Goal: Information Seeking & Learning: Compare options

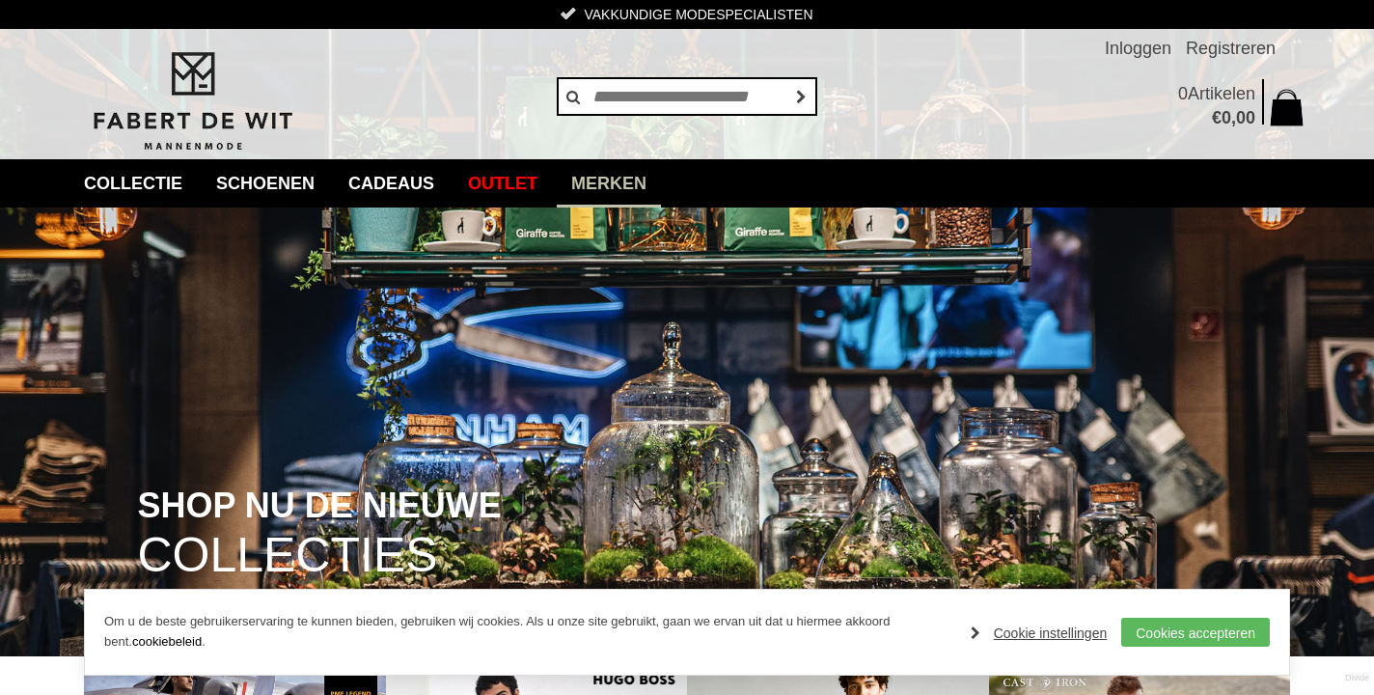
click at [644, 187] on link "Merken" at bounding box center [609, 183] width 104 height 48
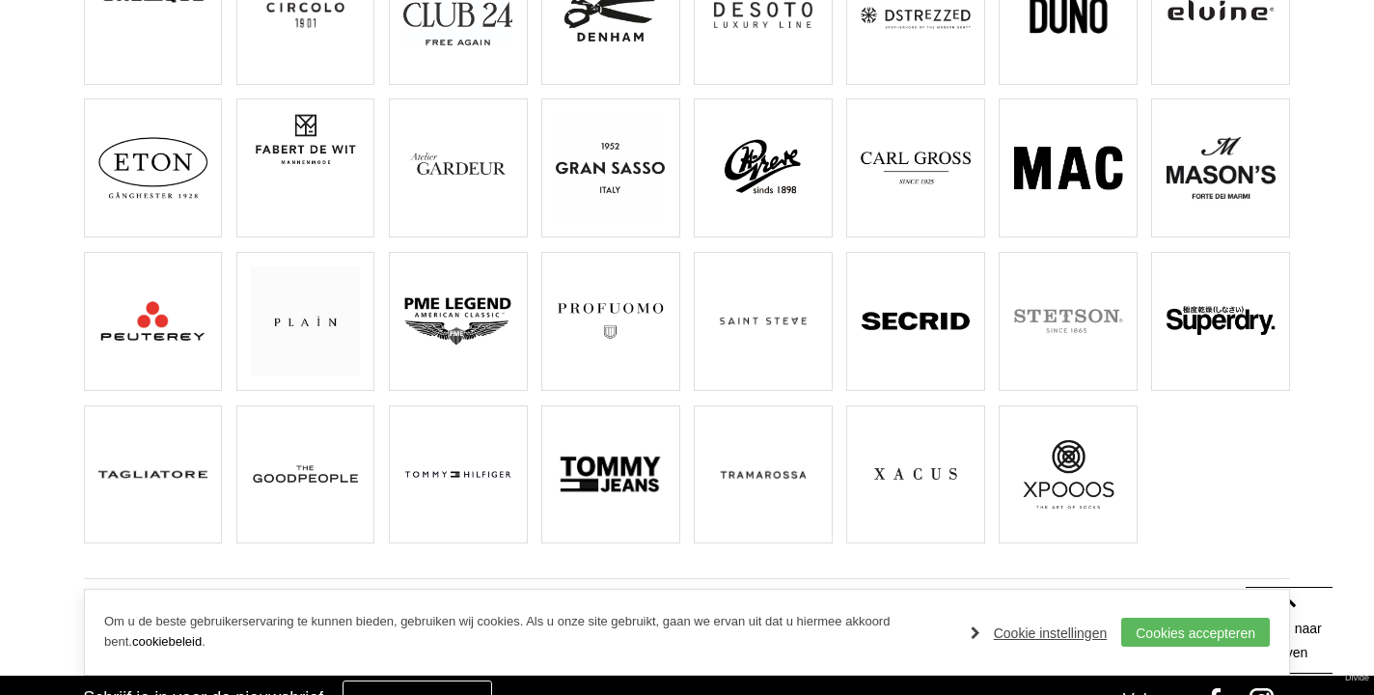
scroll to position [502, 0]
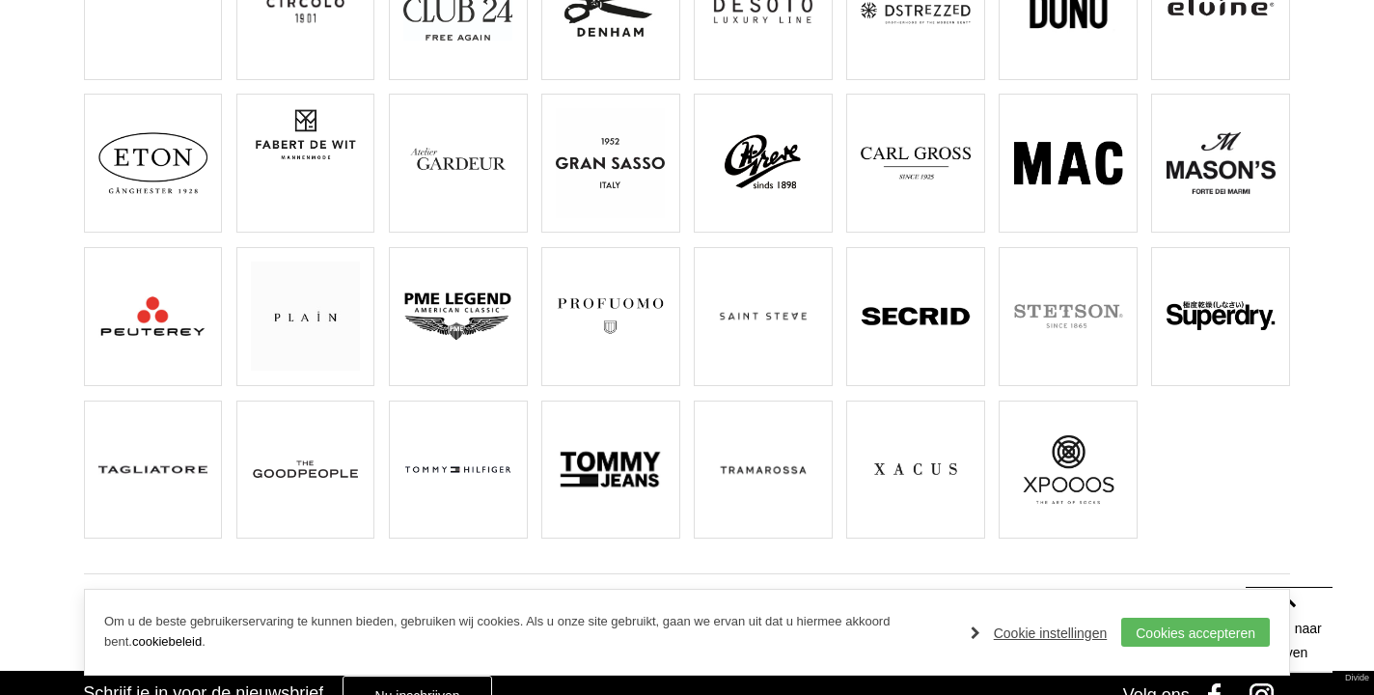
click at [125, 315] on img at bounding box center [152, 315] width 109 height 109
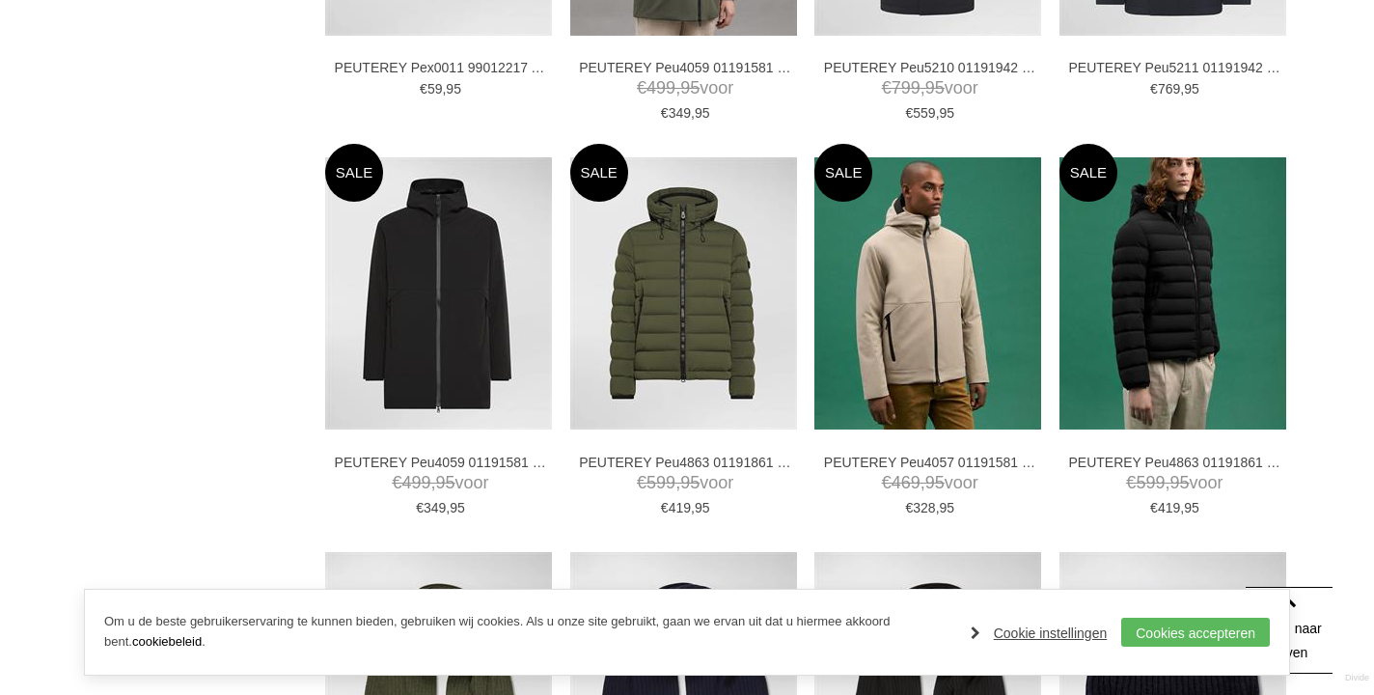
scroll to position [1516, 0]
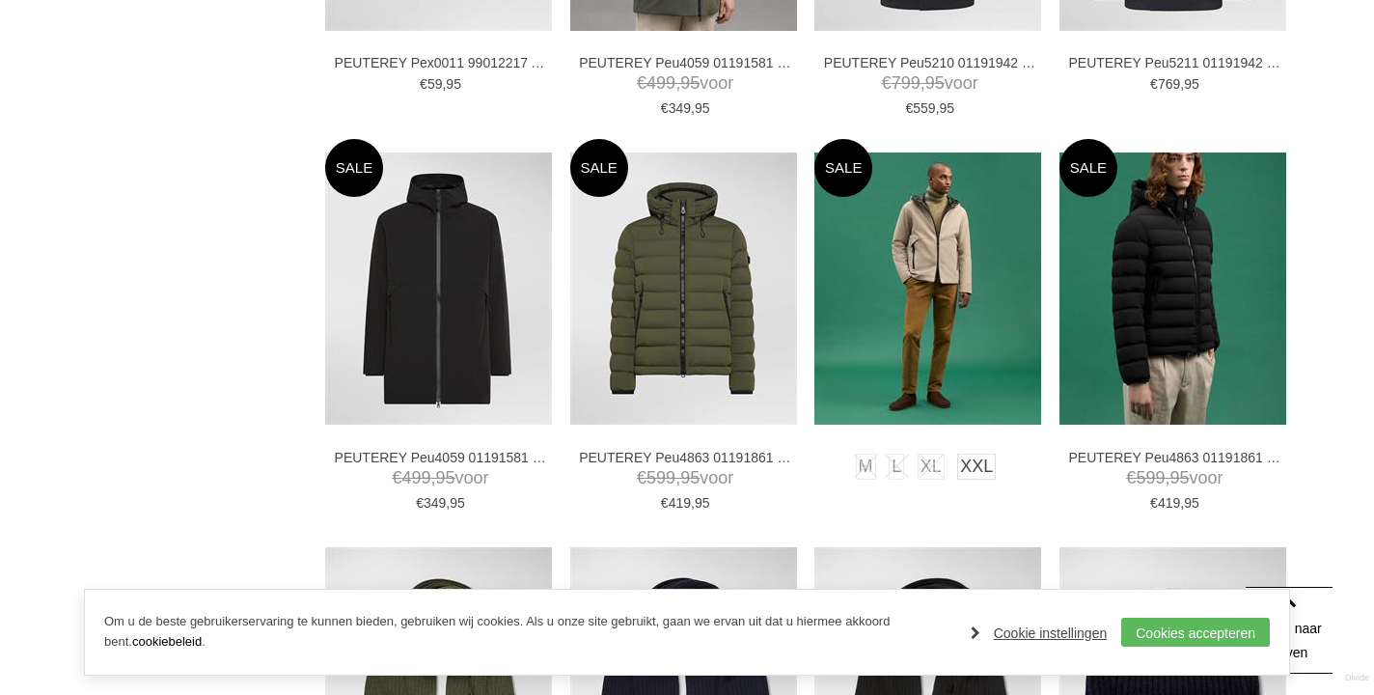
click at [933, 254] on img at bounding box center [927, 288] width 227 height 272
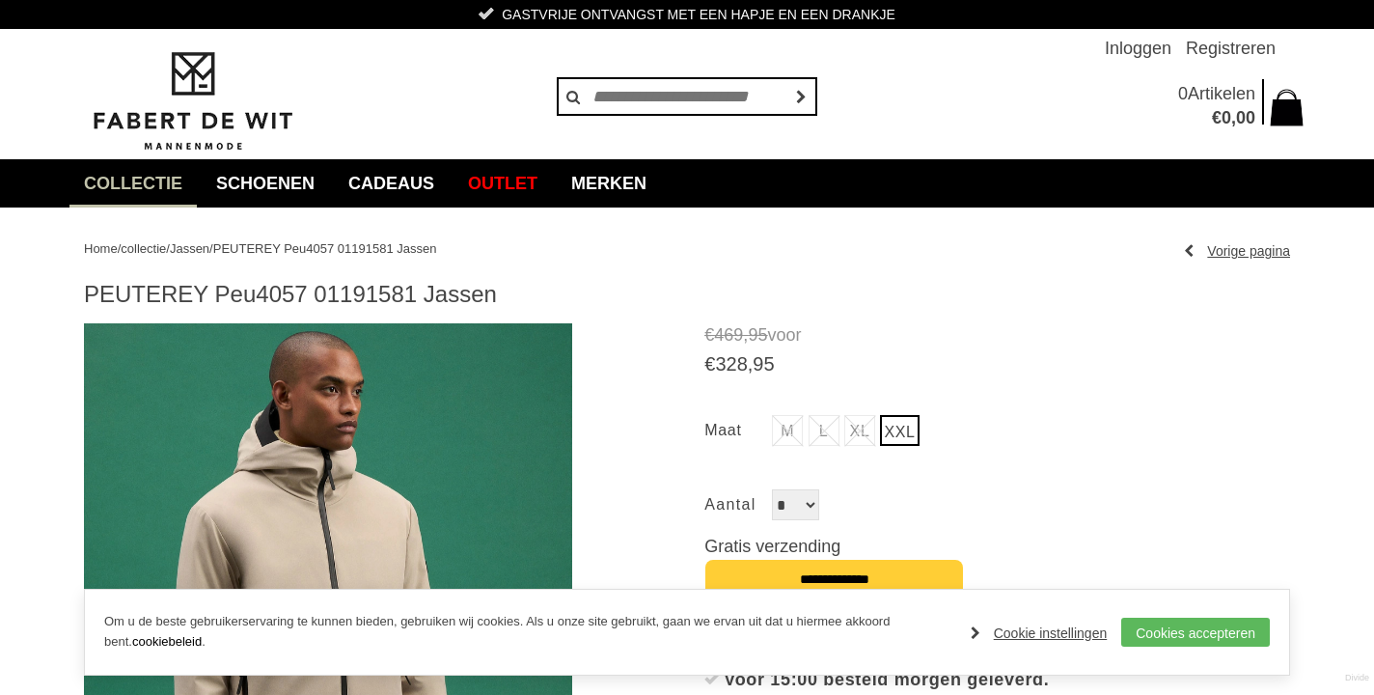
click at [327, 471] on img at bounding box center [328, 616] width 488 height 586
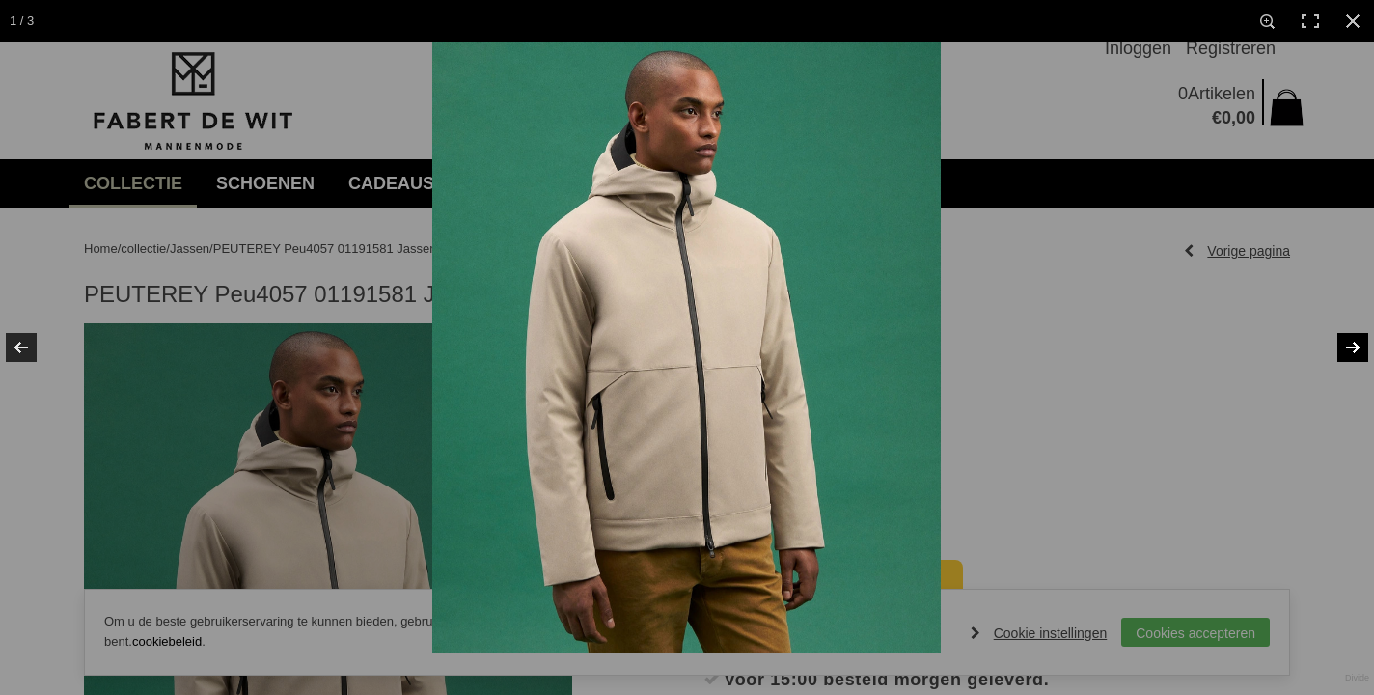
click at [1356, 343] on link at bounding box center [1340, 347] width 68 height 96
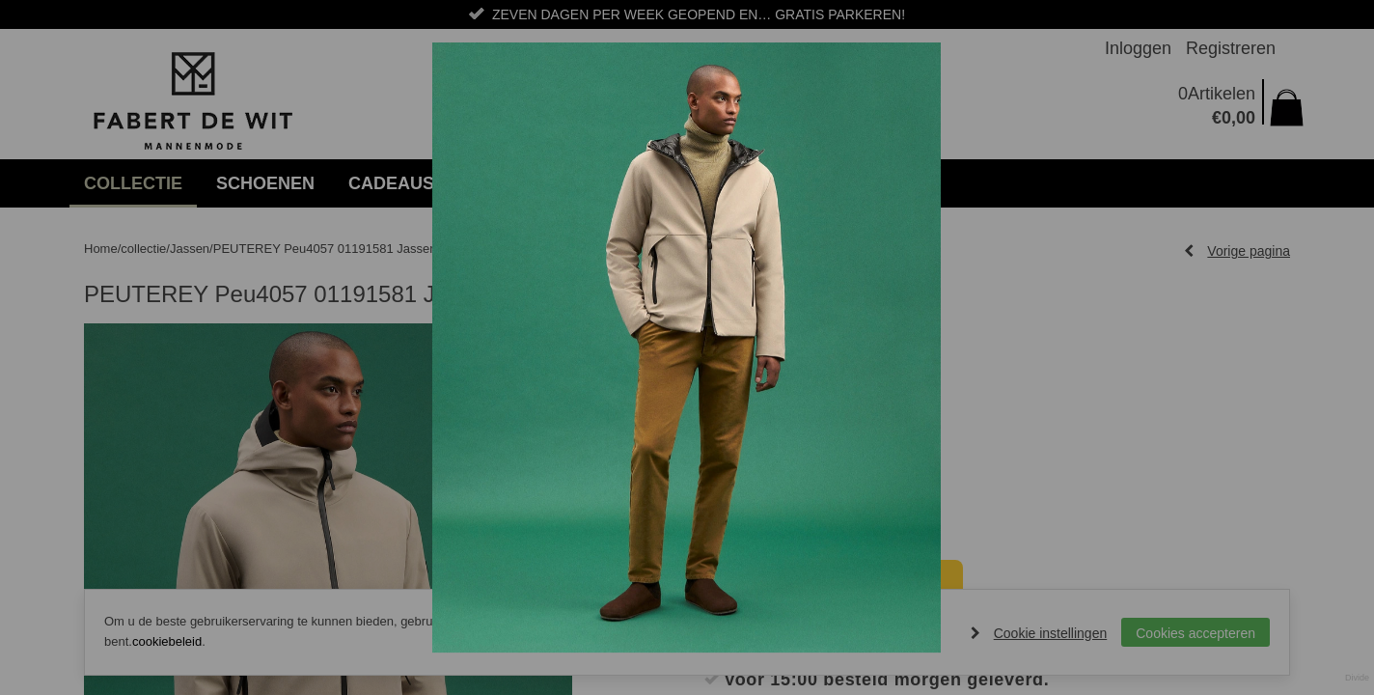
click at [1356, 343] on link at bounding box center [1340, 347] width 68 height 96
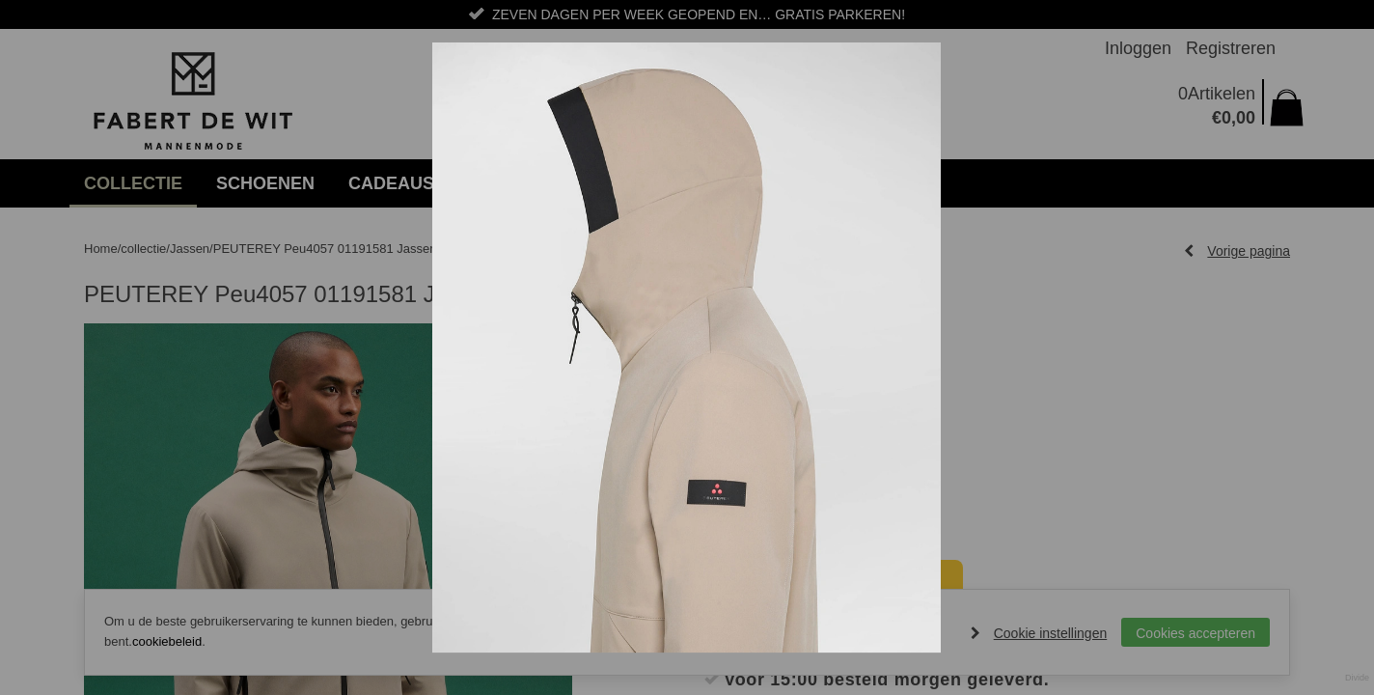
click at [1356, 343] on link at bounding box center [1340, 347] width 68 height 96
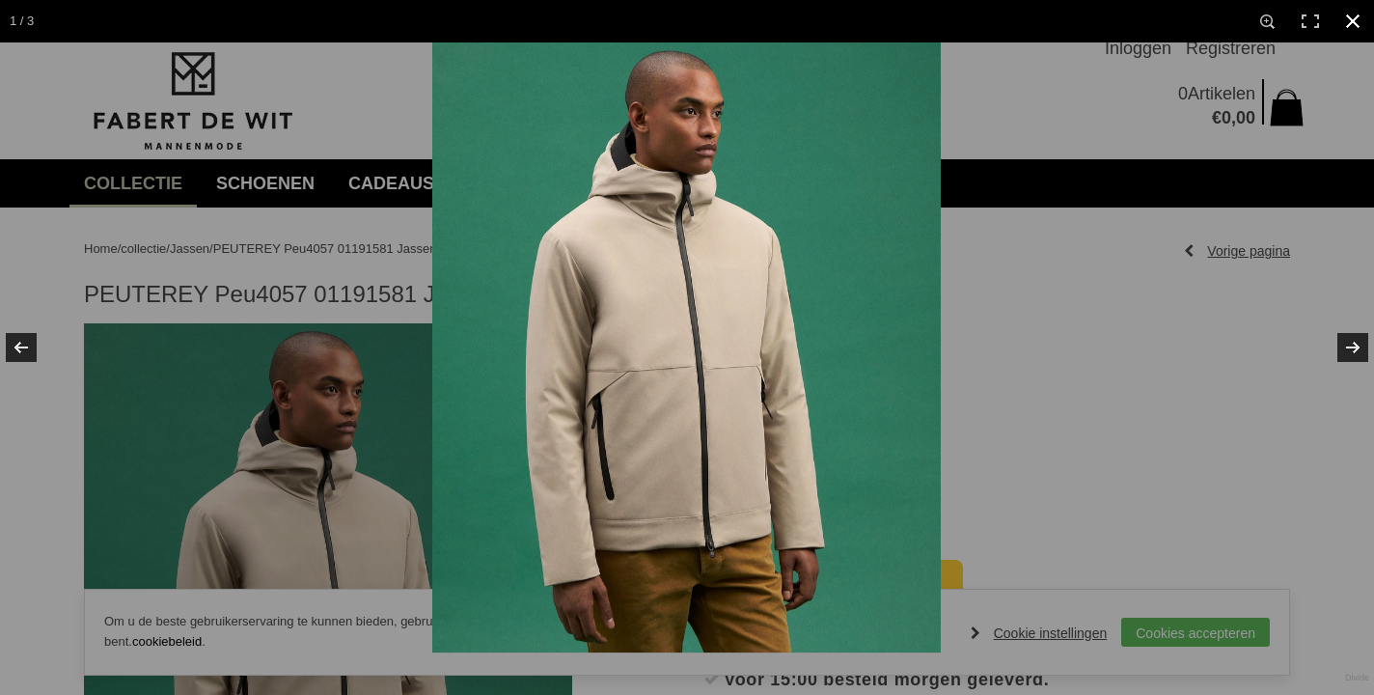
click at [1004, 296] on div at bounding box center [1119, 389] width 1374 height 695
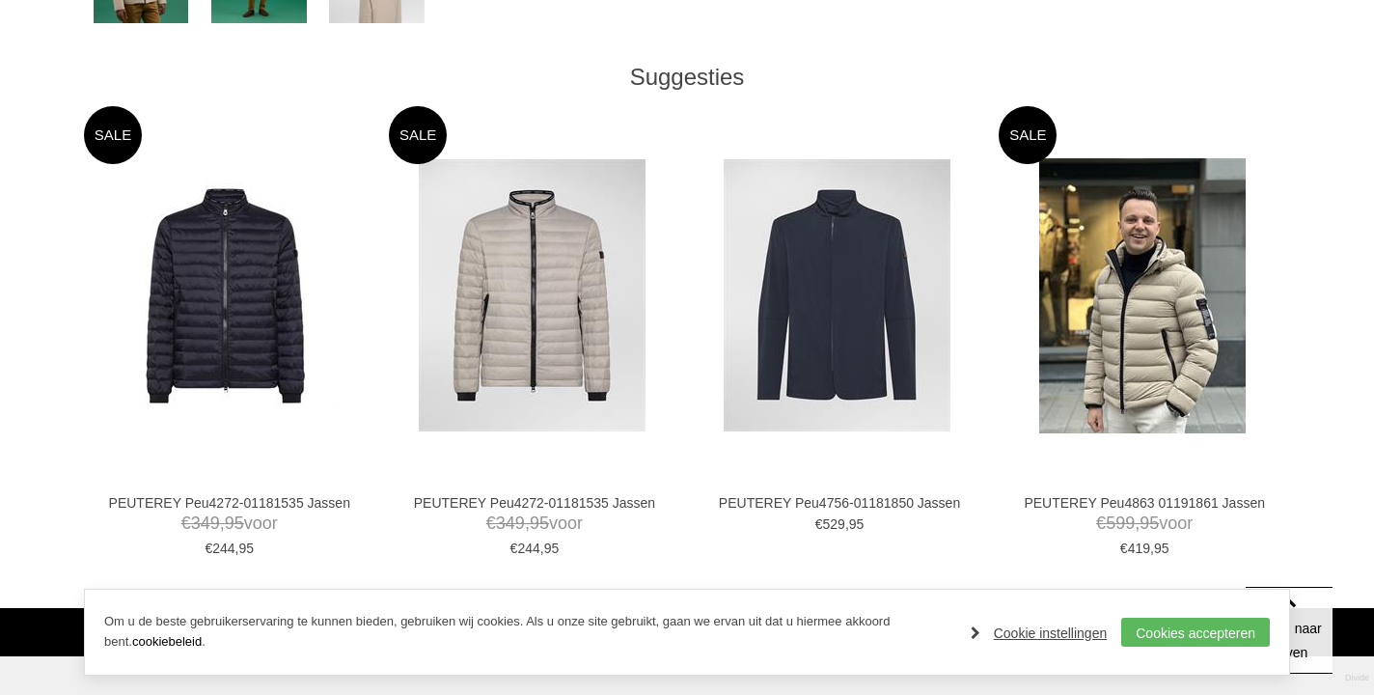
scroll to position [1024, 0]
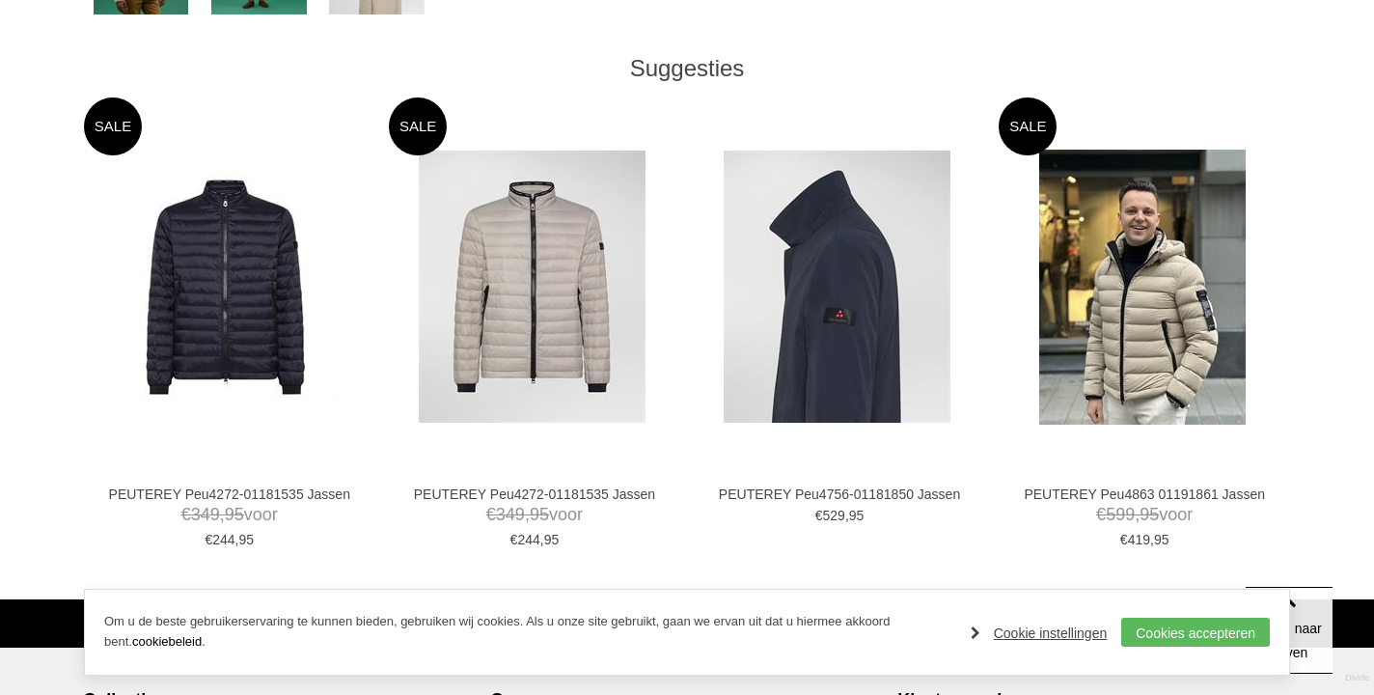
click at [827, 301] on img at bounding box center [837, 287] width 227 height 272
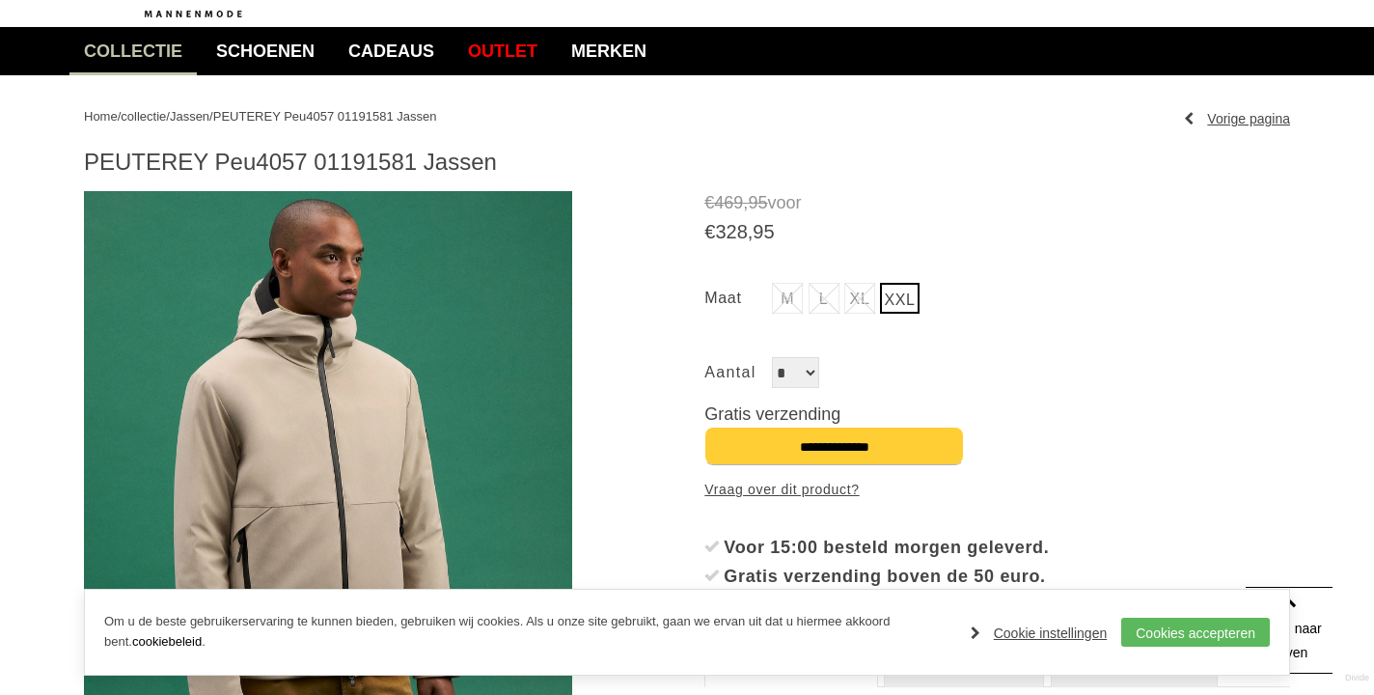
scroll to position [0, 0]
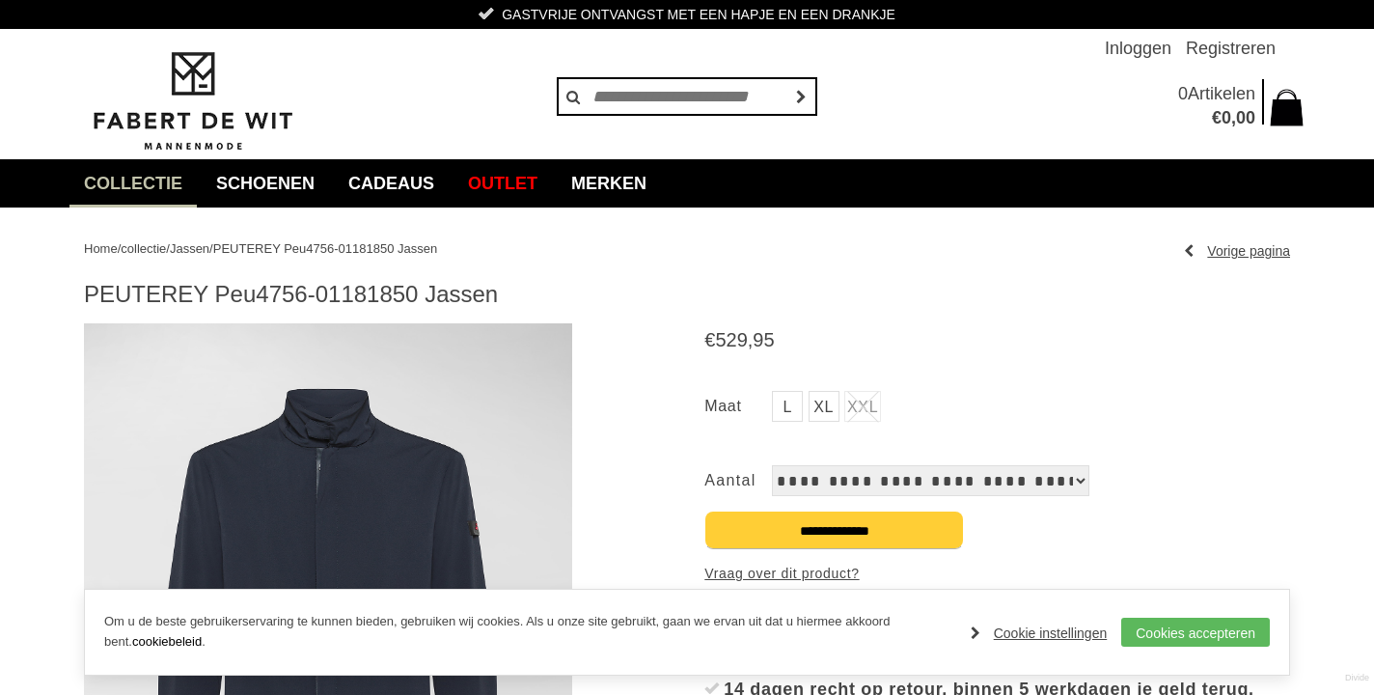
click at [391, 479] on img at bounding box center [328, 616] width 488 height 586
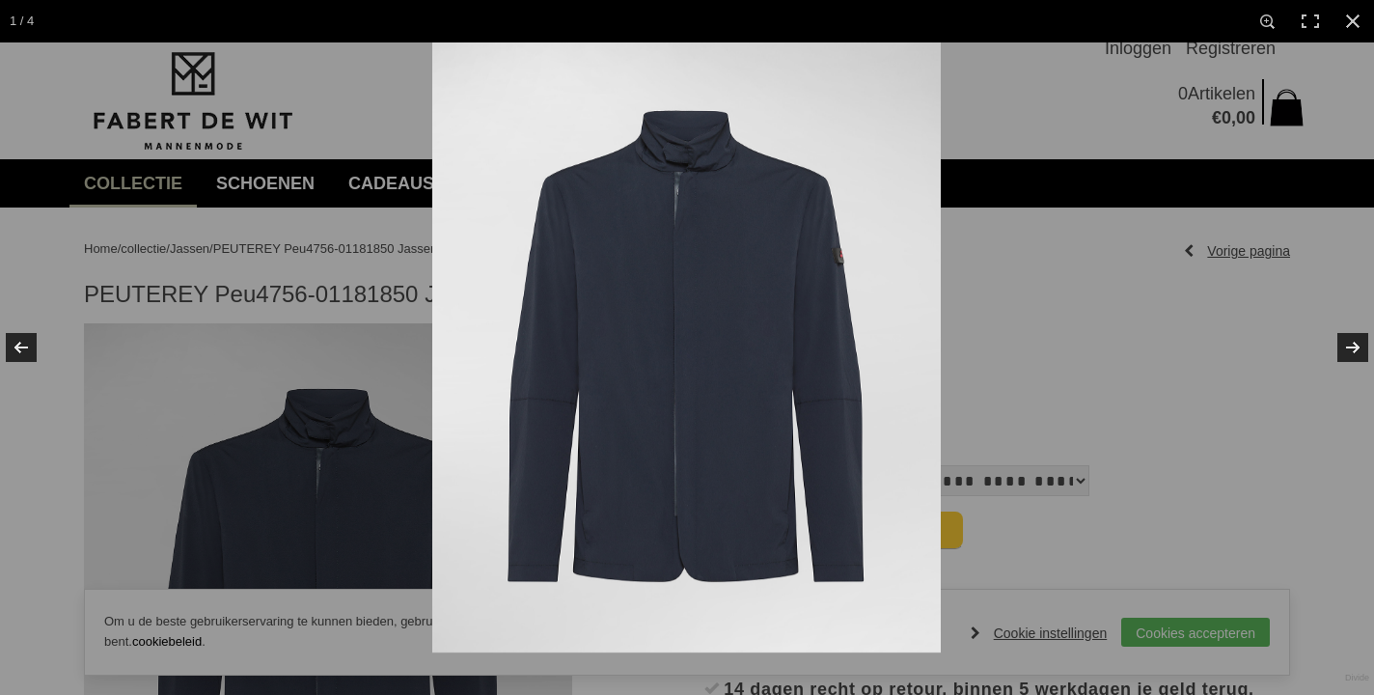
click at [871, 404] on img at bounding box center [686, 347] width 508 height 610
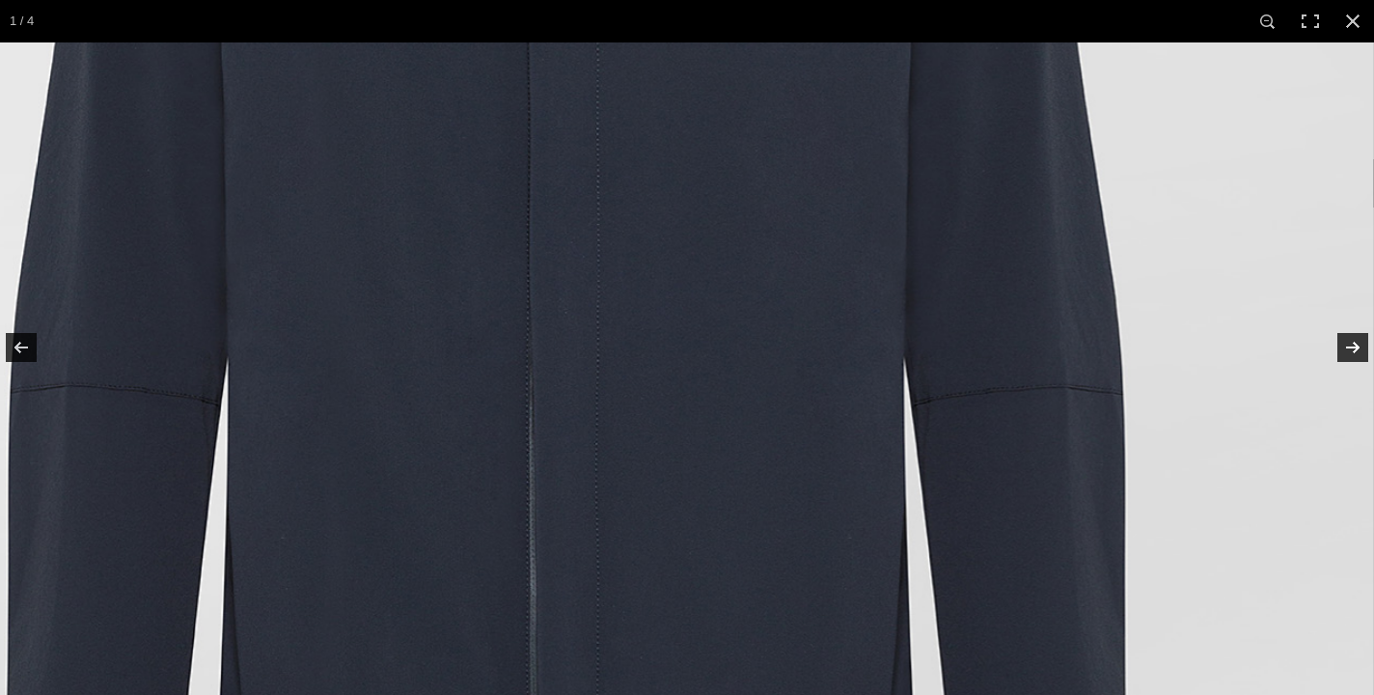
click at [871, 404] on img at bounding box center [569, 224] width 1610 height 1930
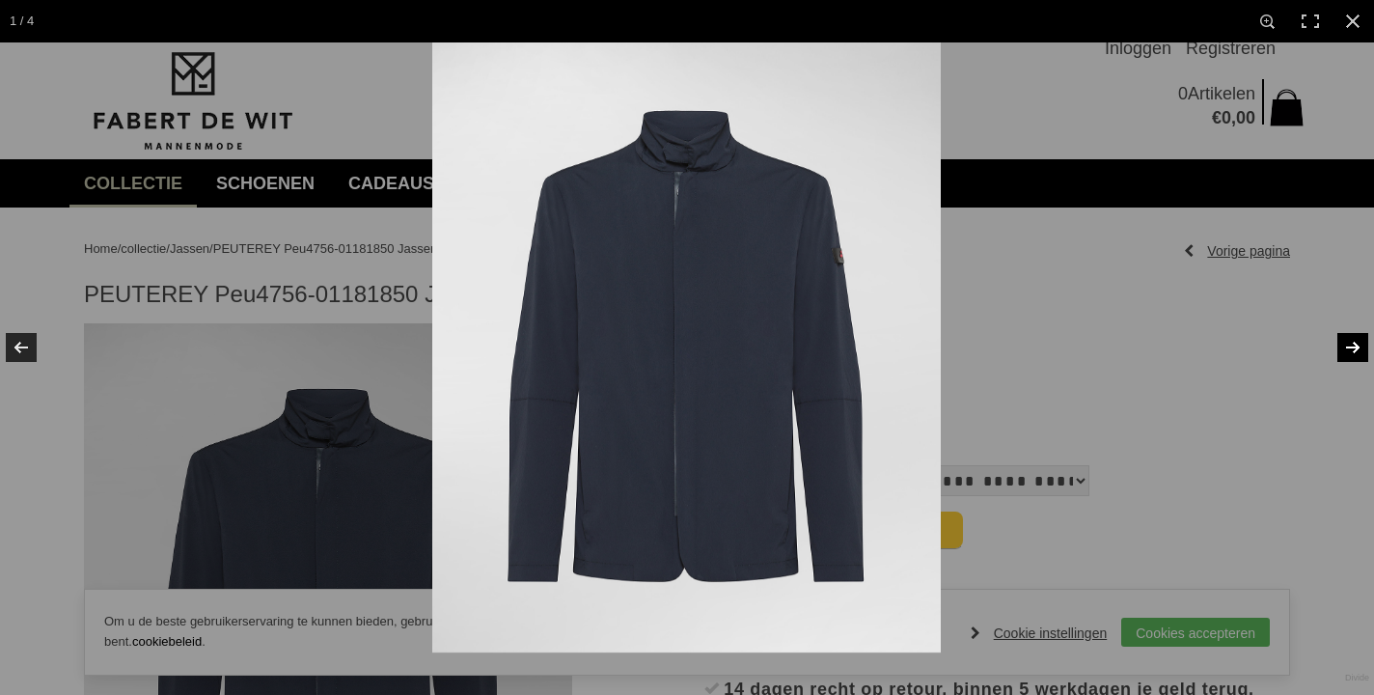
click at [1361, 345] on link at bounding box center [1340, 347] width 68 height 96
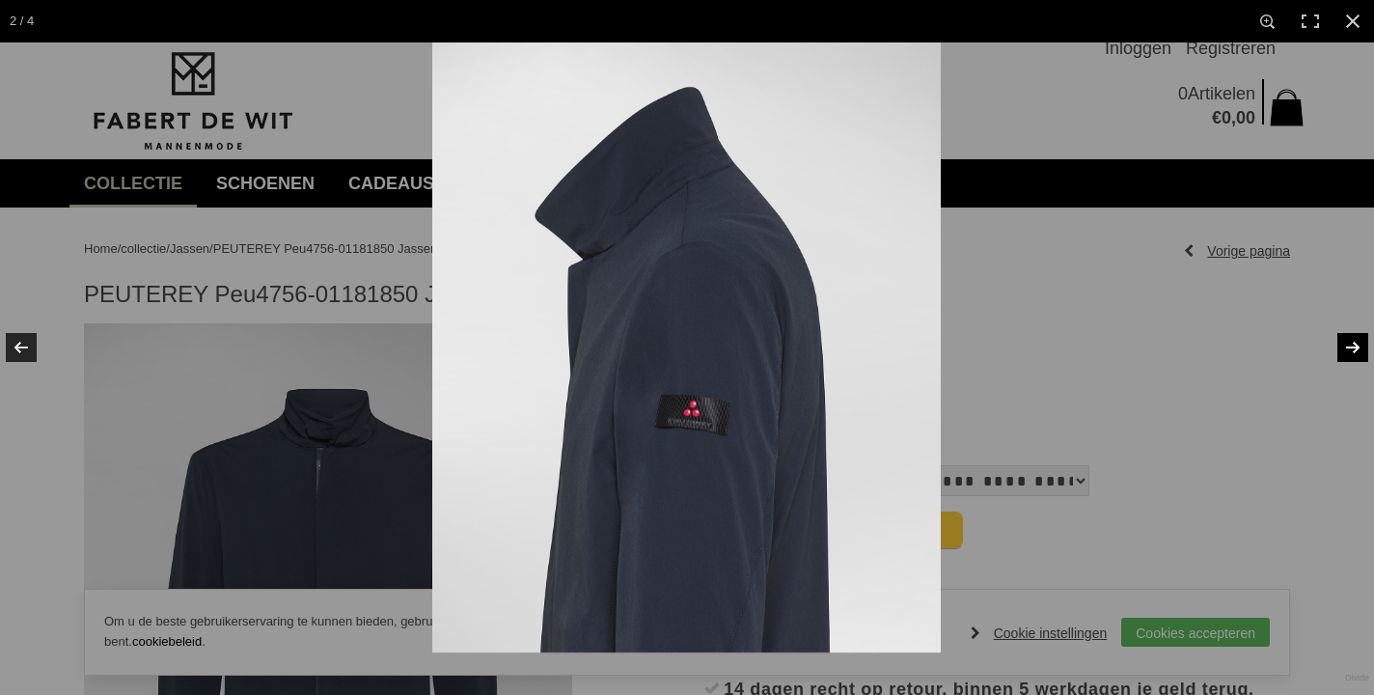
click at [1361, 345] on link at bounding box center [1340, 347] width 68 height 96
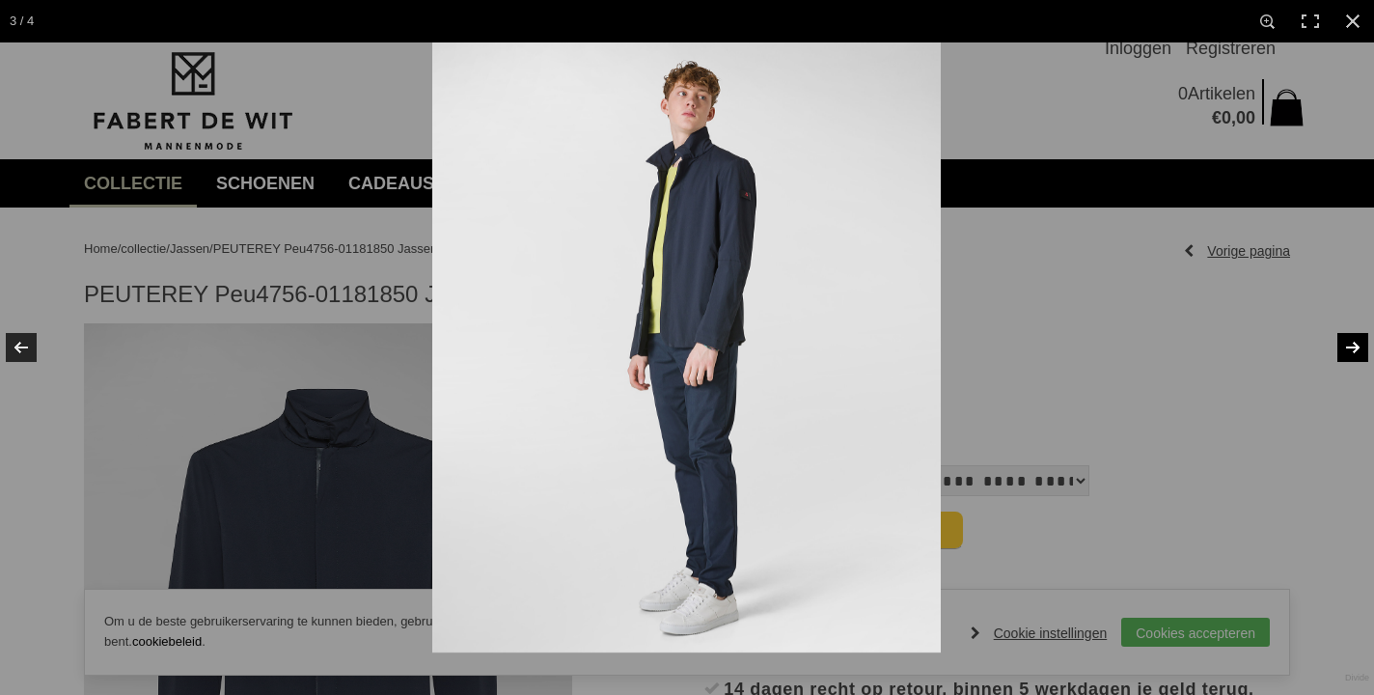
click at [1361, 345] on link at bounding box center [1340, 347] width 68 height 96
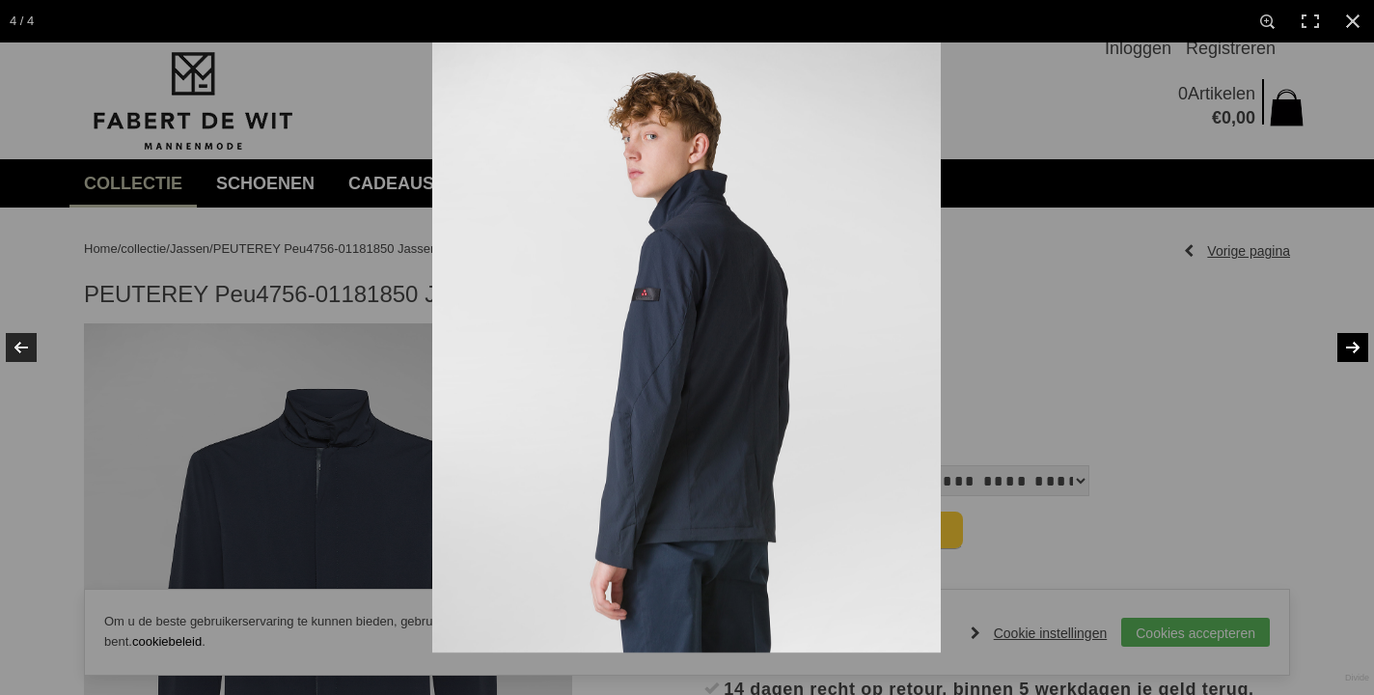
click at [1361, 345] on link at bounding box center [1340, 347] width 68 height 96
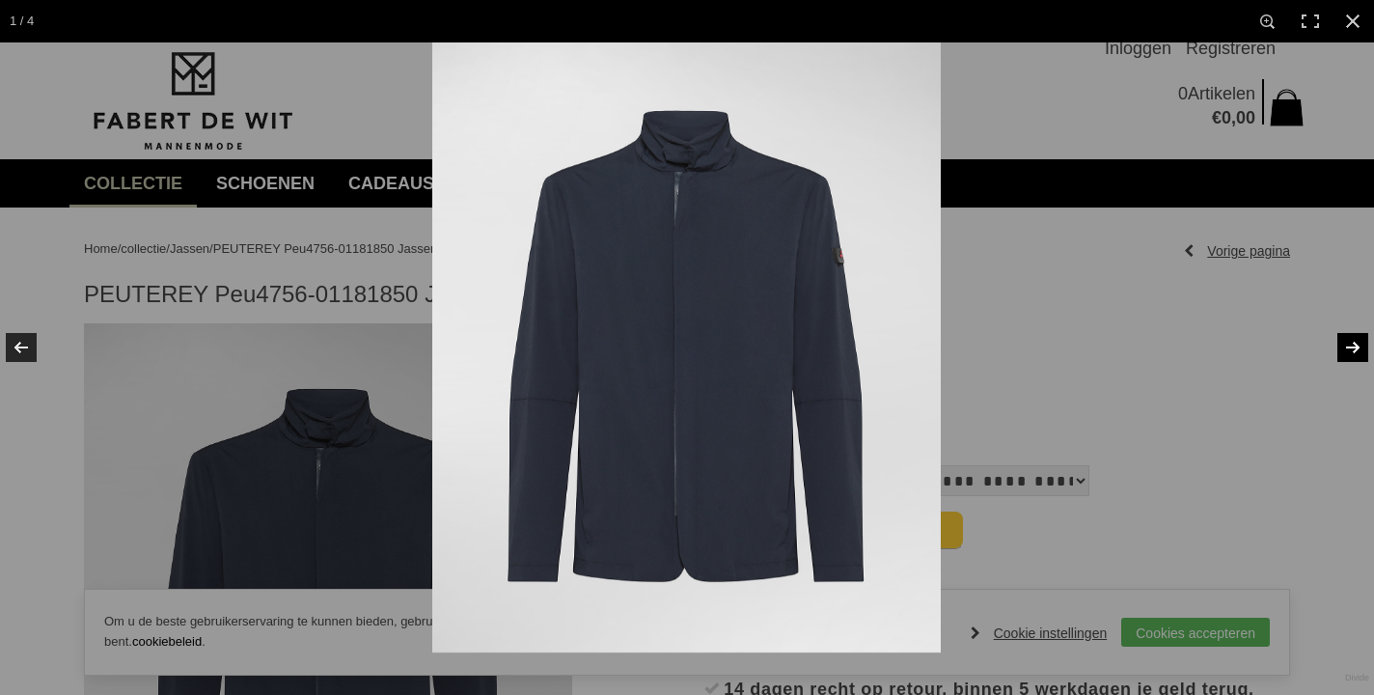
click at [1361, 345] on link at bounding box center [1340, 347] width 68 height 96
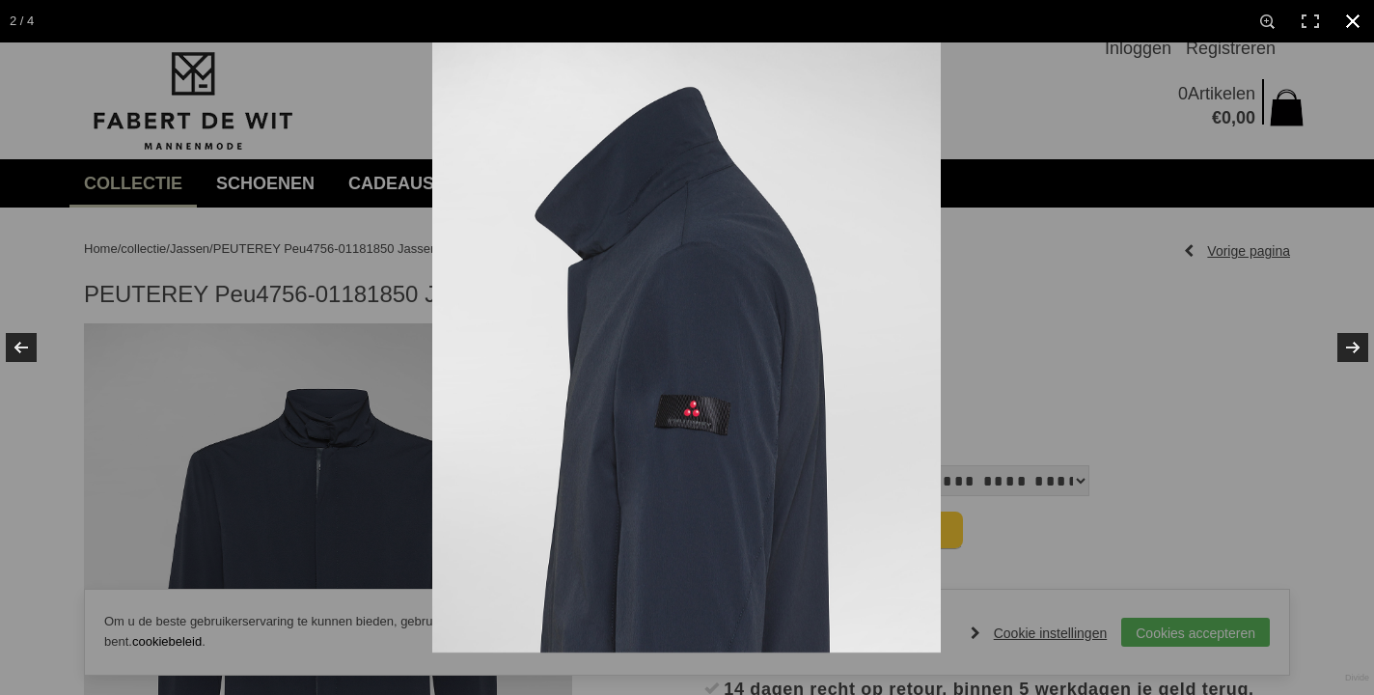
click at [1350, 18] on link at bounding box center [1352, 21] width 42 height 42
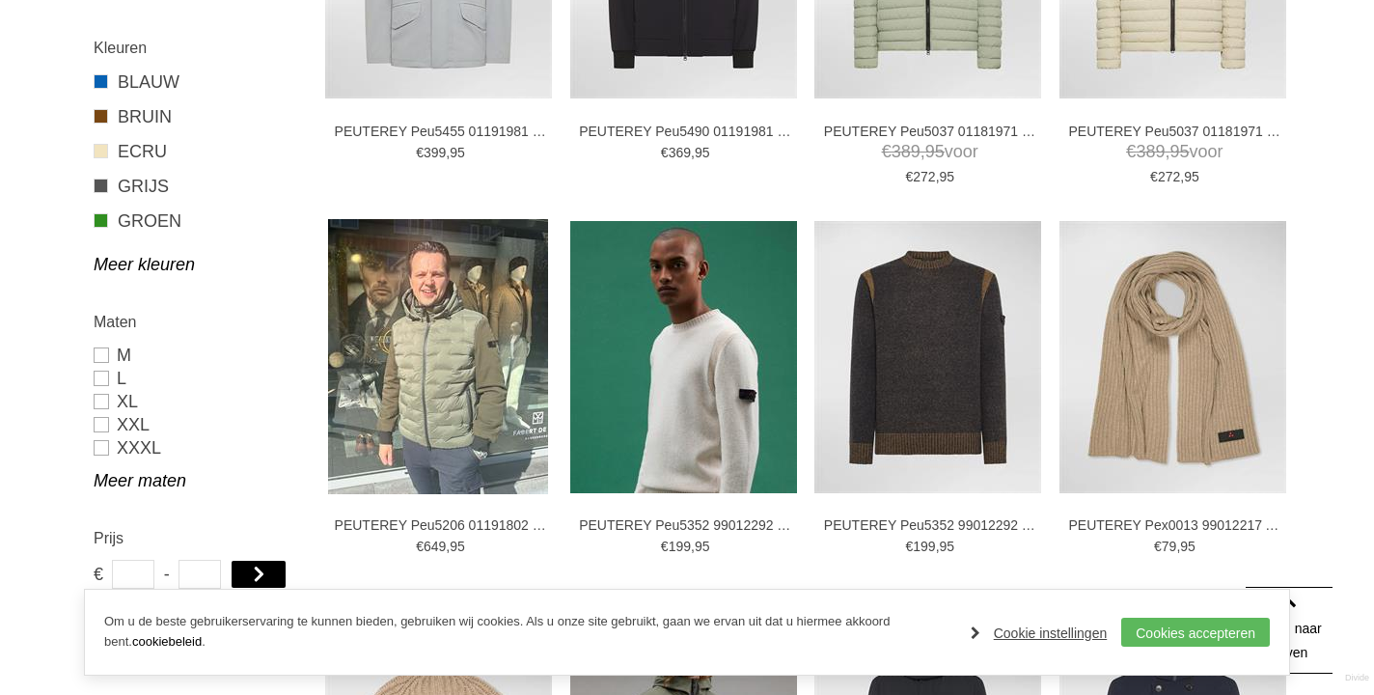
scroll to position [342, 0]
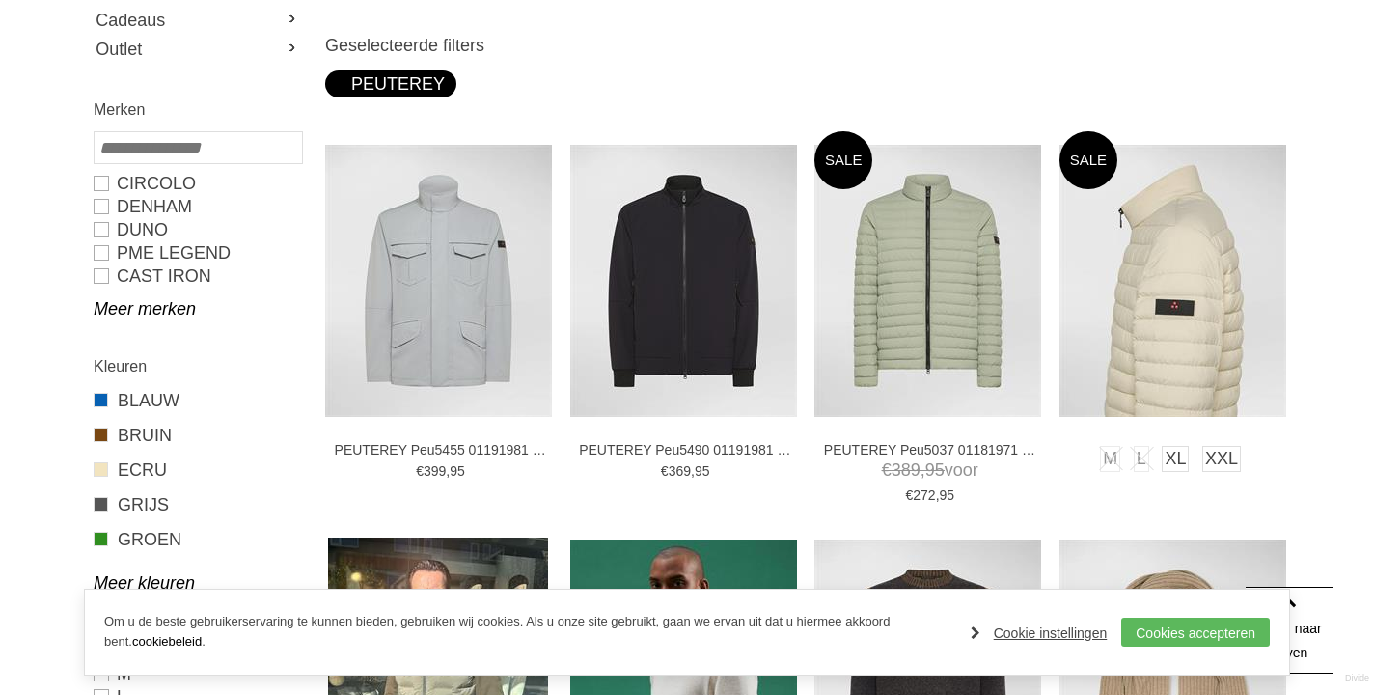
click at [1163, 270] on img at bounding box center [1172, 281] width 227 height 272
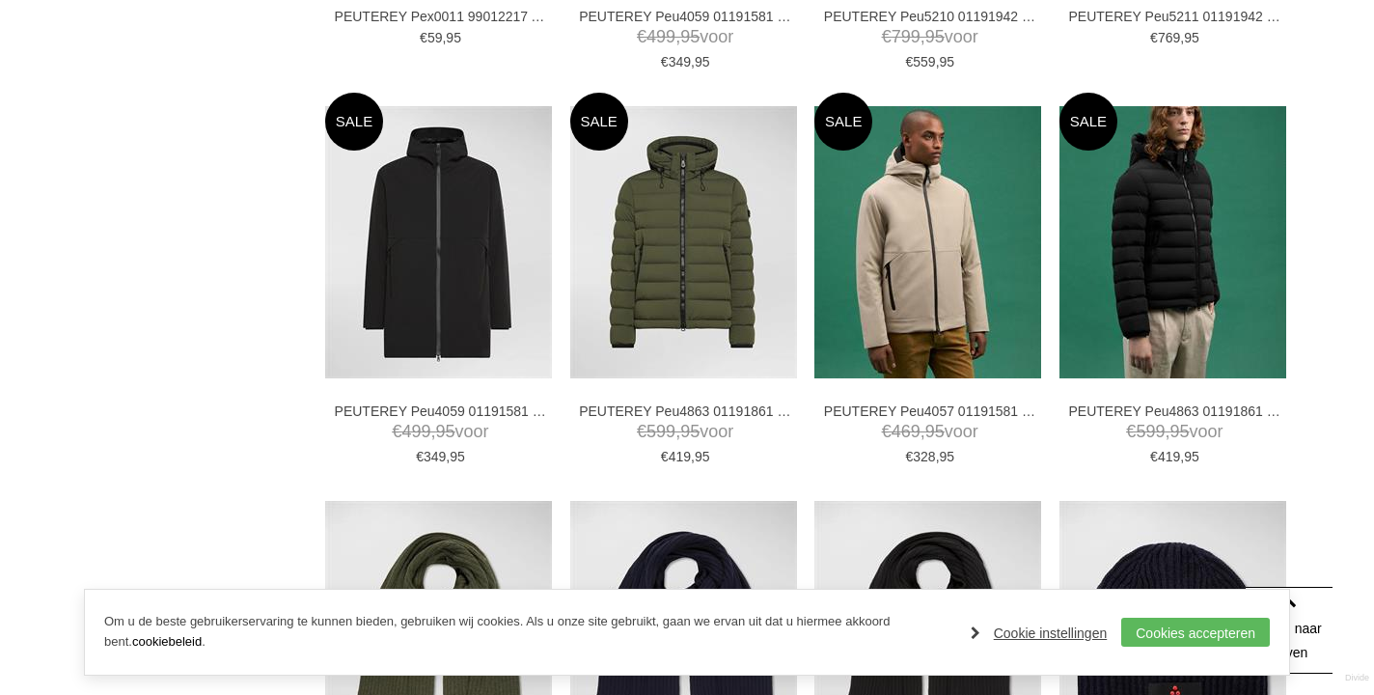
scroll to position [1595, 0]
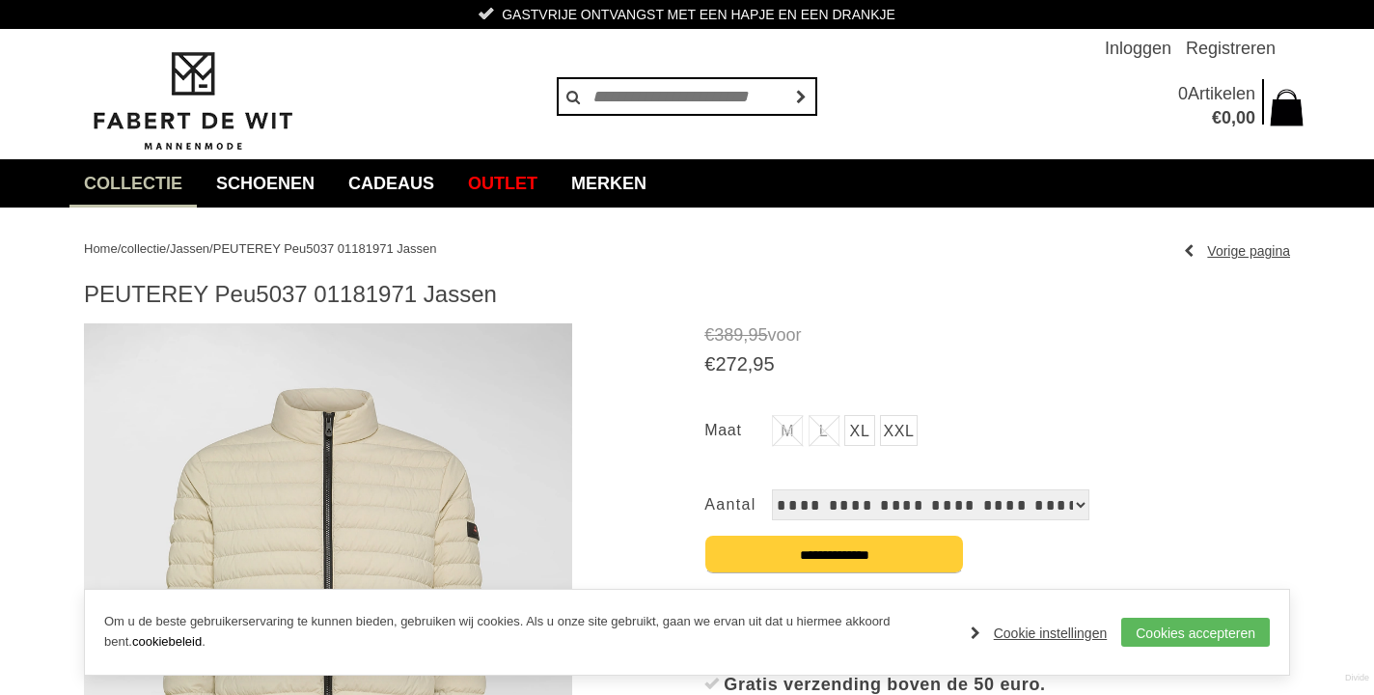
click at [435, 448] on img at bounding box center [328, 616] width 488 height 586
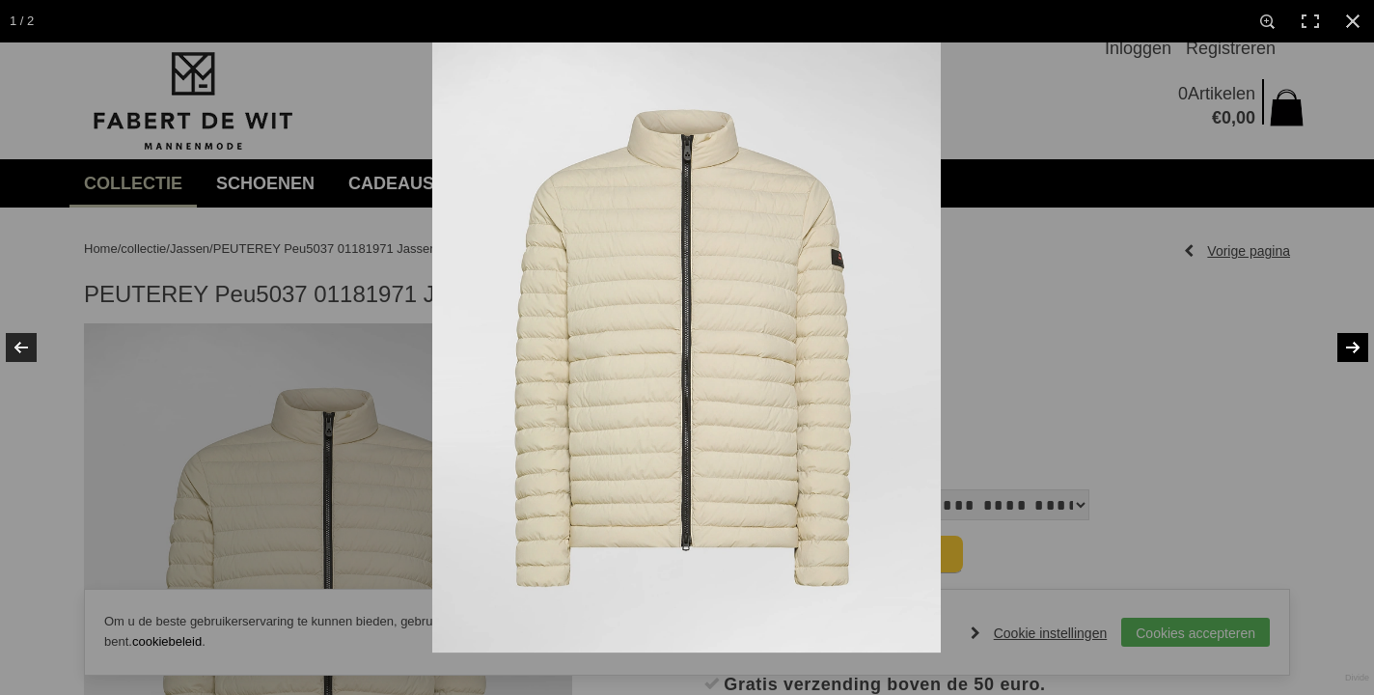
click at [1356, 344] on link at bounding box center [1340, 347] width 68 height 96
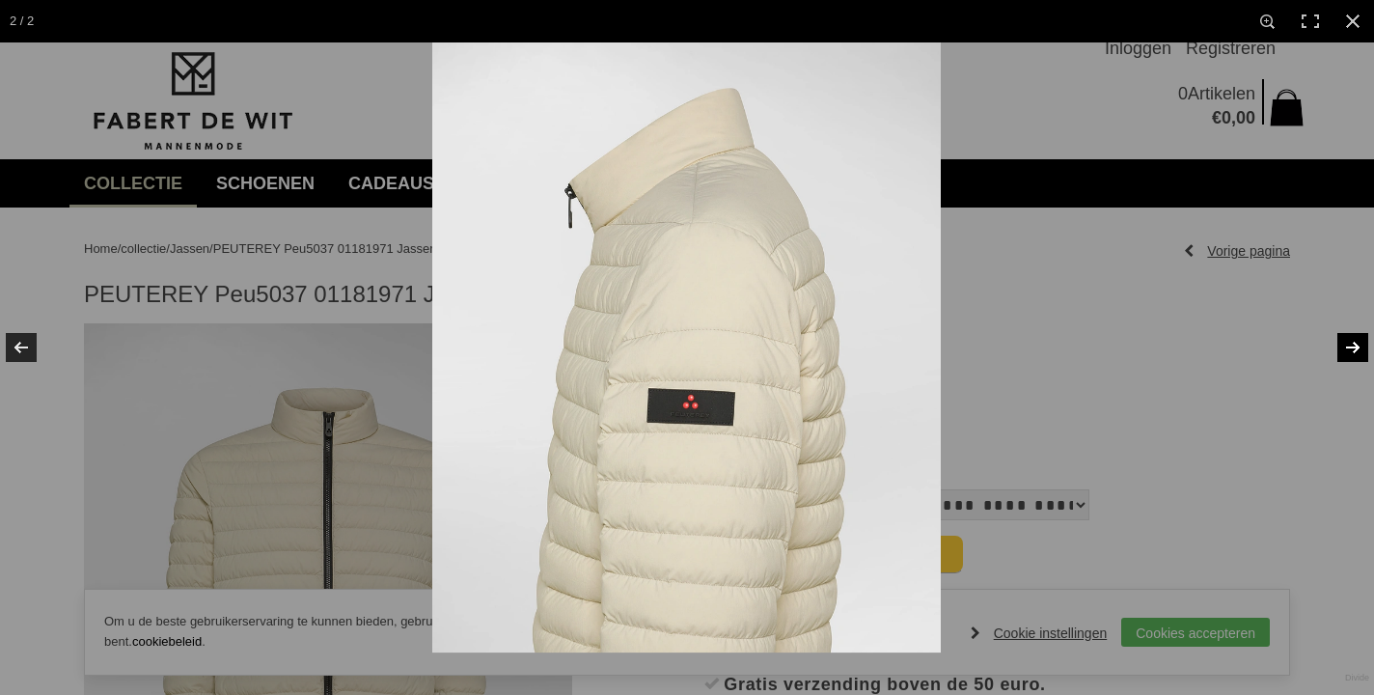
click at [1356, 344] on link at bounding box center [1340, 347] width 68 height 96
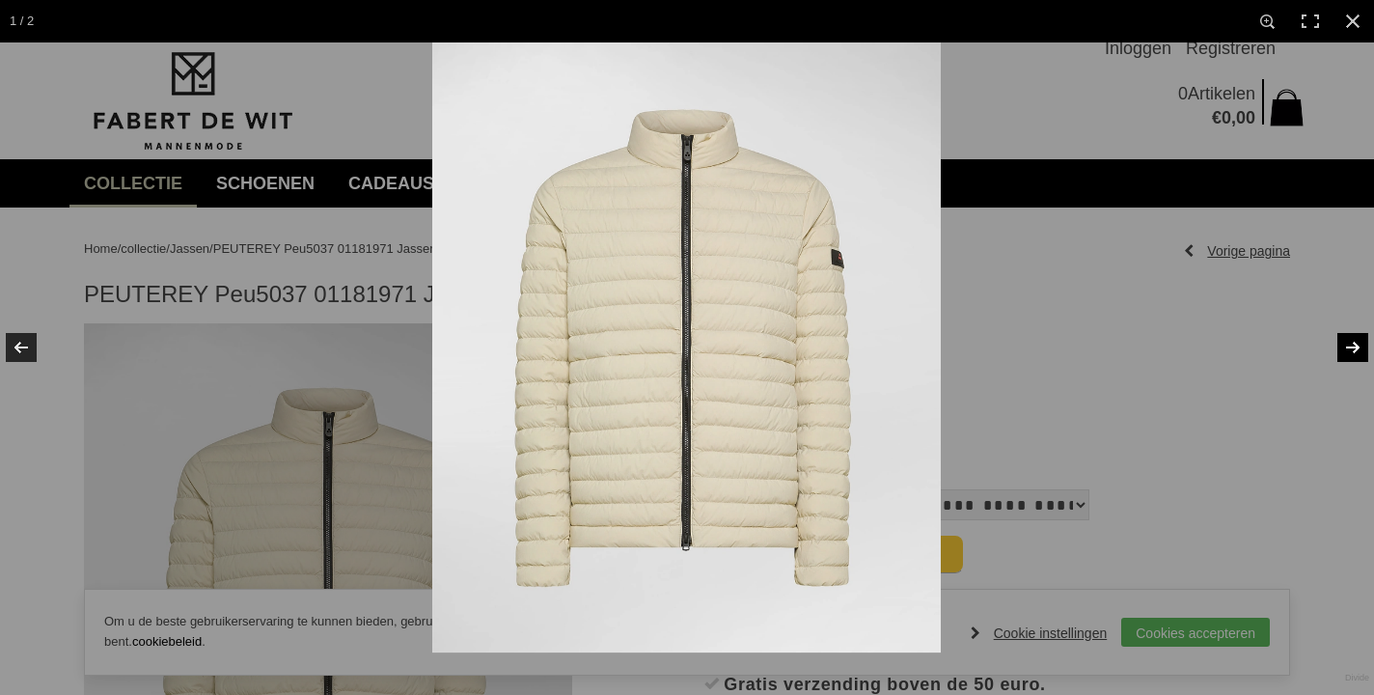
click at [1356, 344] on link at bounding box center [1340, 347] width 68 height 96
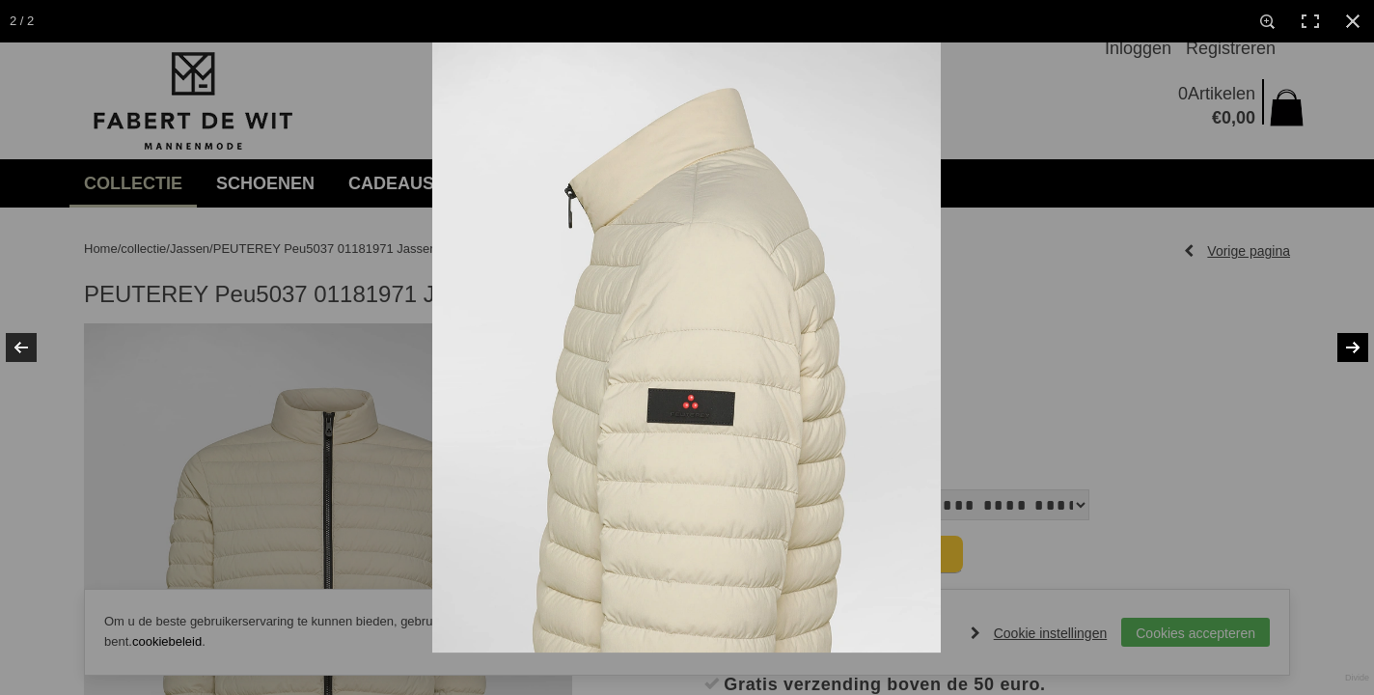
click at [1356, 344] on link at bounding box center [1340, 347] width 68 height 96
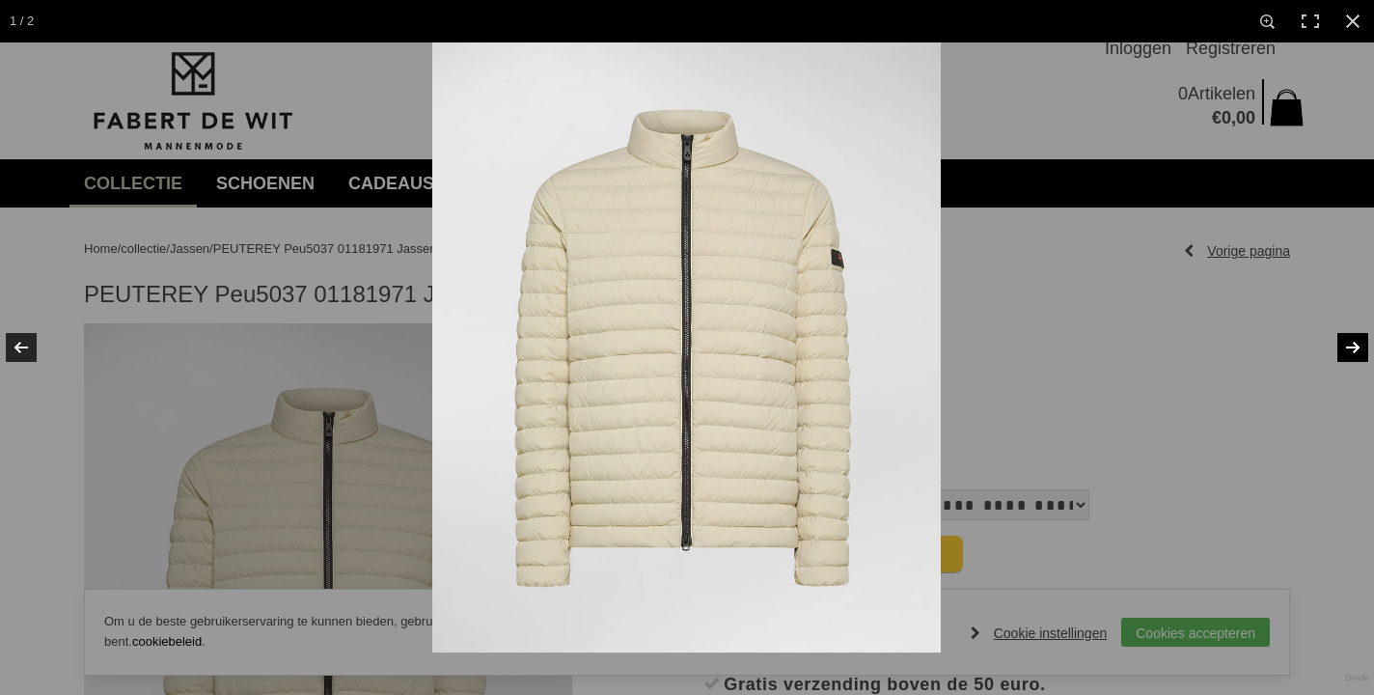
click at [1356, 344] on link at bounding box center [1340, 347] width 68 height 96
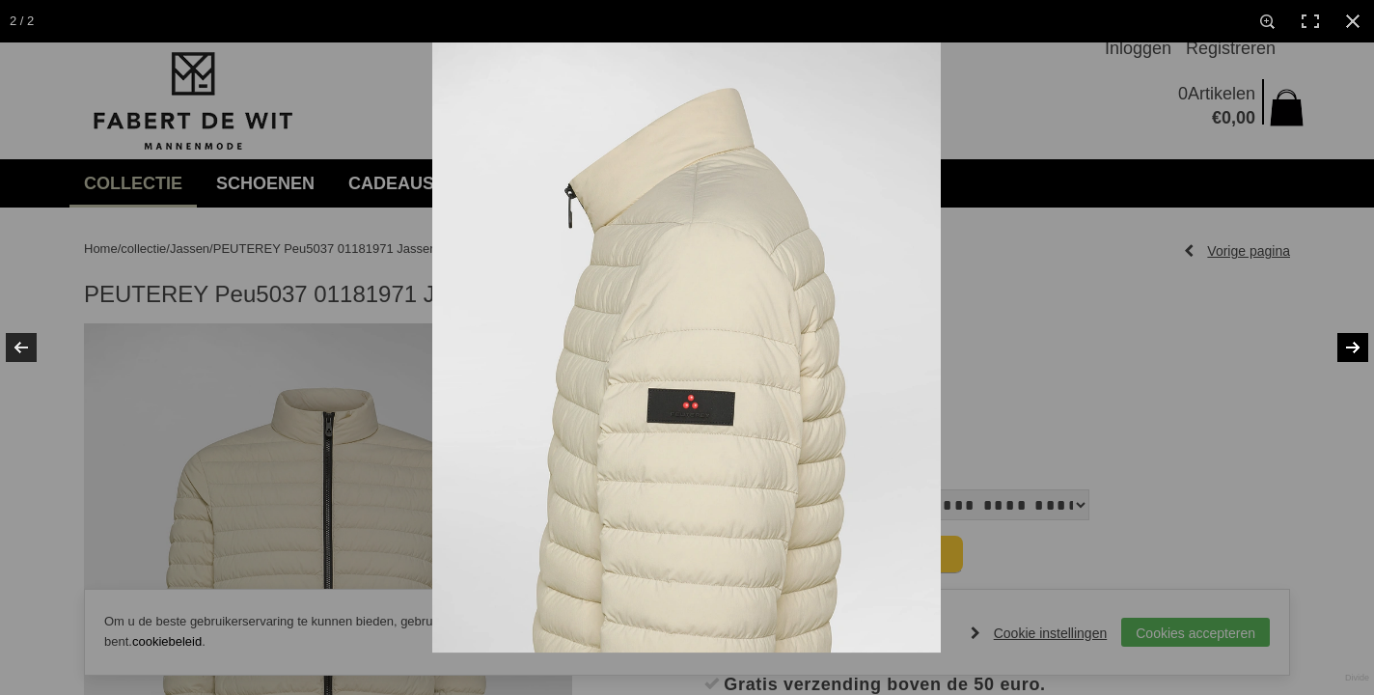
click at [1356, 344] on link at bounding box center [1340, 347] width 68 height 96
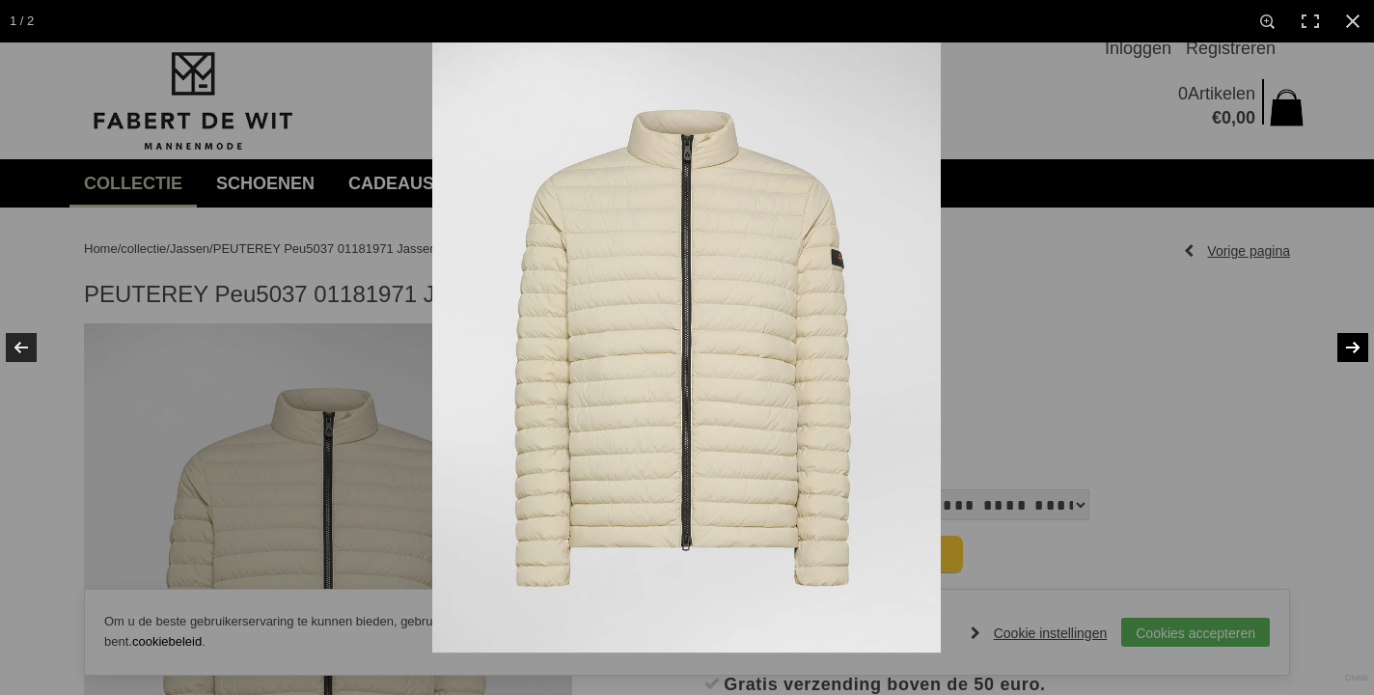
click at [1356, 344] on link at bounding box center [1340, 347] width 68 height 96
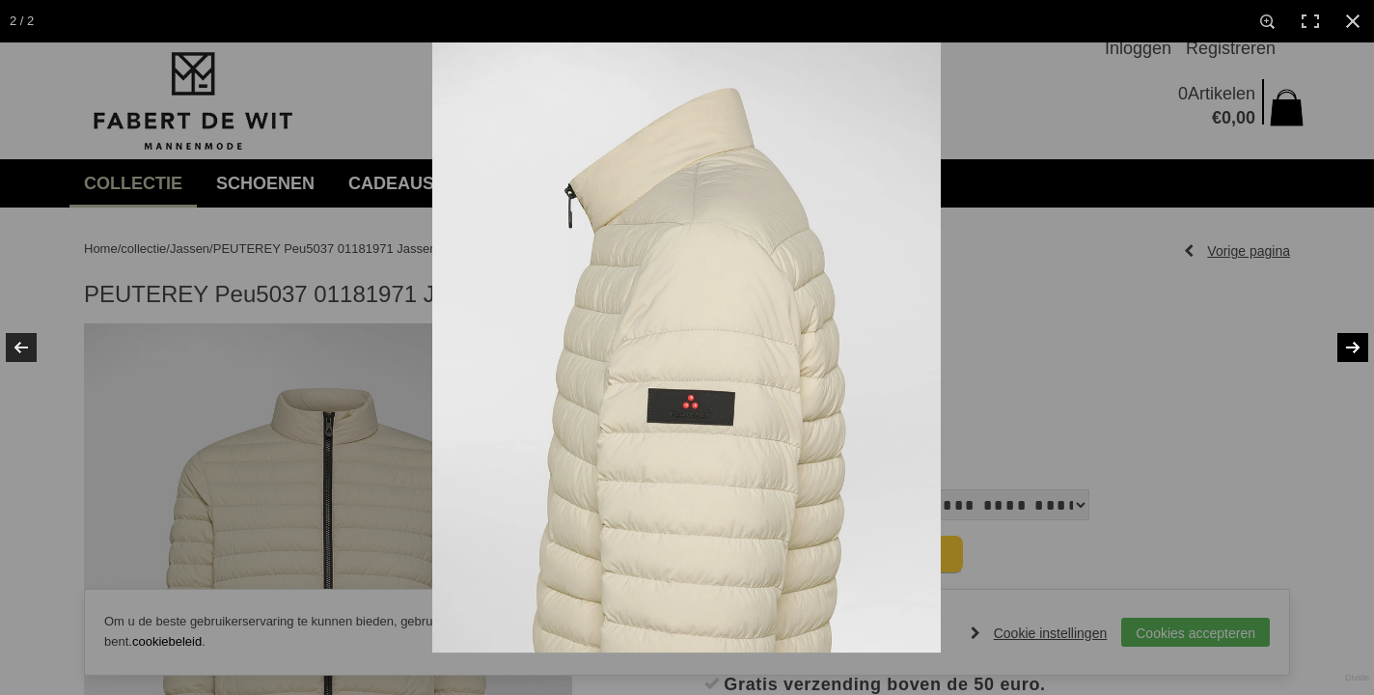
click at [1356, 344] on link at bounding box center [1340, 347] width 68 height 96
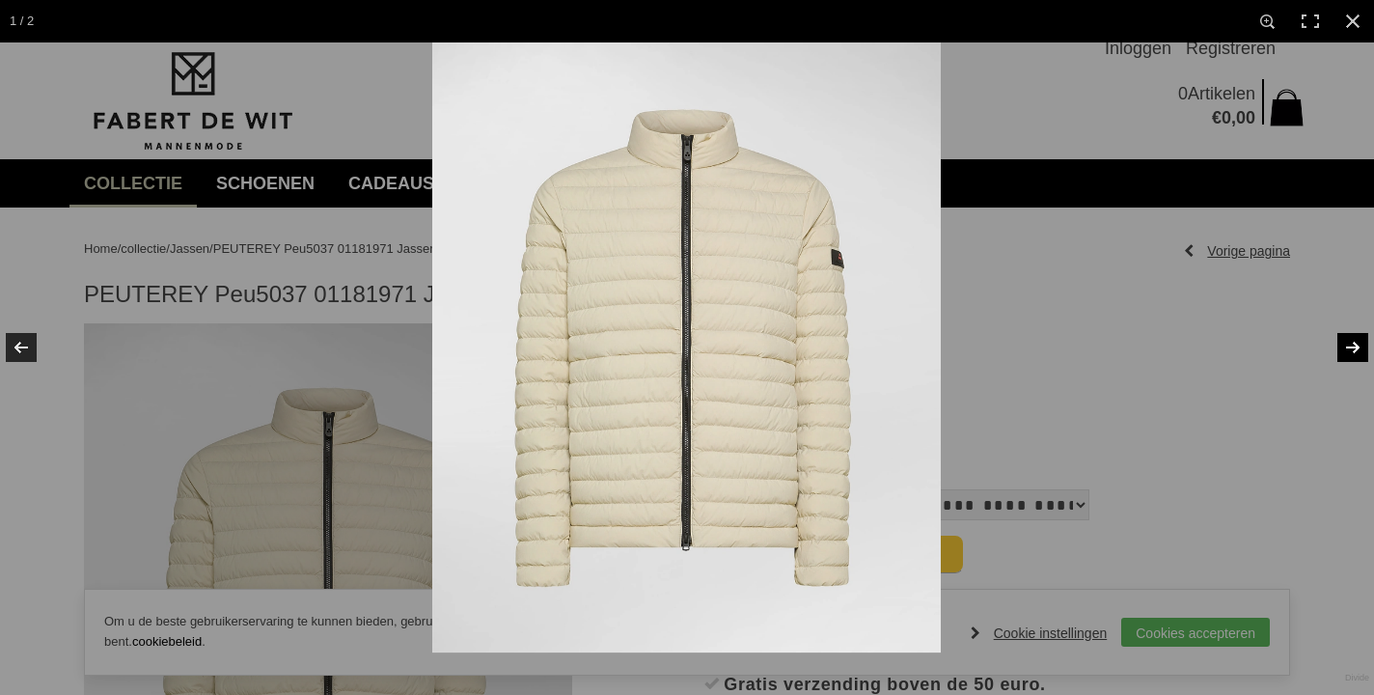
click at [1356, 344] on link at bounding box center [1340, 347] width 68 height 96
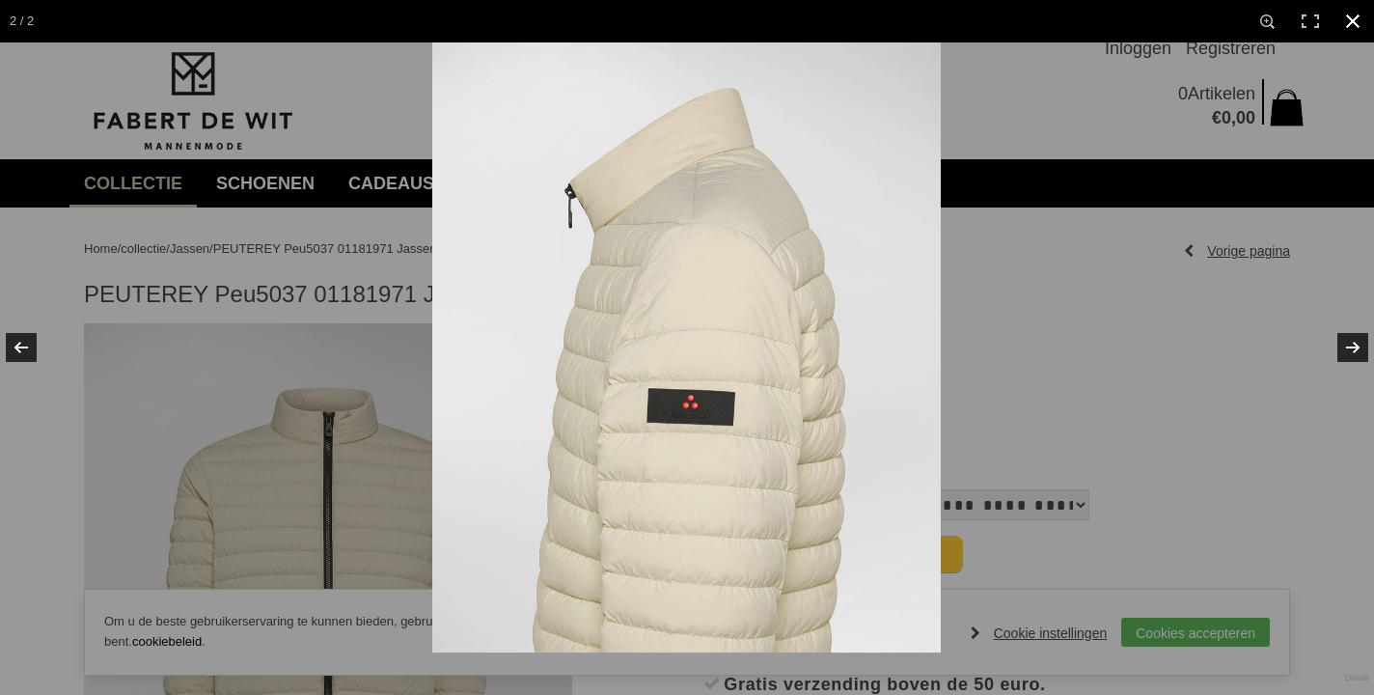
click at [1361, 14] on link at bounding box center [1352, 21] width 42 height 42
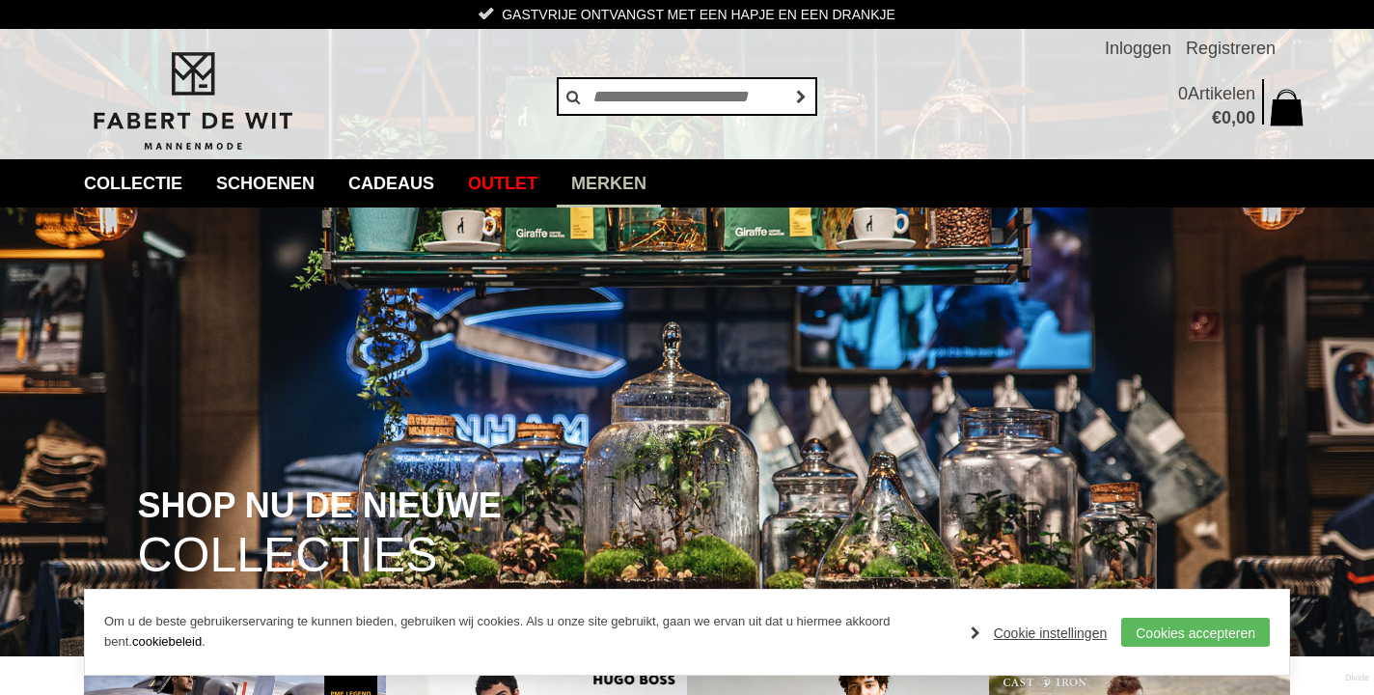
click at [648, 185] on link "Merken" at bounding box center [609, 183] width 104 height 48
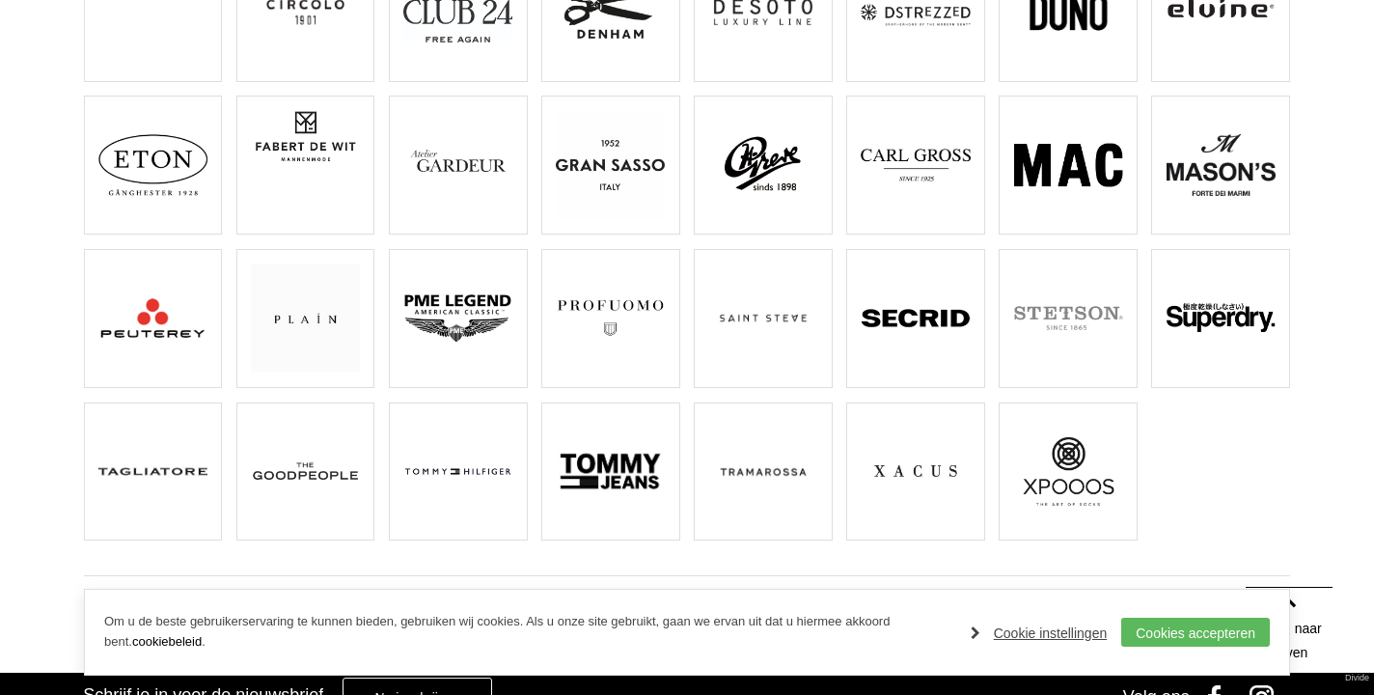
scroll to position [504, 0]
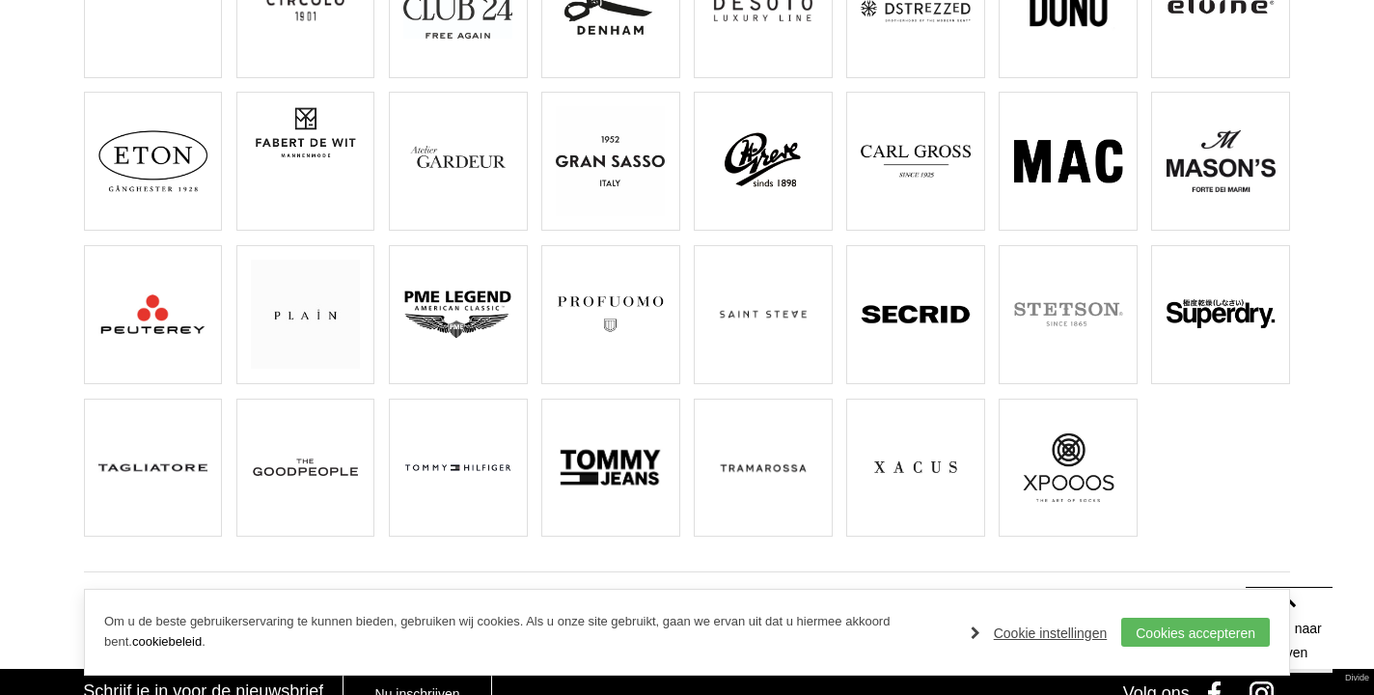
click at [492, 474] on img at bounding box center [457, 467] width 109 height 109
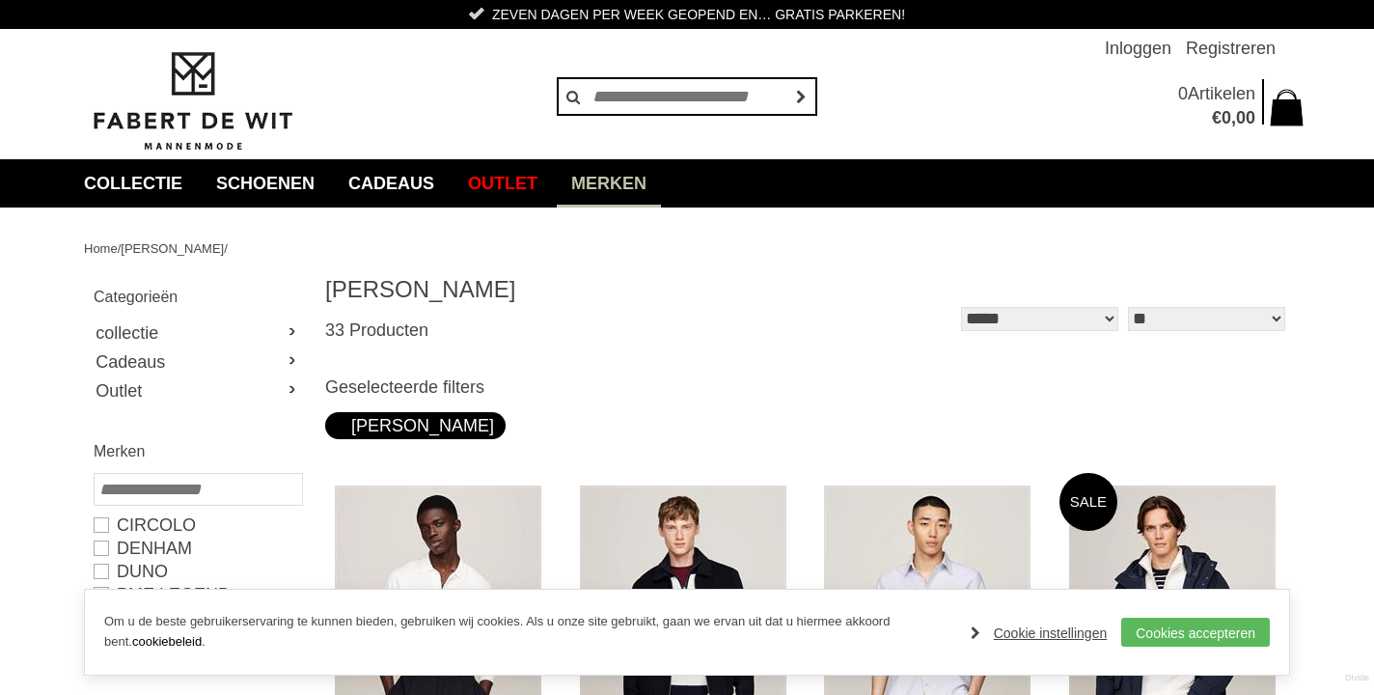
click at [610, 189] on link "Merken" at bounding box center [609, 183] width 104 height 48
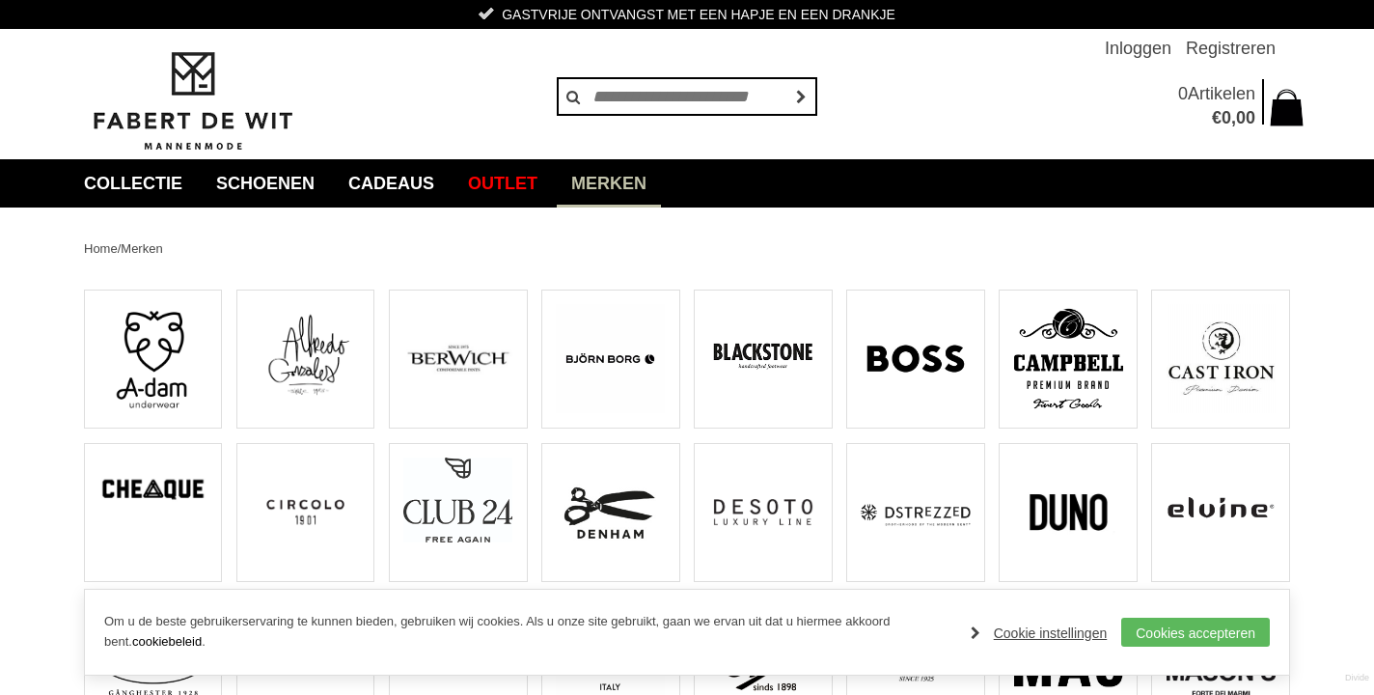
click at [626, 354] on img at bounding box center [610, 358] width 109 height 109
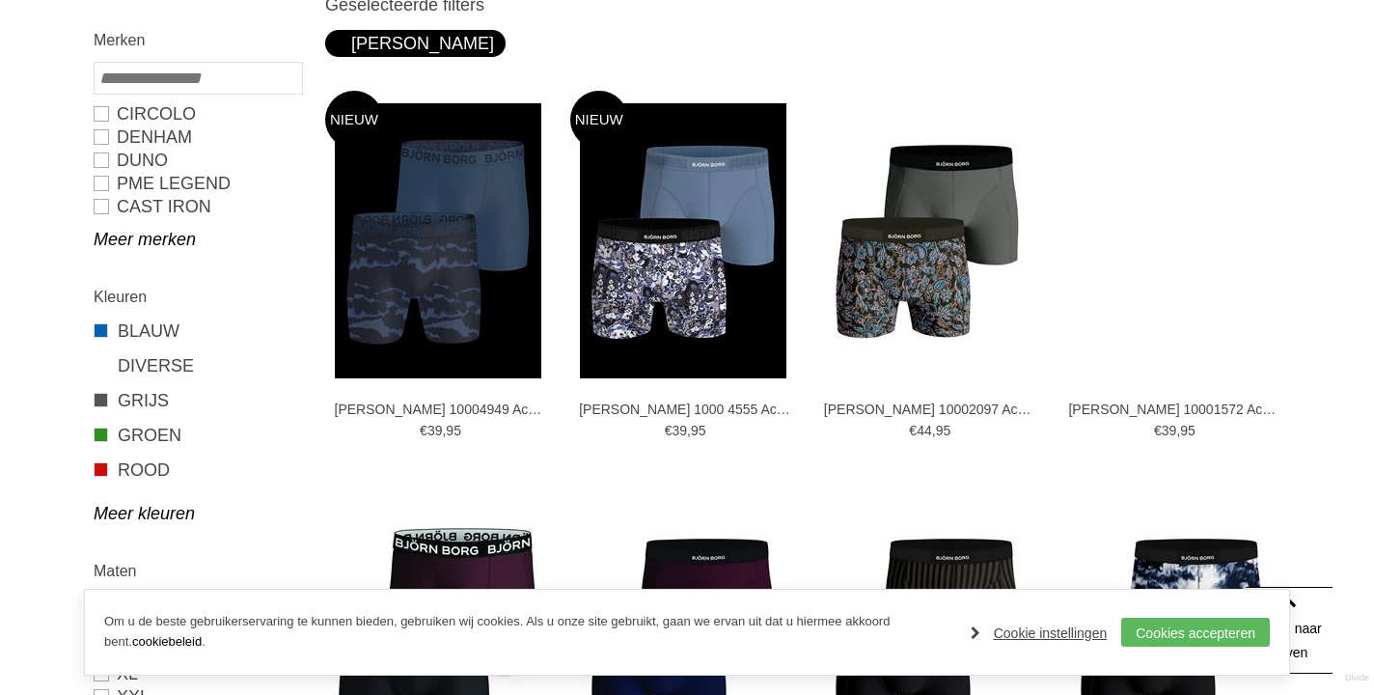
scroll to position [222, 0]
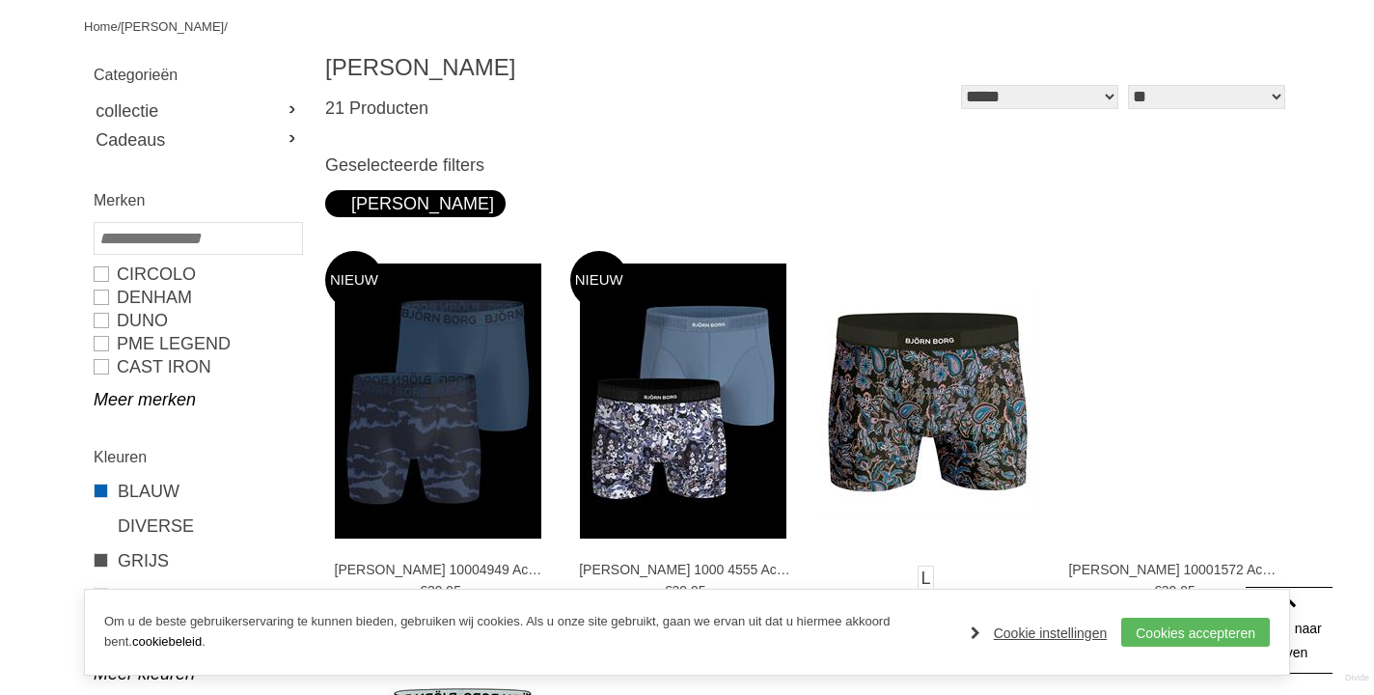
click at [941, 398] on img at bounding box center [927, 401] width 227 height 227
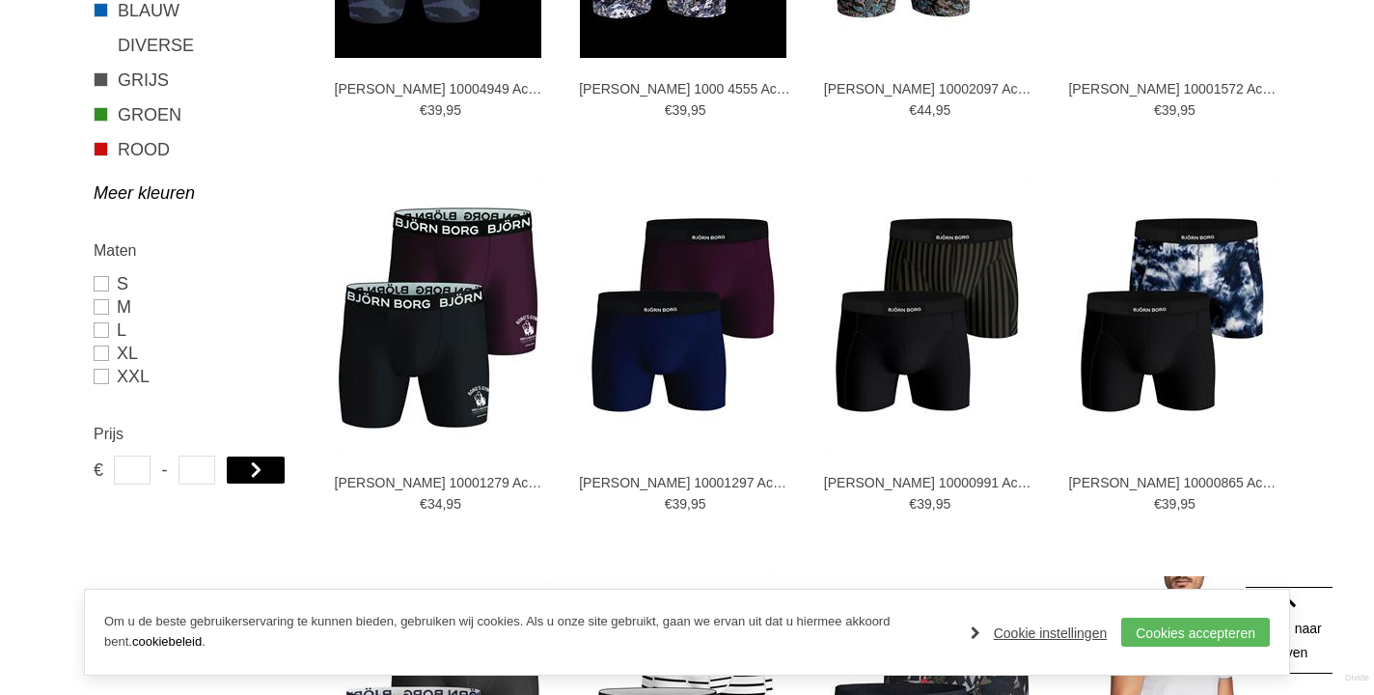
scroll to position [706, 0]
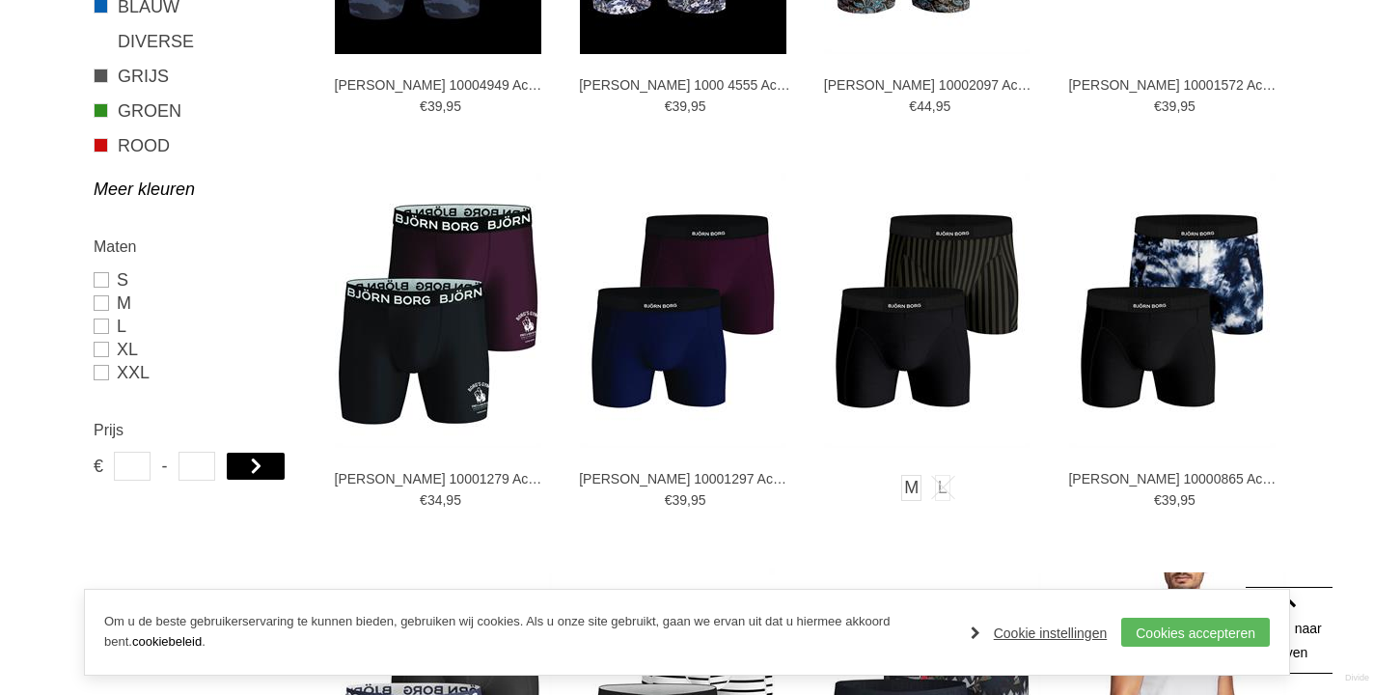
click at [945, 285] on img at bounding box center [927, 310] width 206 height 275
click at [409, 302] on img at bounding box center [438, 310] width 206 height 275
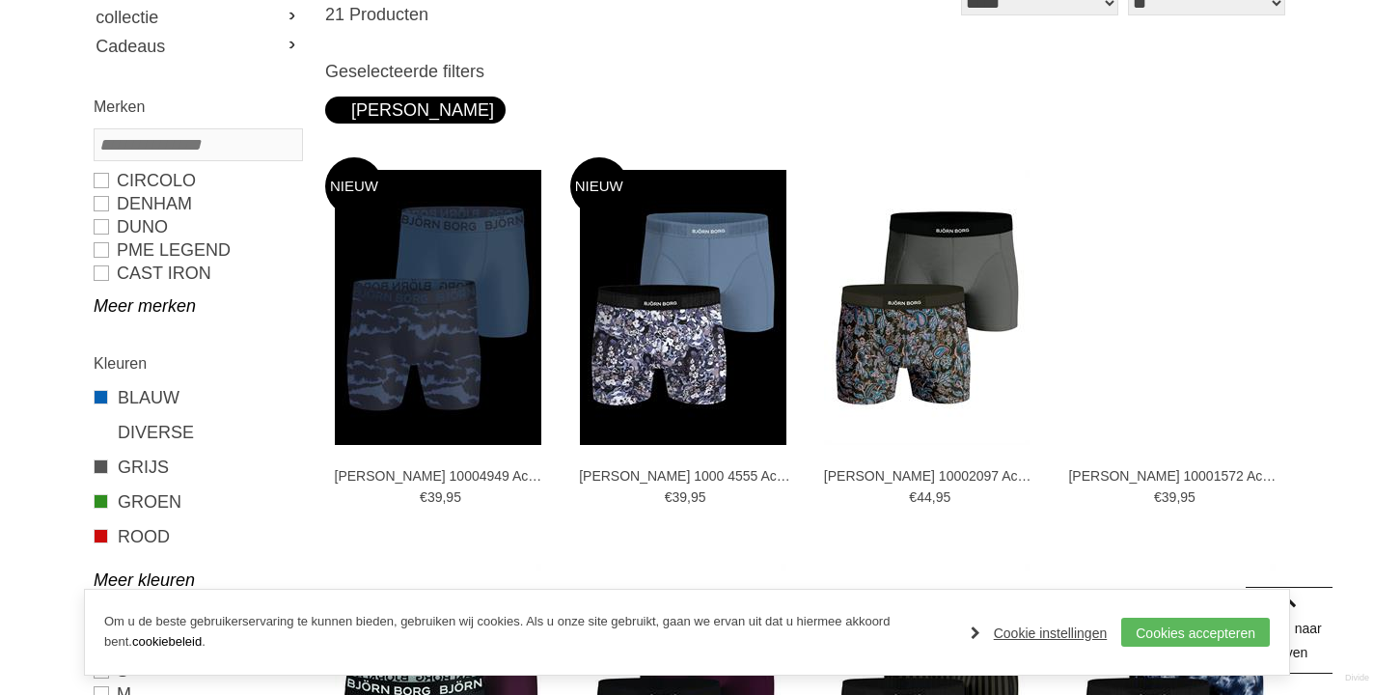
scroll to position [0, 0]
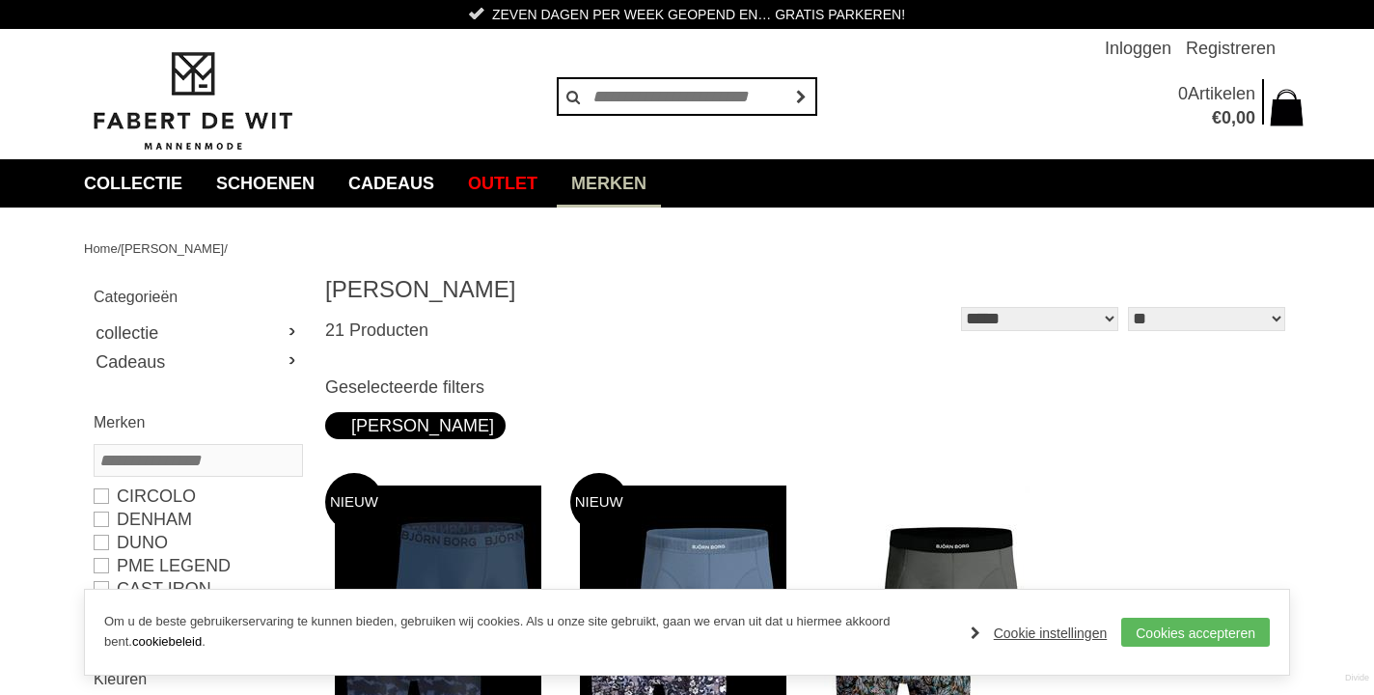
click at [620, 177] on link "Merken" at bounding box center [609, 183] width 104 height 48
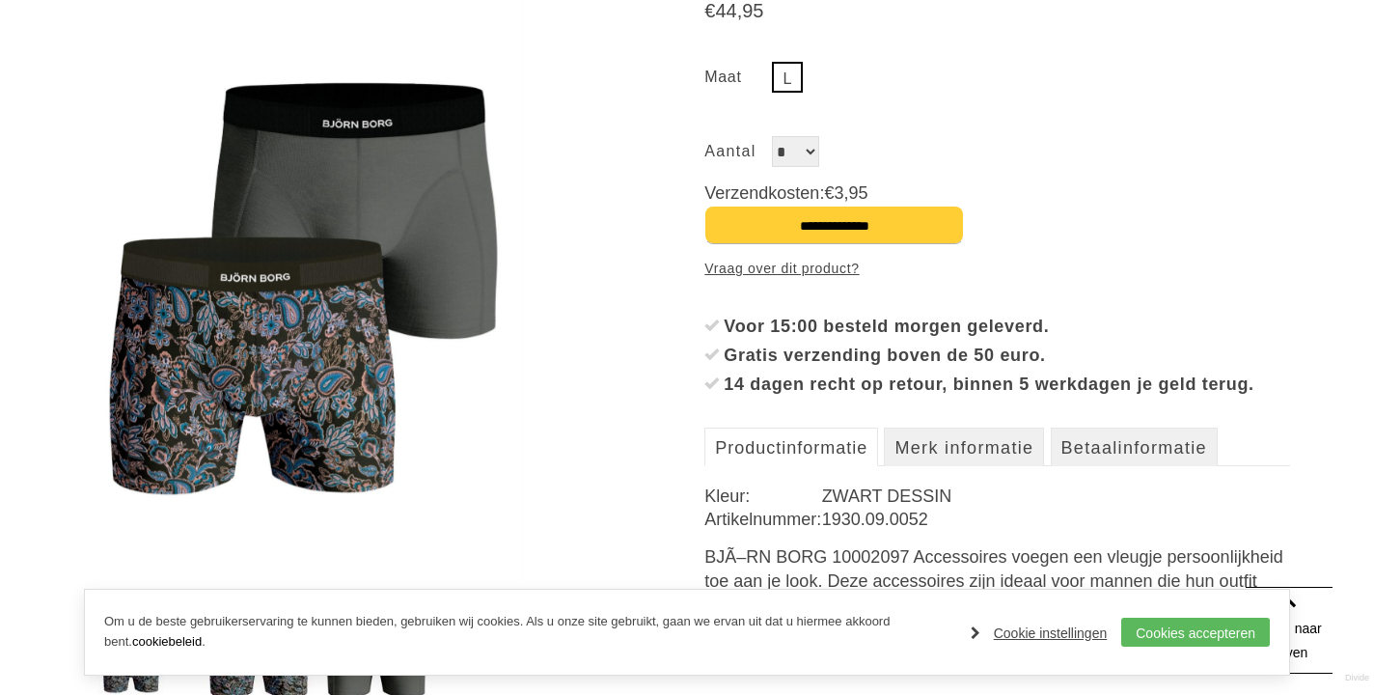
scroll to position [369, 0]
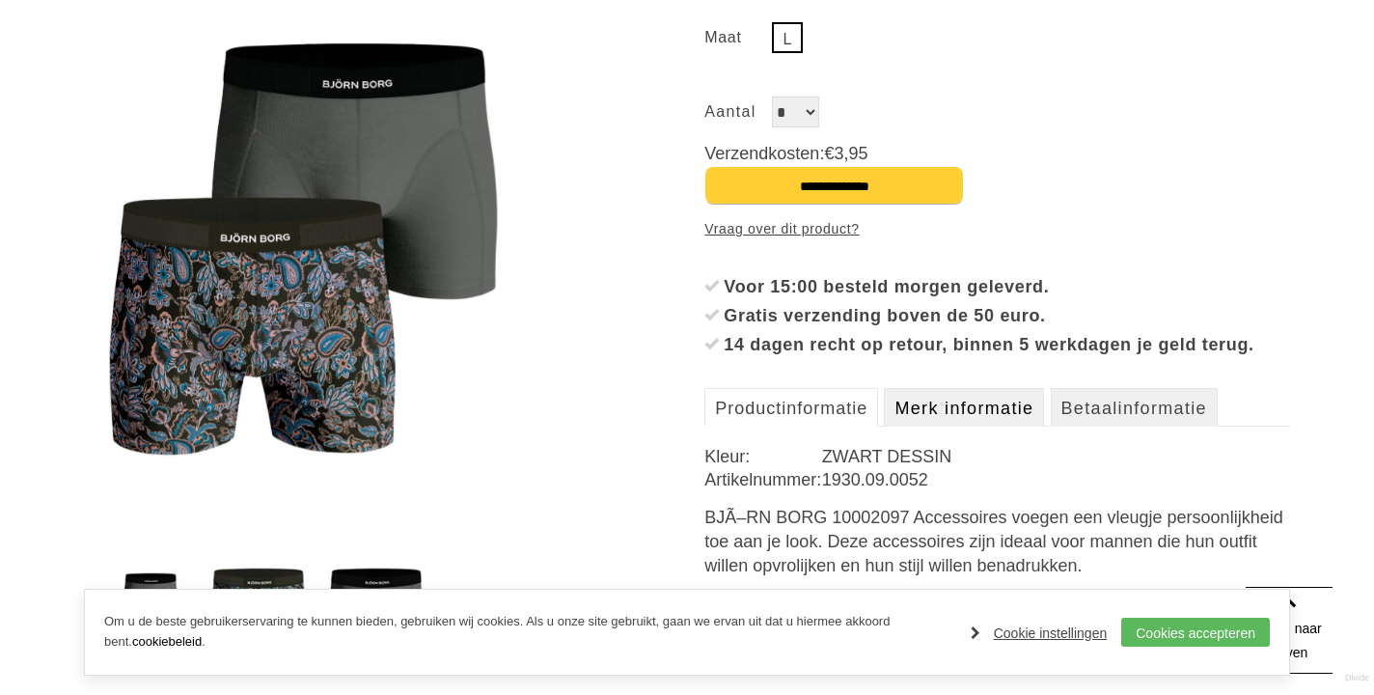
click at [1006, 426] on link "Merk informatie" at bounding box center [964, 407] width 160 height 39
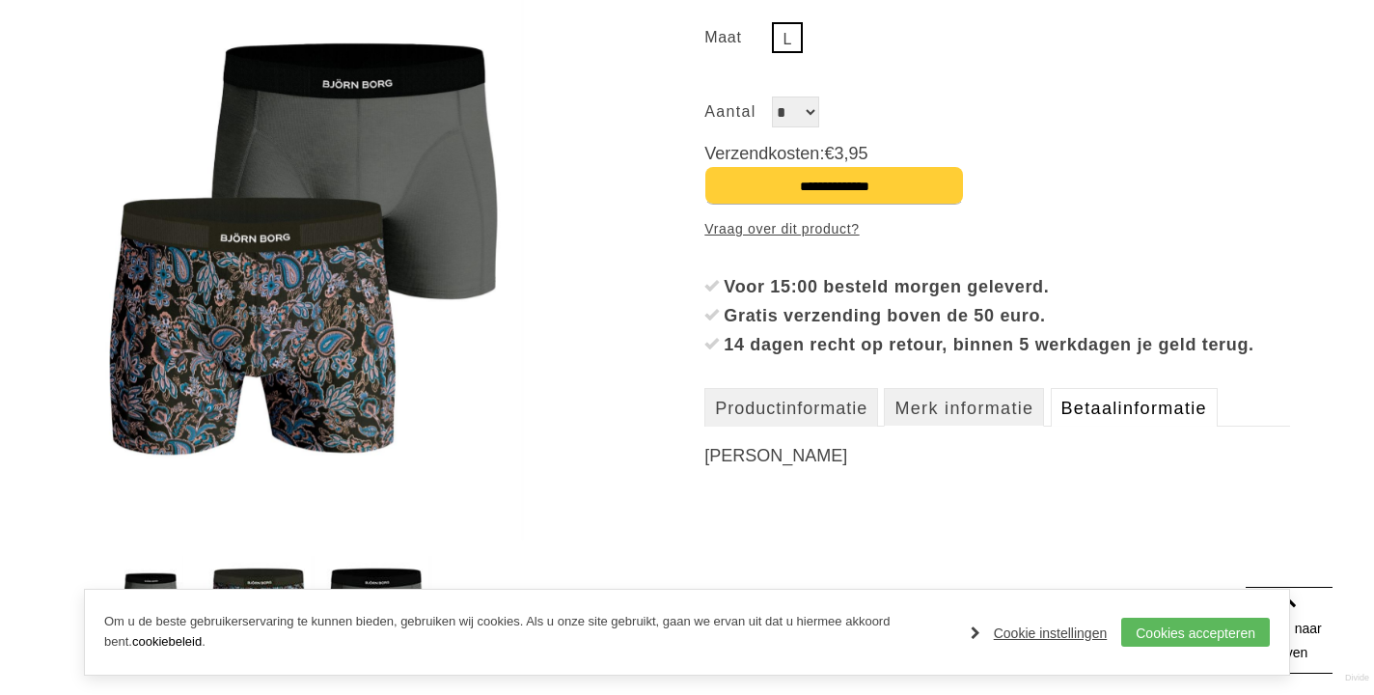
click at [1101, 426] on link "Betaalinformatie" at bounding box center [1134, 407] width 167 height 39
click at [829, 426] on link "Productinformatie" at bounding box center [791, 407] width 174 height 39
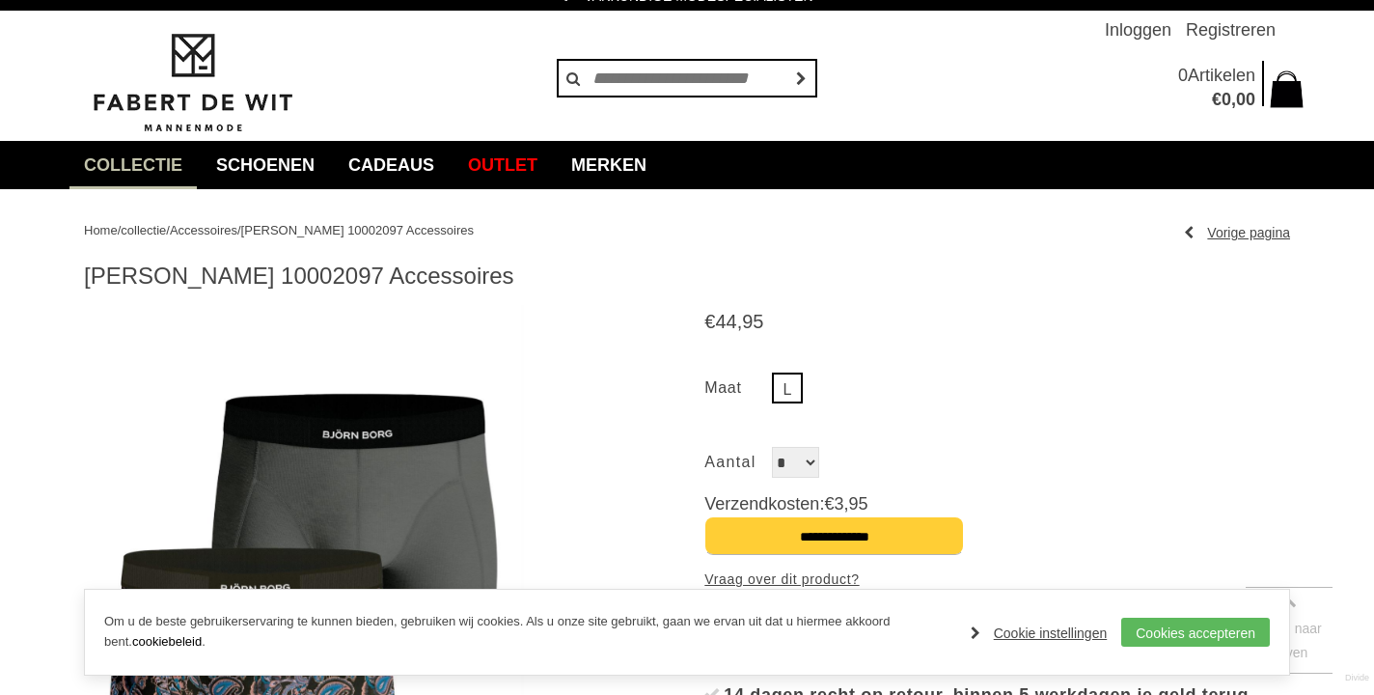
scroll to position [0, 0]
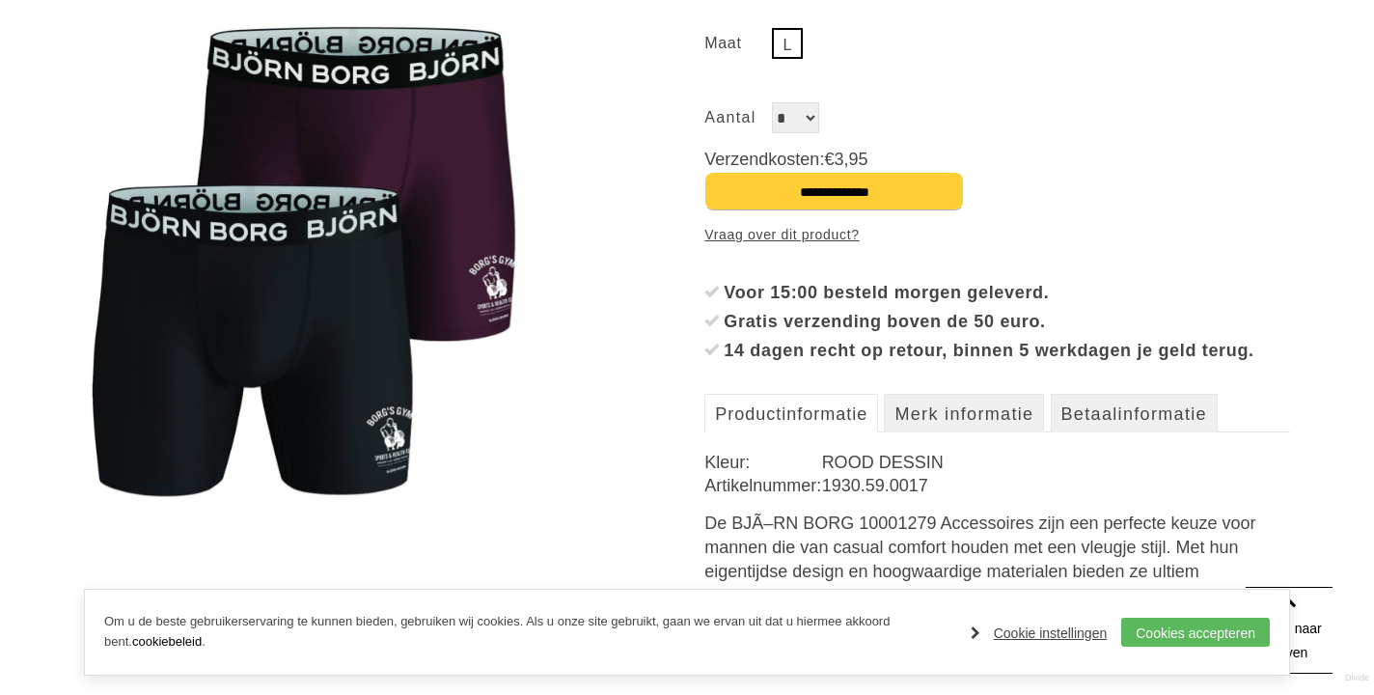
scroll to position [326, 0]
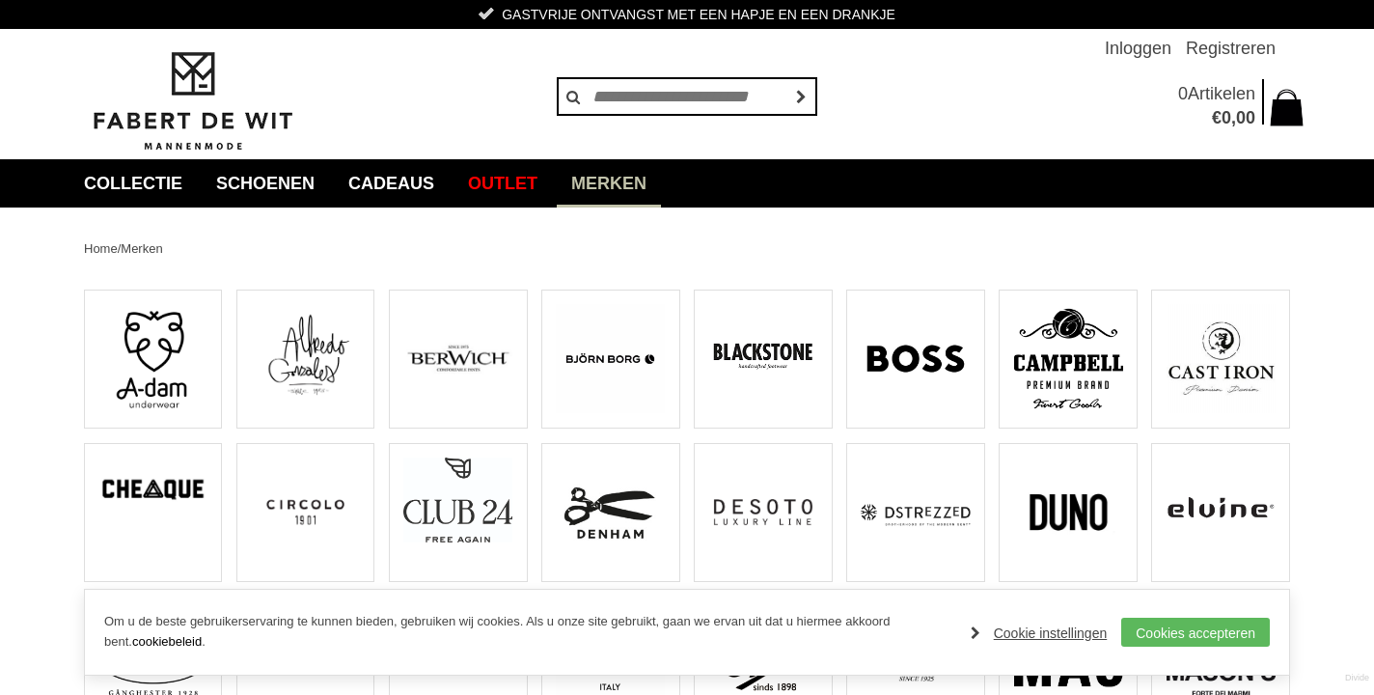
click at [598, 523] on img at bounding box center [610, 511] width 109 height 109
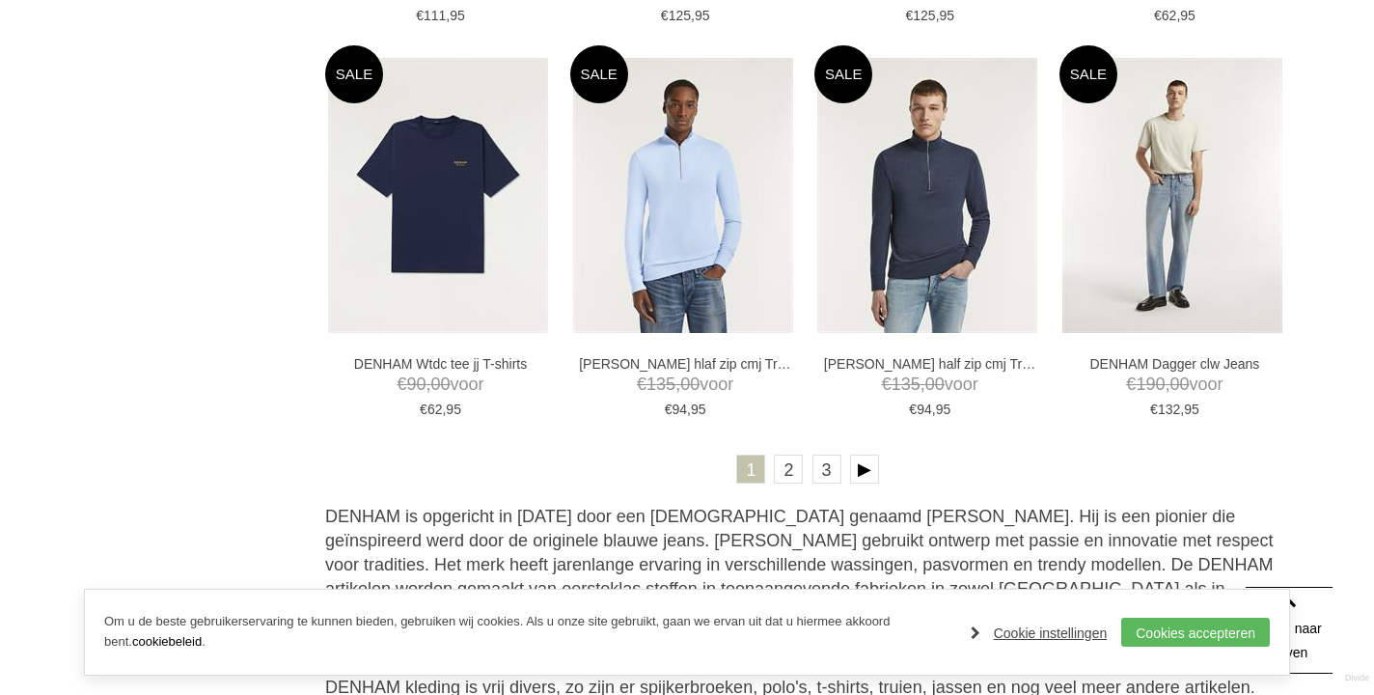
scroll to position [3884, 0]
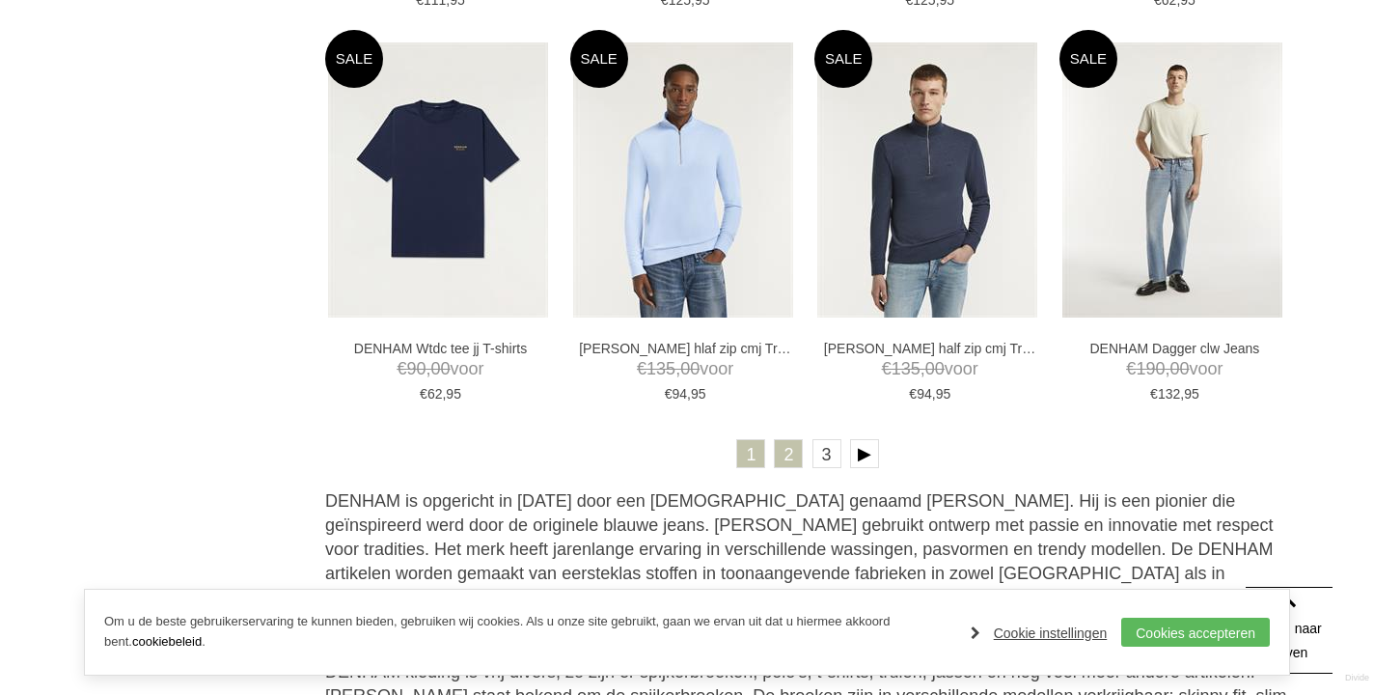
click at [783, 447] on link "2" at bounding box center [788, 453] width 29 height 29
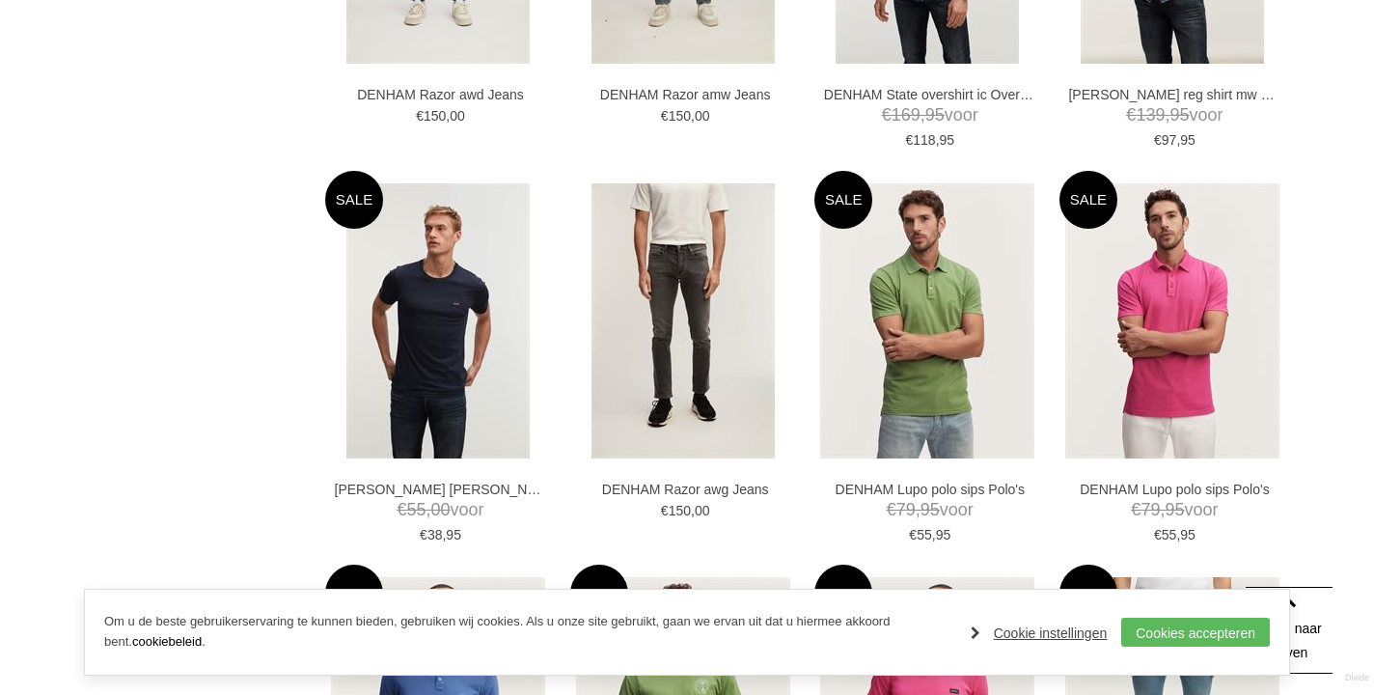
scroll to position [3387, 0]
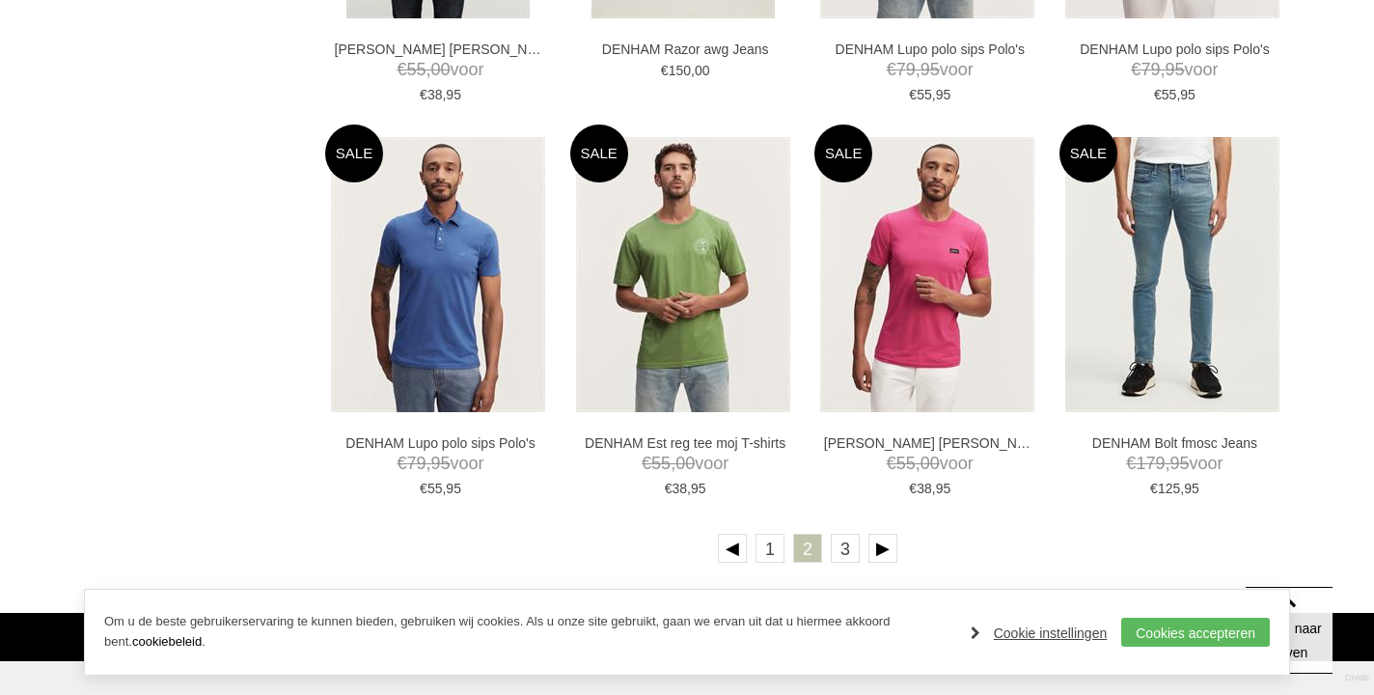
scroll to position [3759, 0]
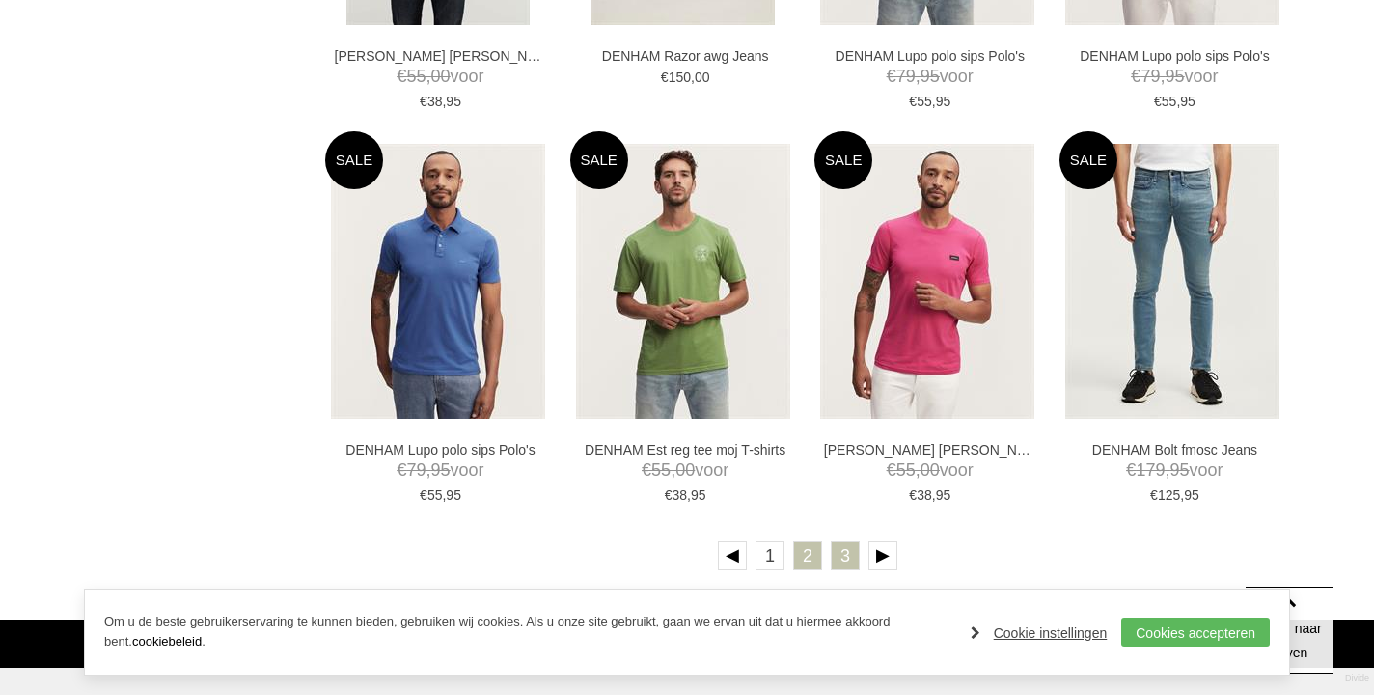
click at [849, 545] on link "3" at bounding box center [845, 554] width 29 height 29
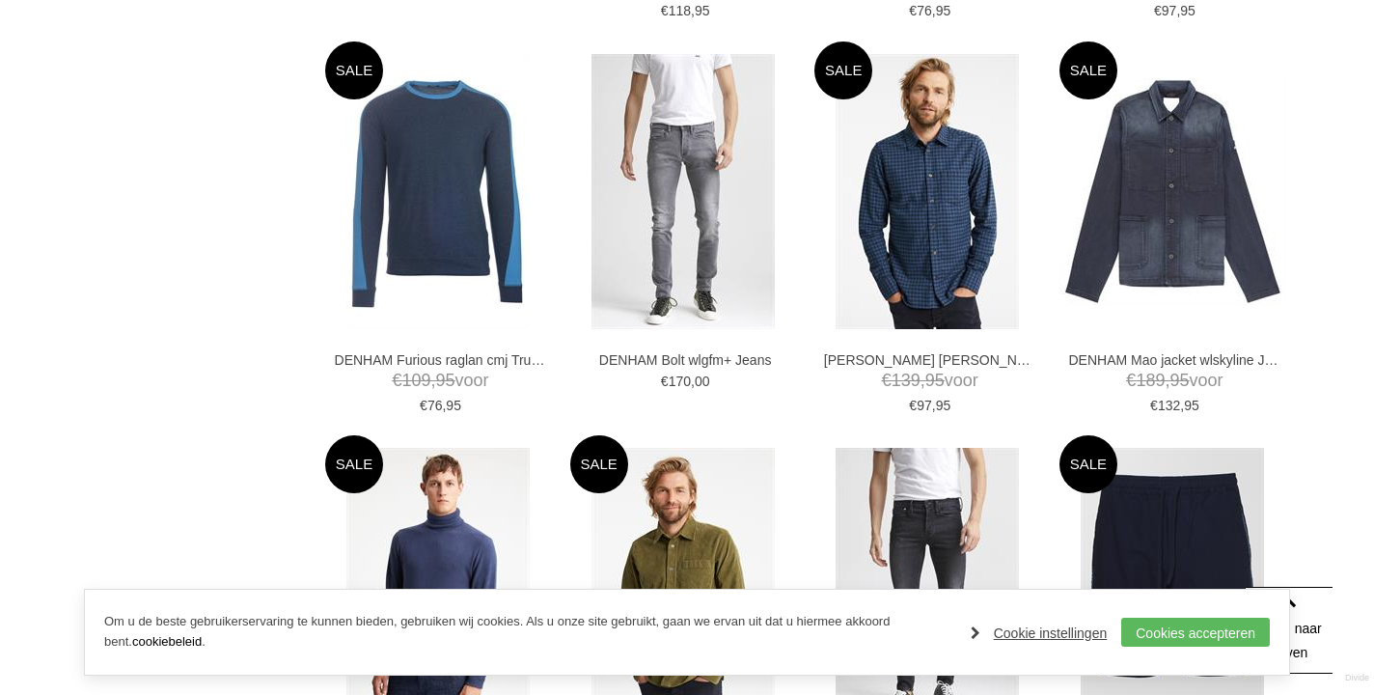
scroll to position [2267, 0]
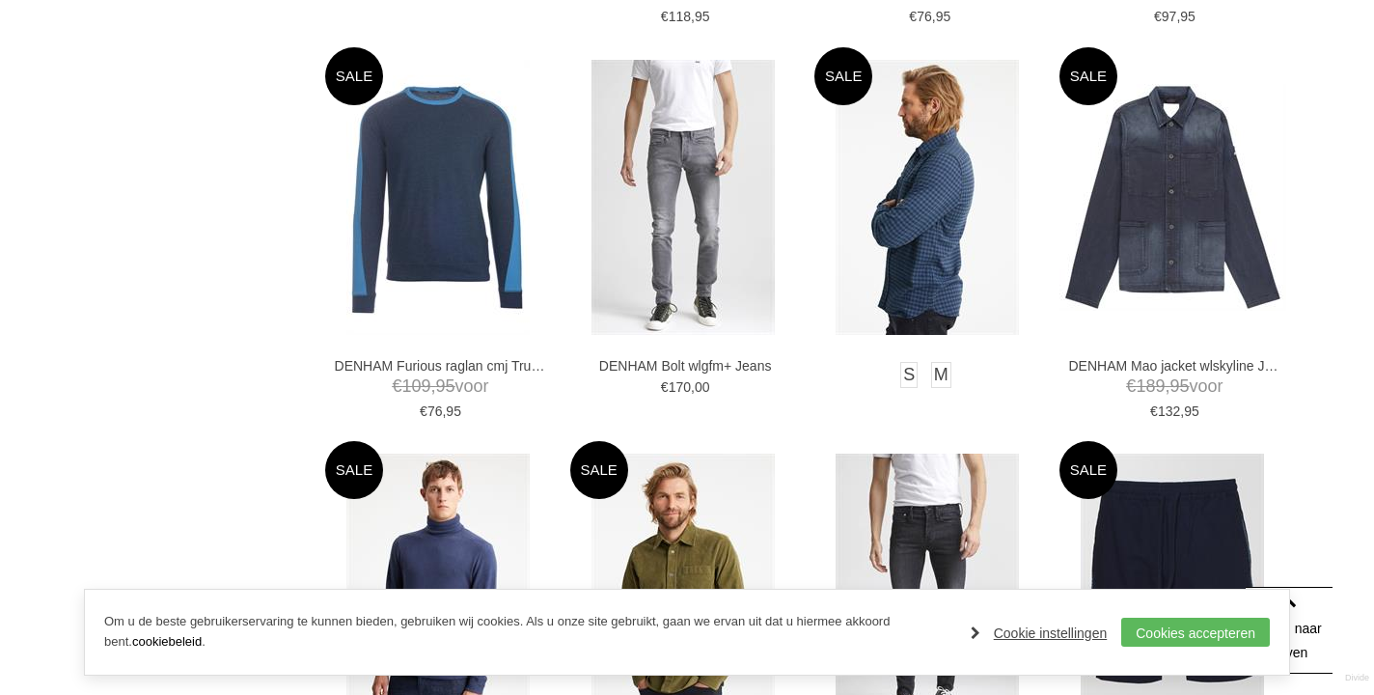
click at [935, 232] on img at bounding box center [927, 197] width 183 height 275
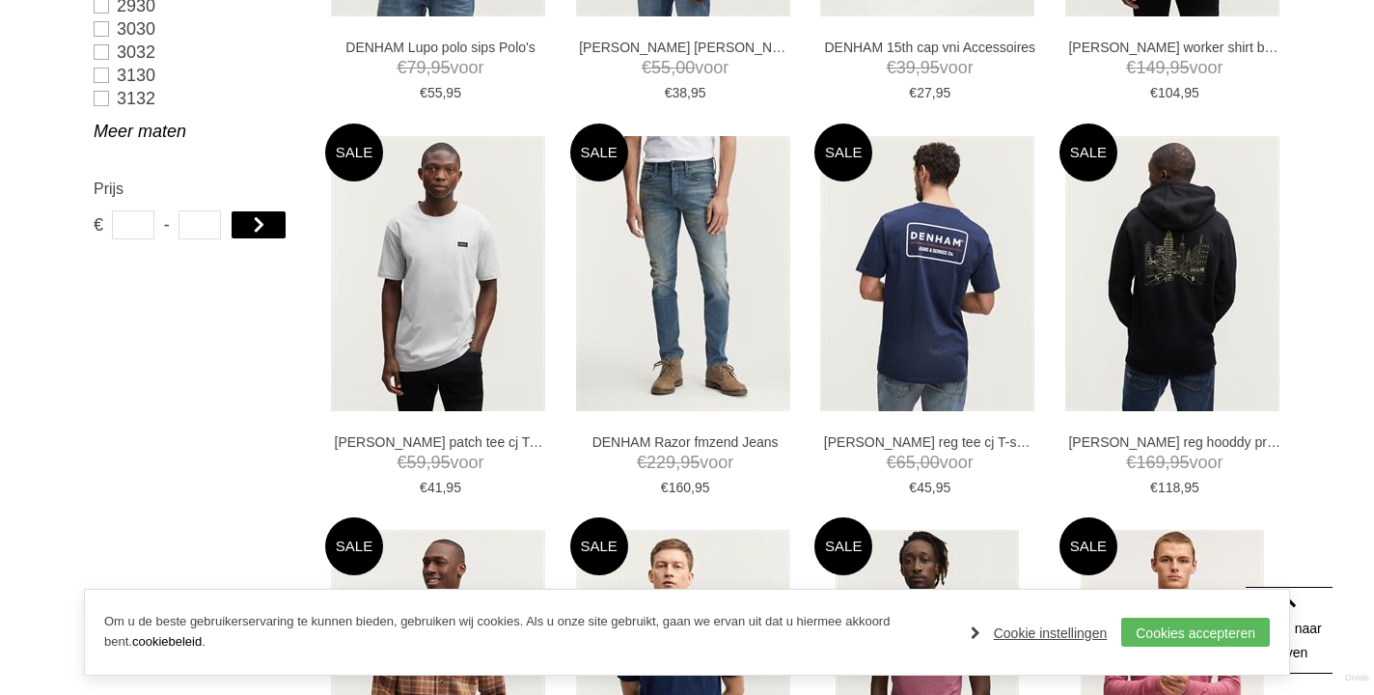
scroll to position [0, 0]
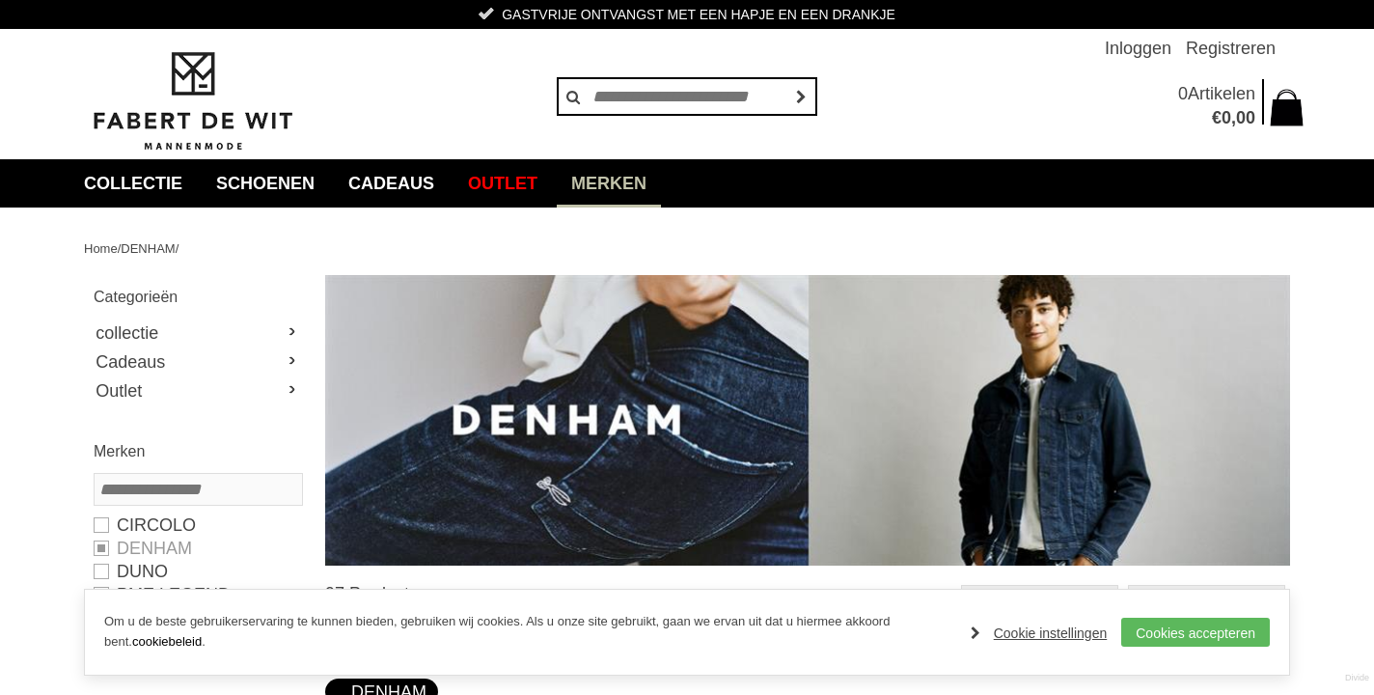
click at [616, 181] on link "Merken" at bounding box center [609, 183] width 104 height 48
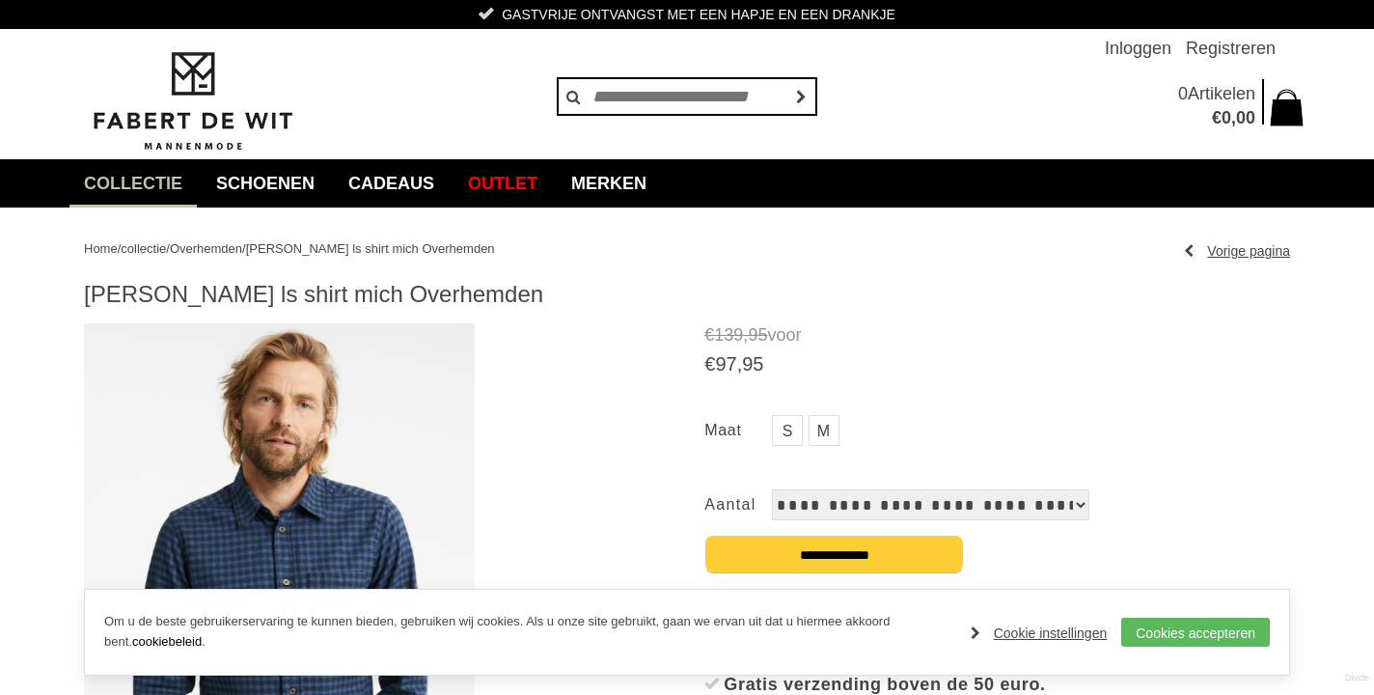
click at [371, 457] on img at bounding box center [279, 616] width 391 height 586
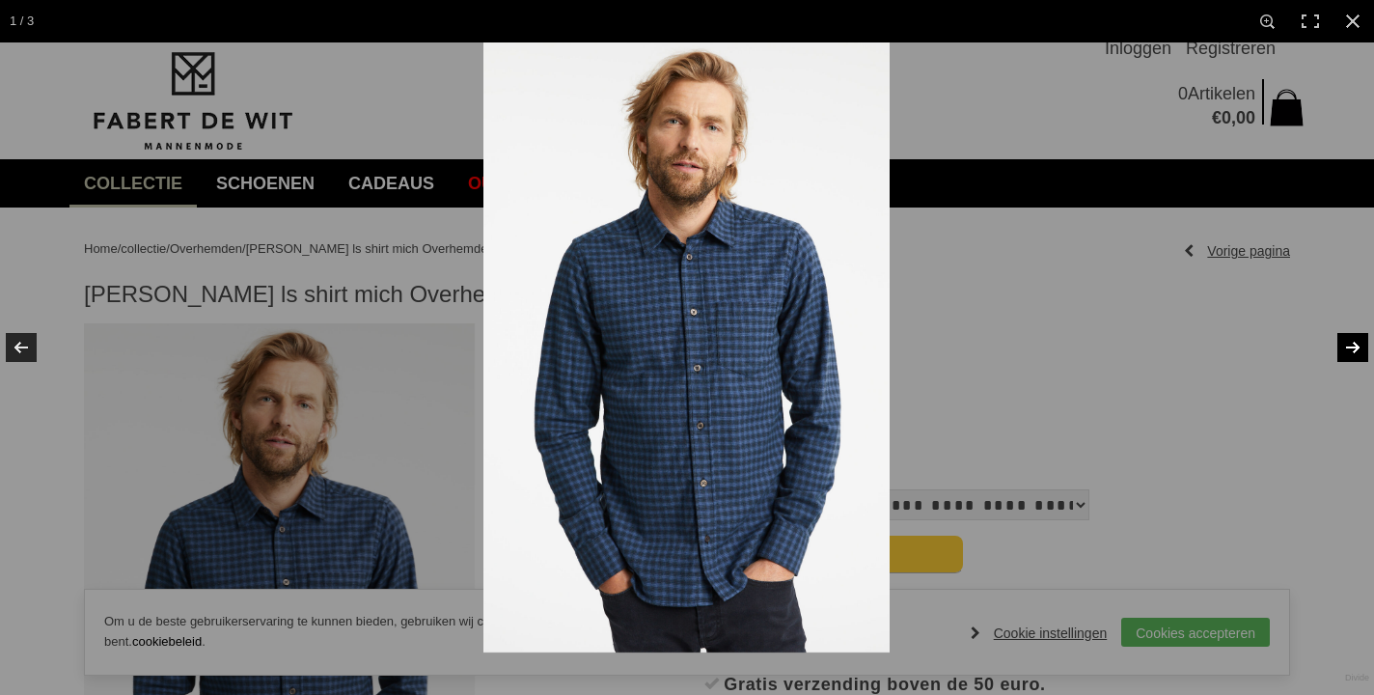
click at [1354, 343] on link at bounding box center [1340, 347] width 68 height 96
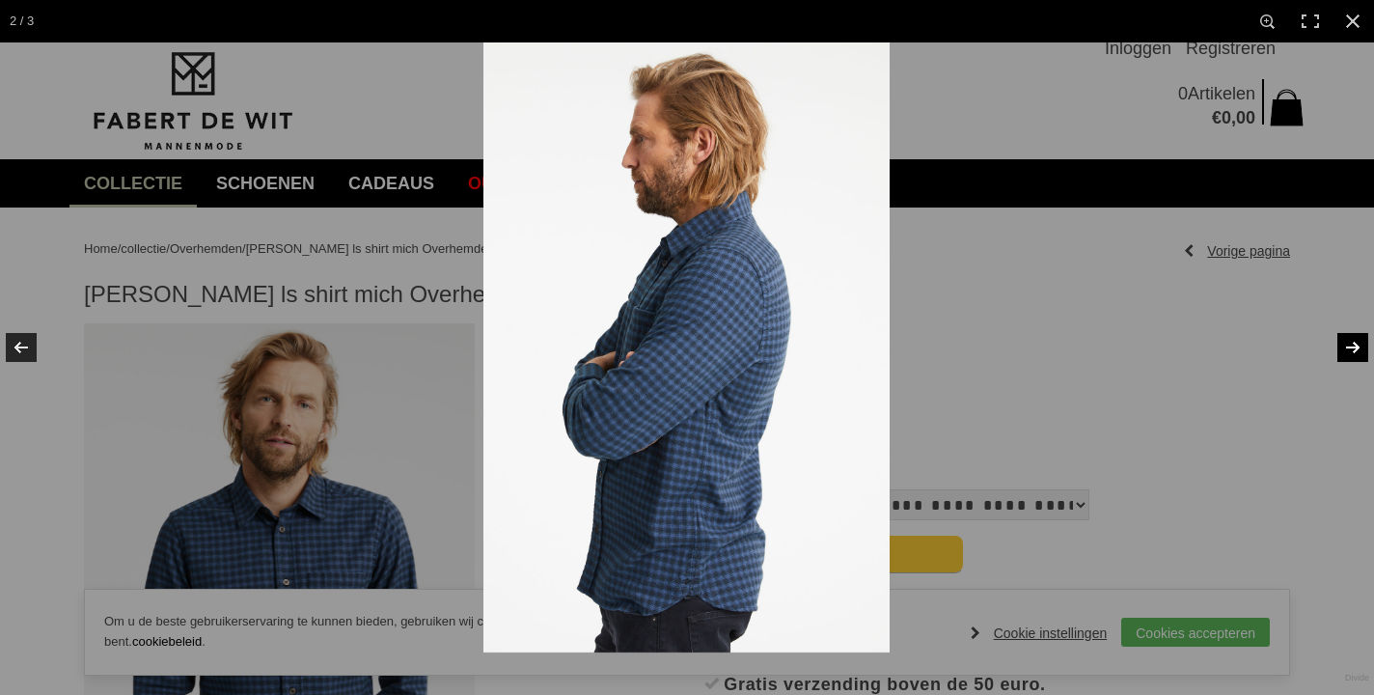
click at [1354, 343] on link at bounding box center [1340, 347] width 68 height 96
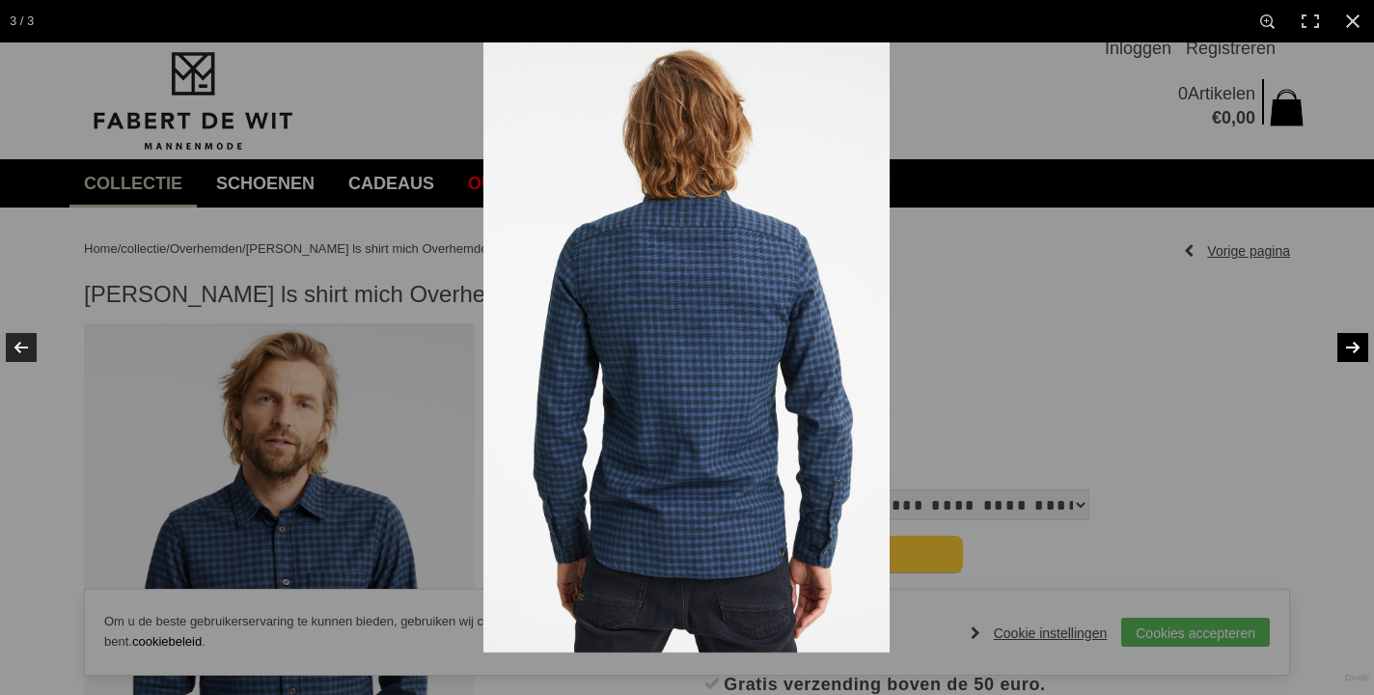
click at [1354, 343] on link at bounding box center [1340, 347] width 68 height 96
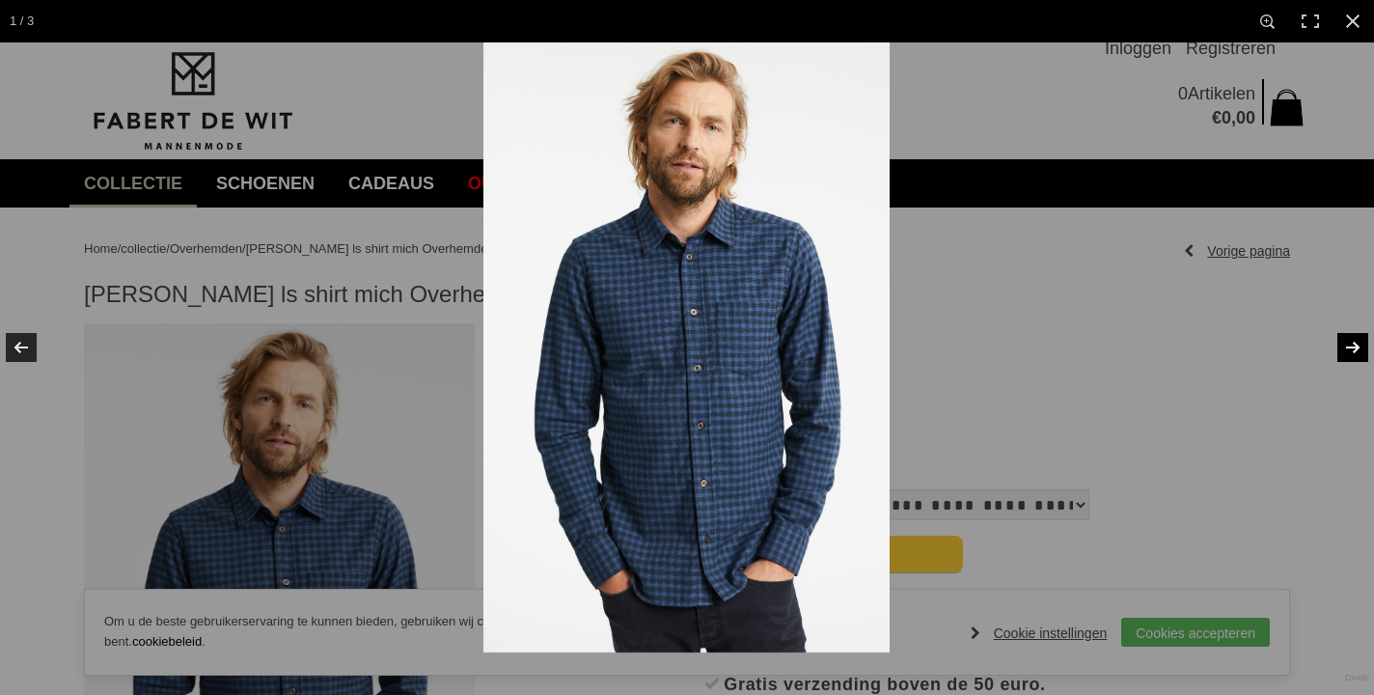
click at [1354, 343] on link at bounding box center [1340, 347] width 68 height 96
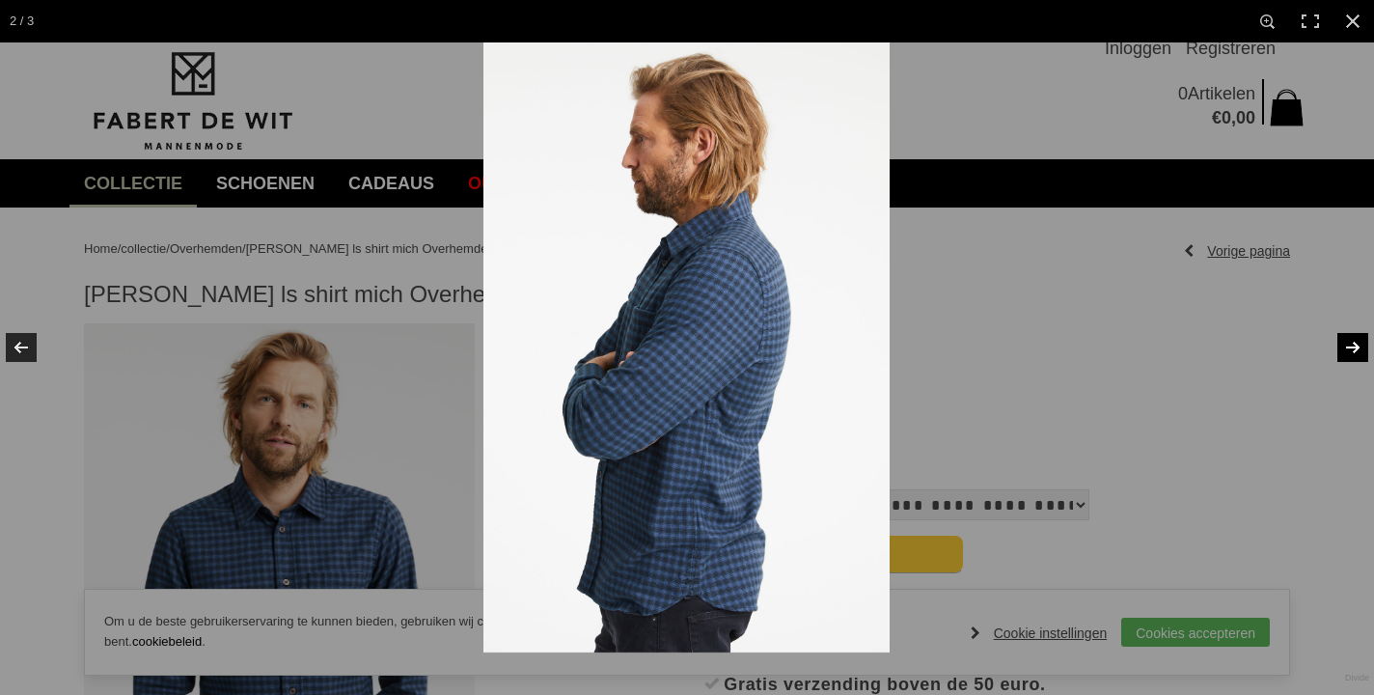
click at [1354, 343] on link at bounding box center [1340, 347] width 68 height 96
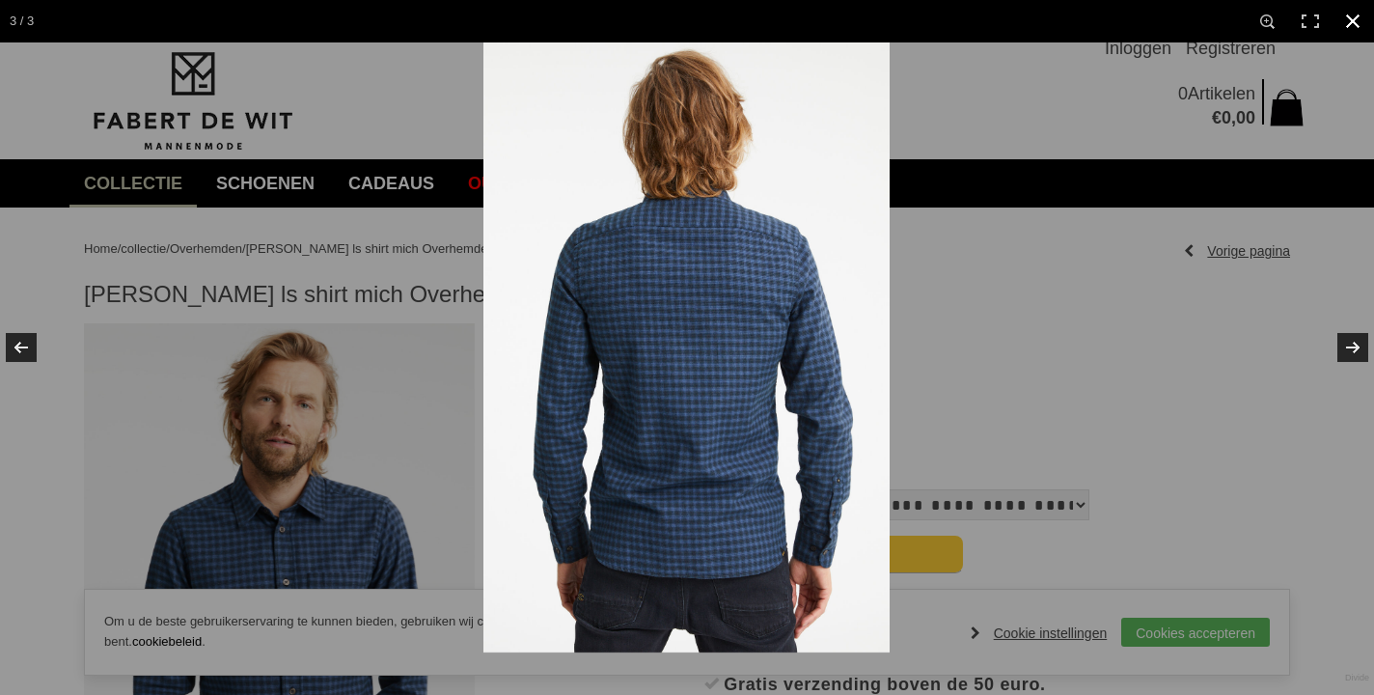
click at [1213, 339] on div at bounding box center [1170, 389] width 1374 height 695
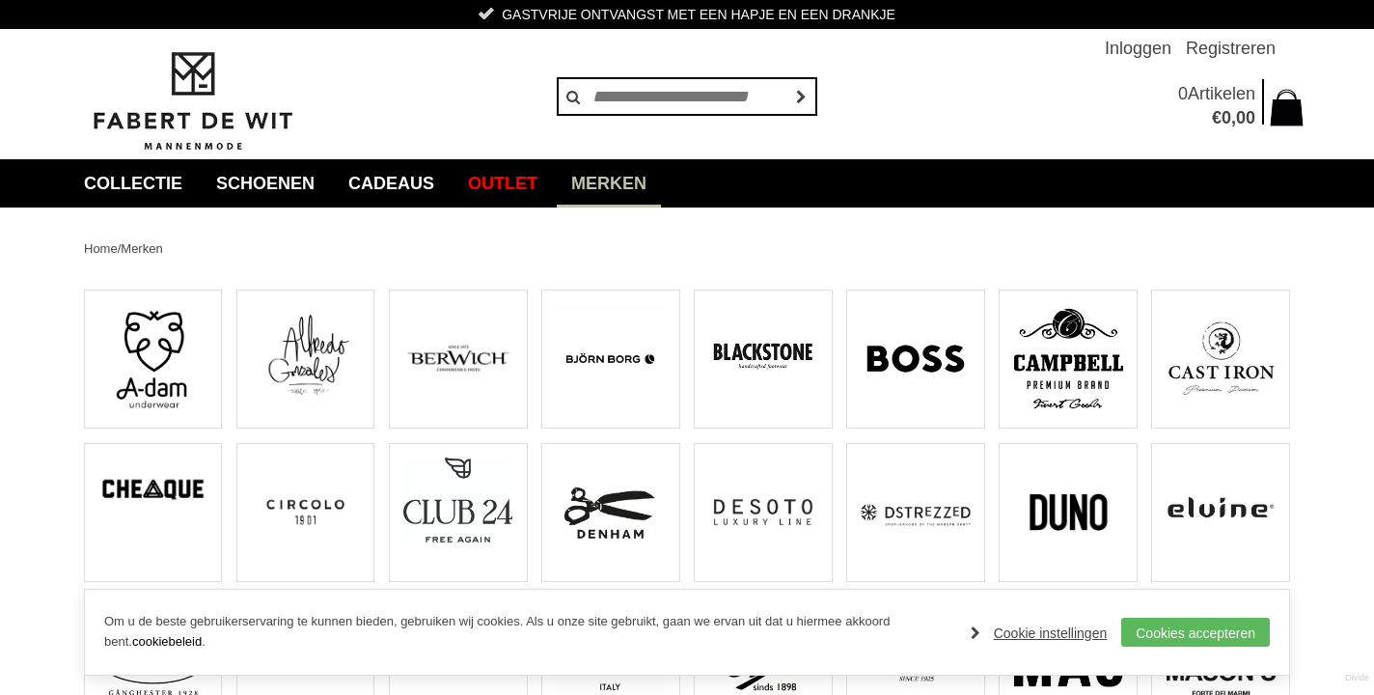
click at [494, 368] on img at bounding box center [457, 358] width 109 height 109
click at [321, 353] on img at bounding box center [305, 352] width 109 height 97
click at [899, 363] on img at bounding box center [915, 358] width 109 height 109
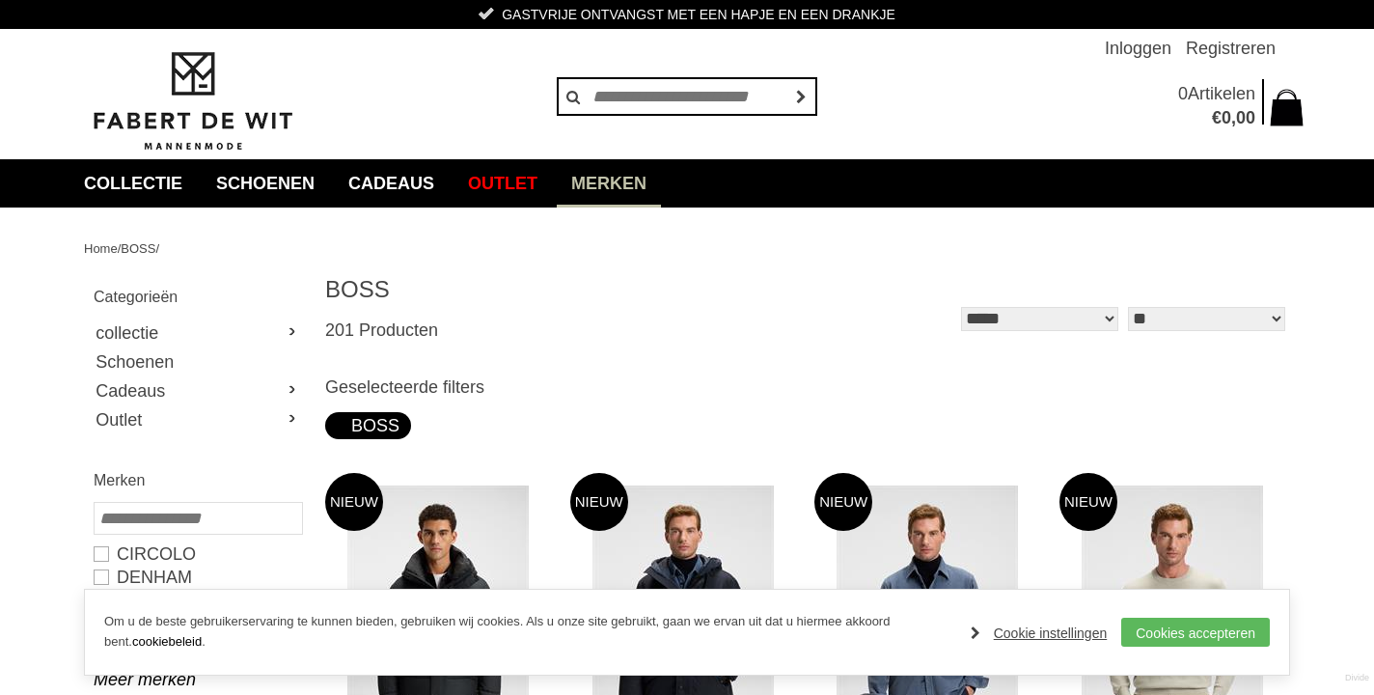
click at [661, 167] on link "Merken" at bounding box center [609, 183] width 104 height 48
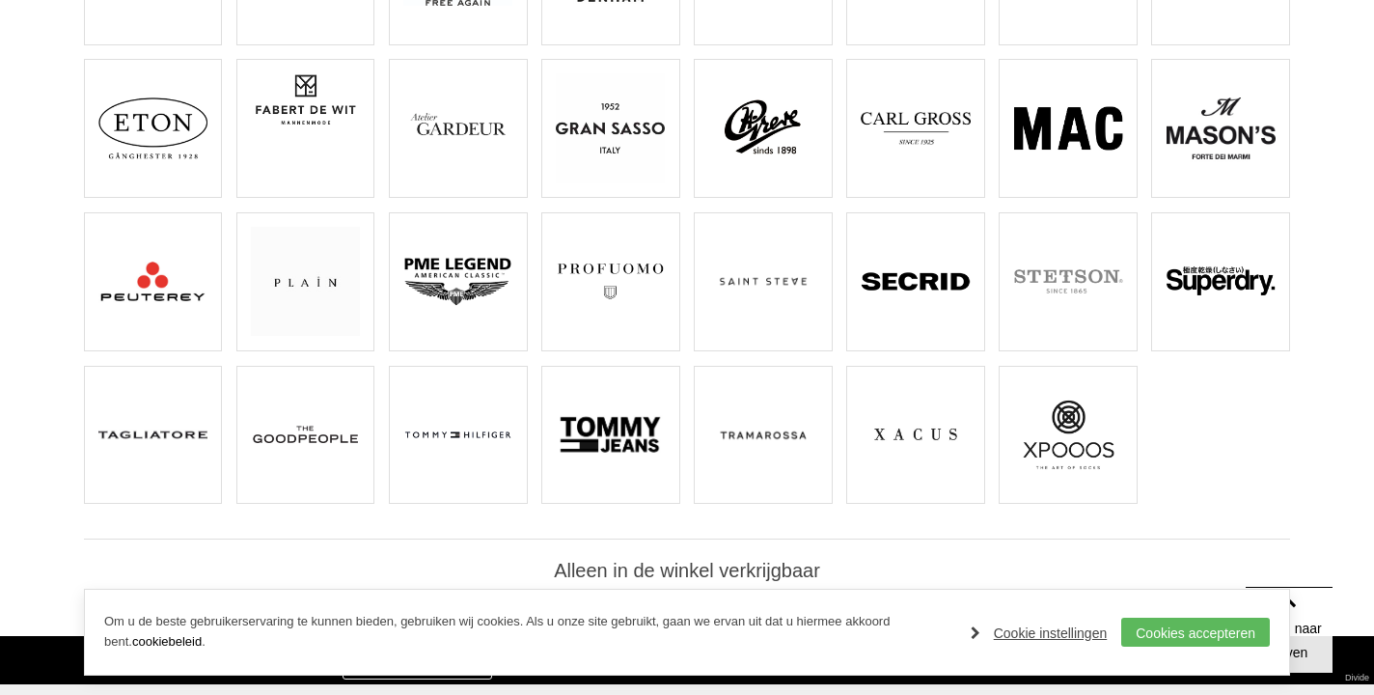
scroll to position [543, 0]
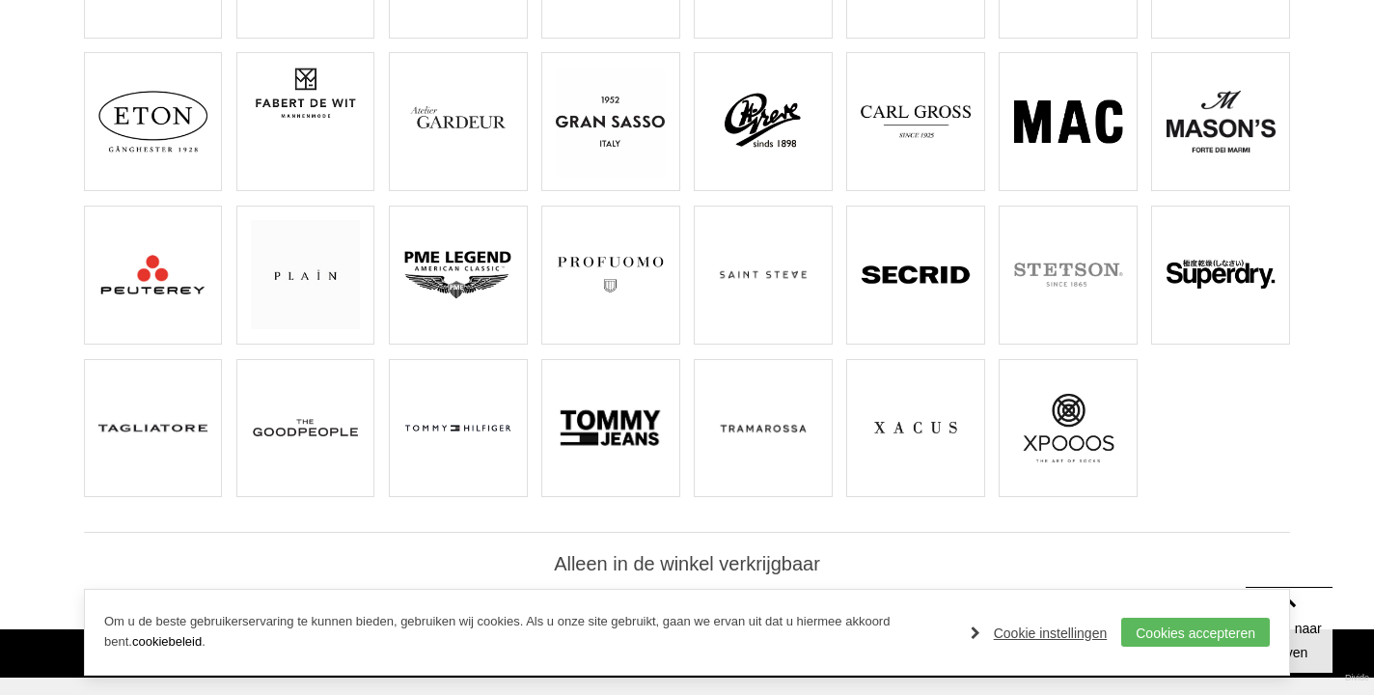
click at [147, 260] on img at bounding box center [152, 274] width 109 height 109
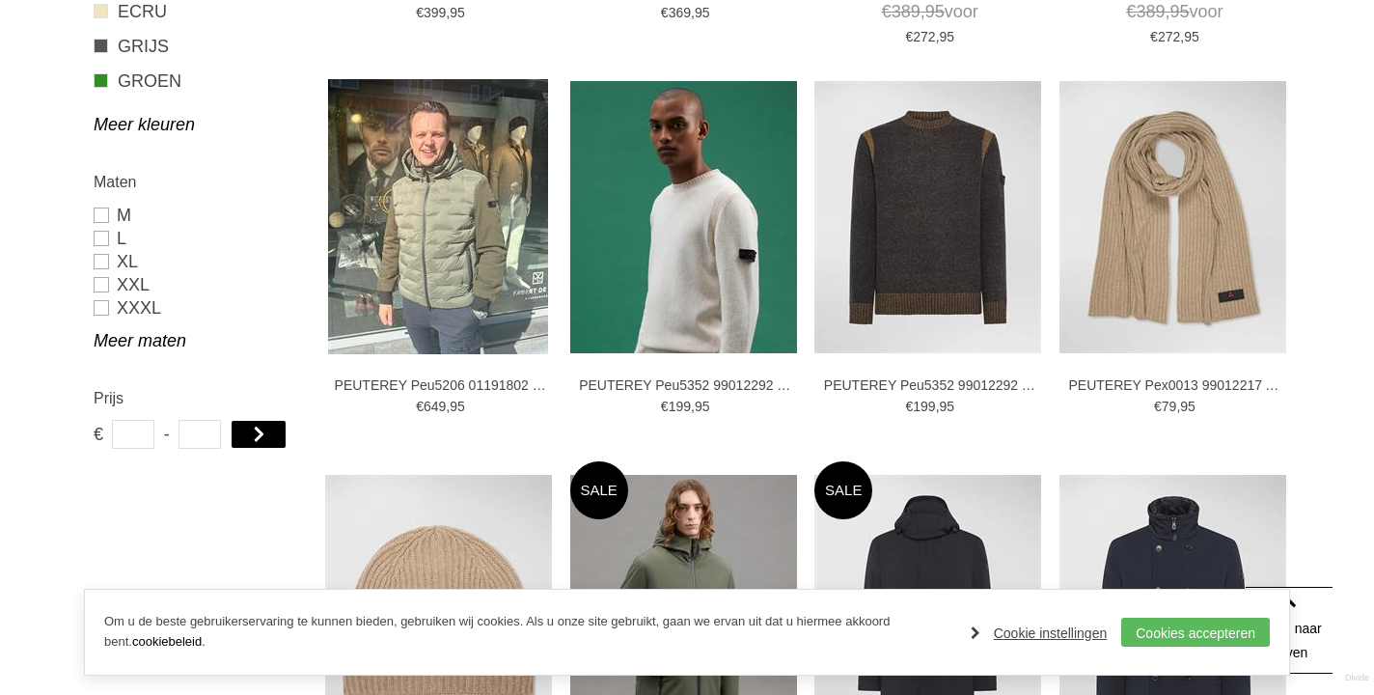
scroll to position [810, 0]
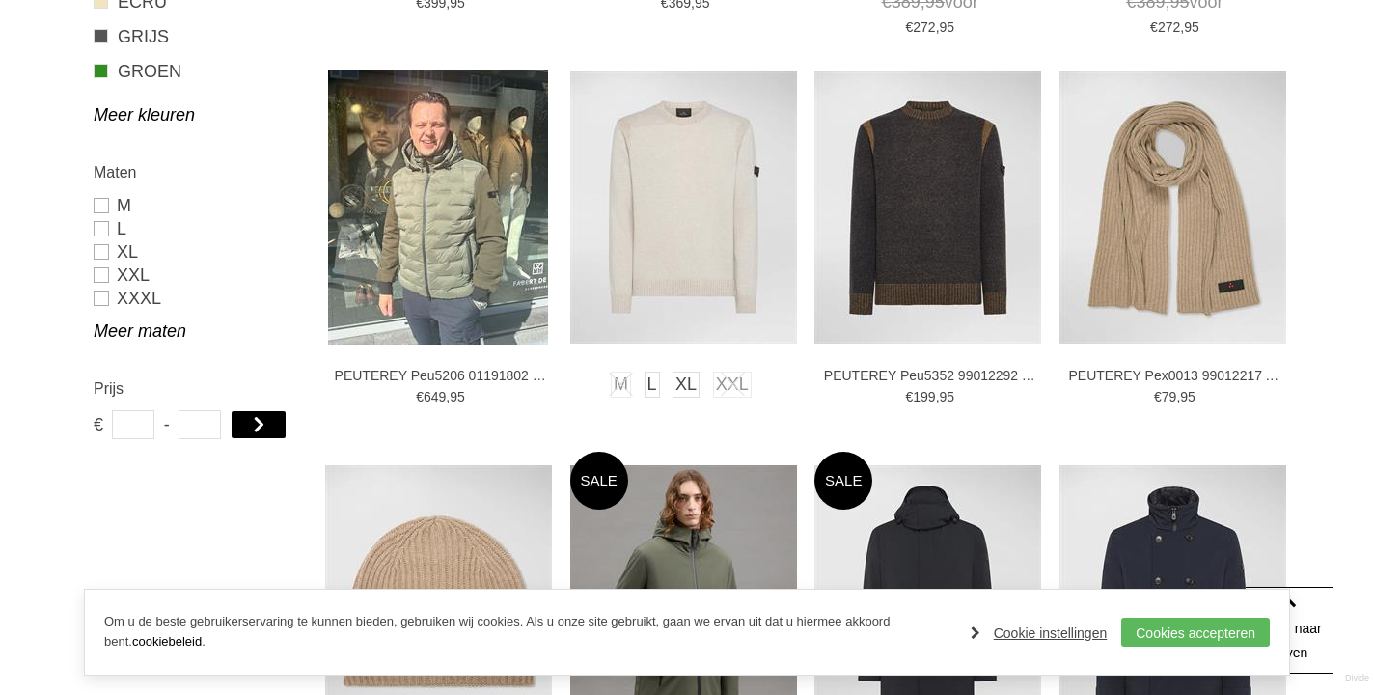
click at [693, 233] on img at bounding box center [683, 207] width 227 height 272
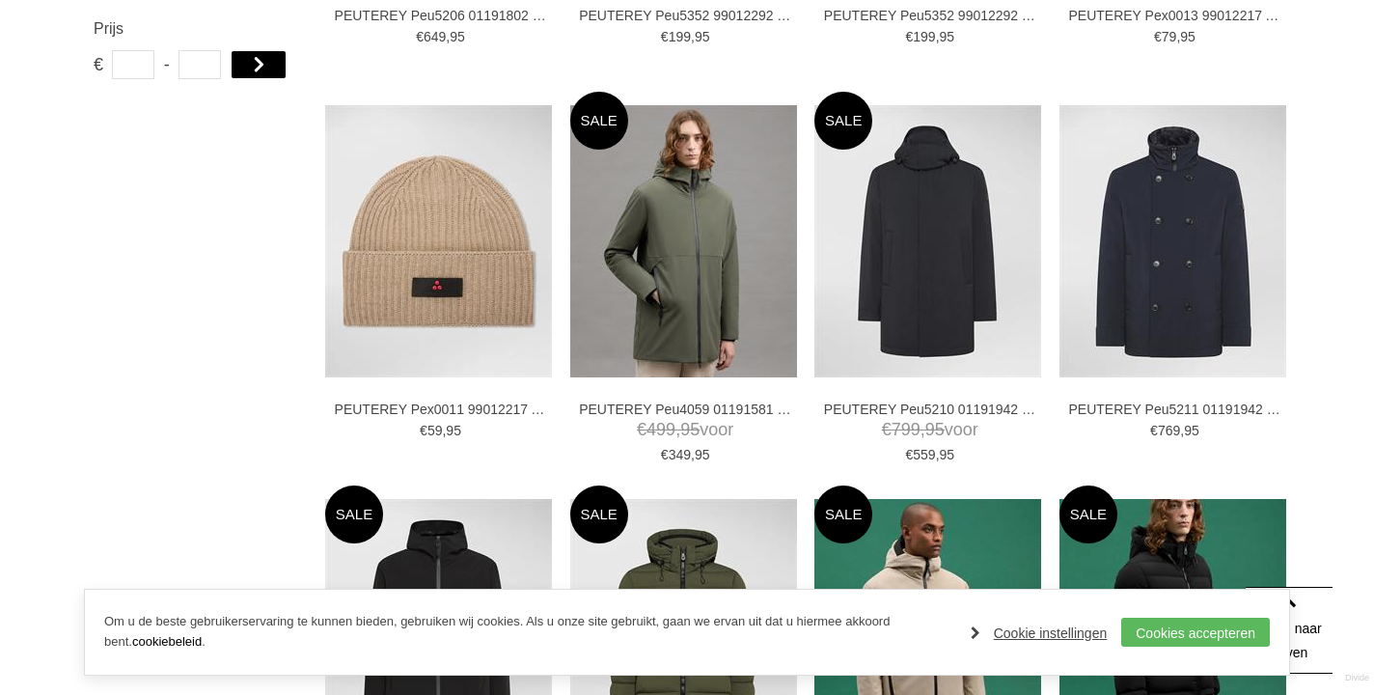
scroll to position [1174, 0]
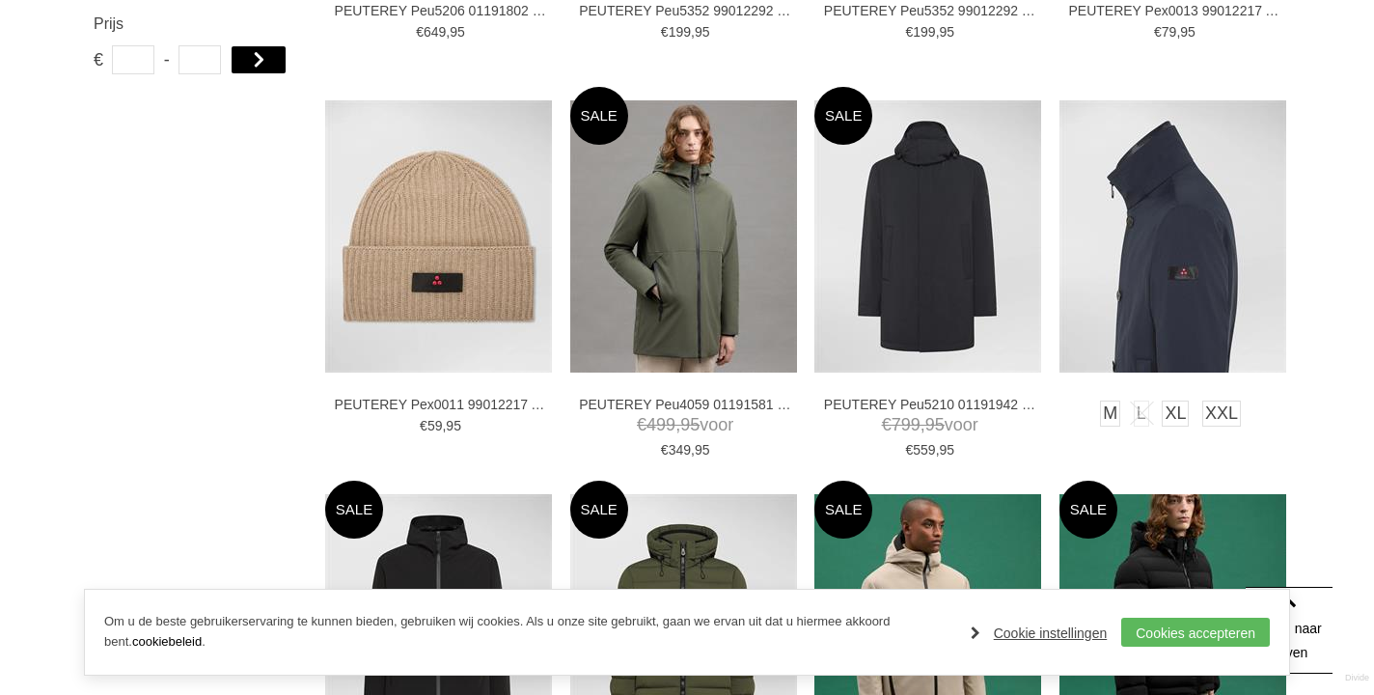
click at [1179, 224] on img at bounding box center [1172, 236] width 227 height 272
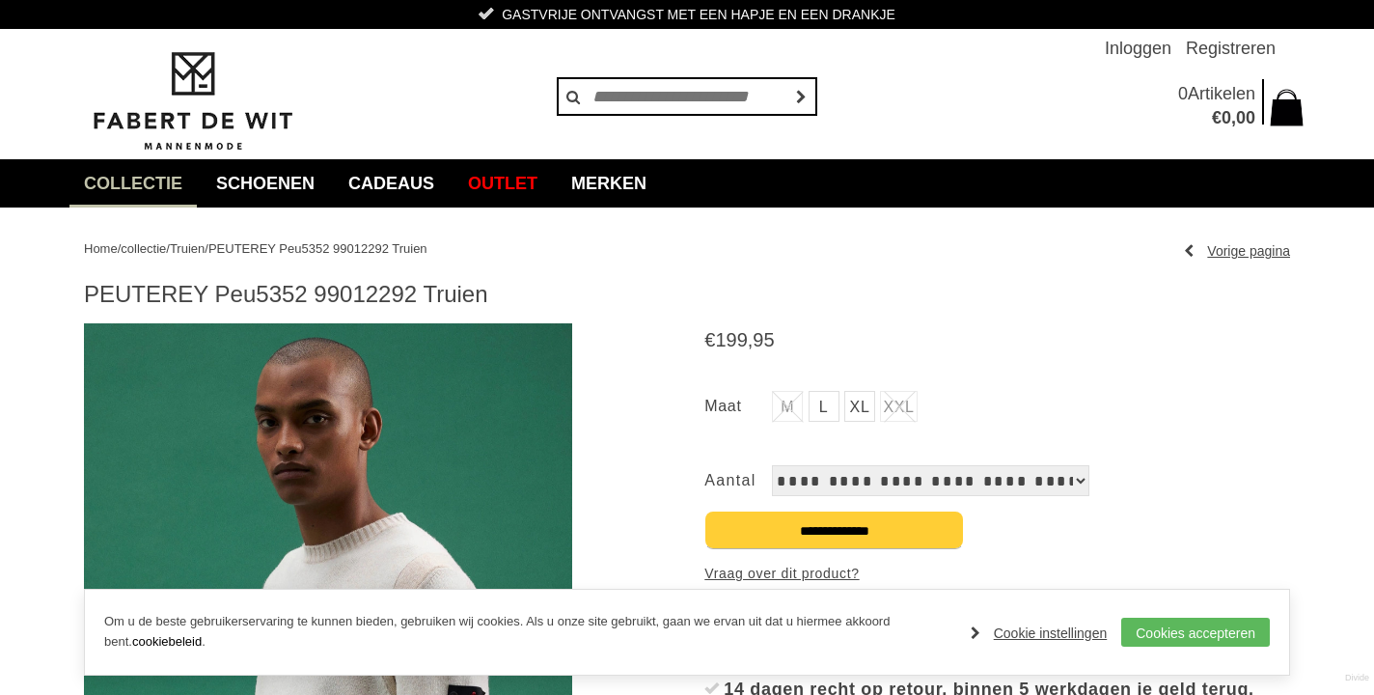
click at [383, 483] on img at bounding box center [328, 616] width 488 height 586
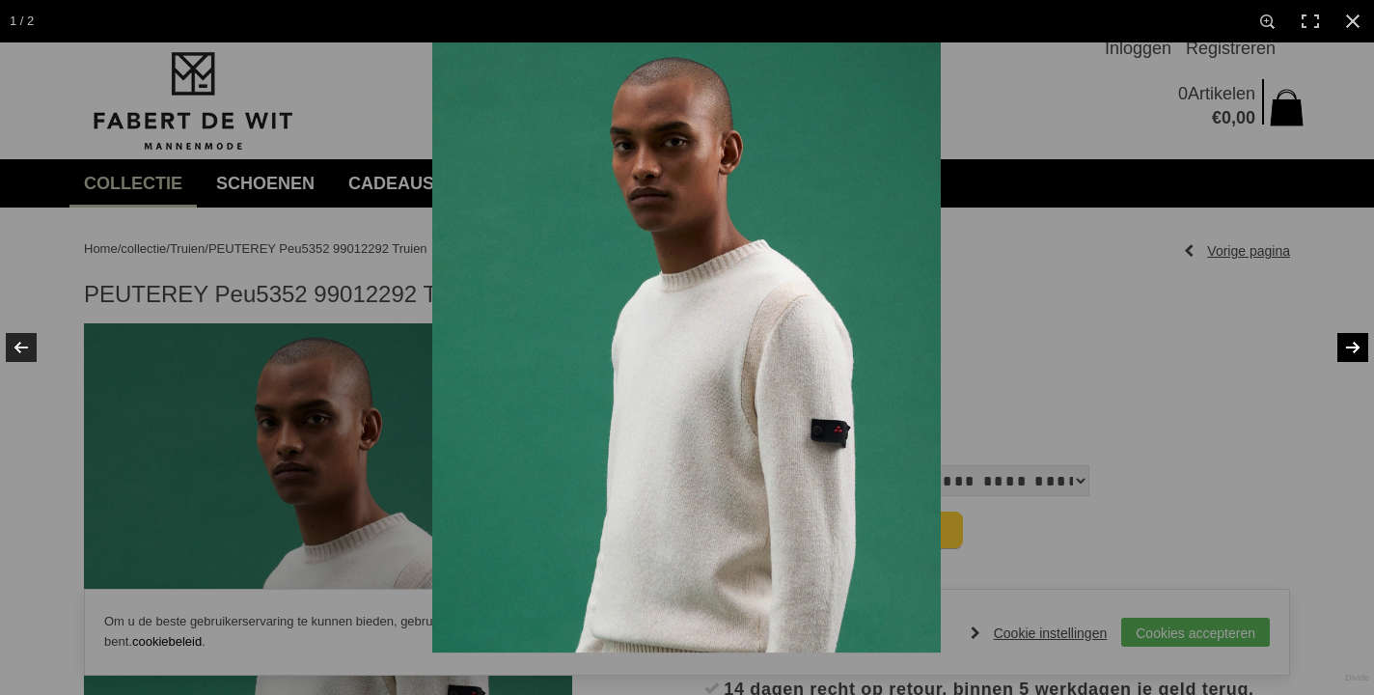
click at [1351, 349] on link at bounding box center [1340, 347] width 68 height 96
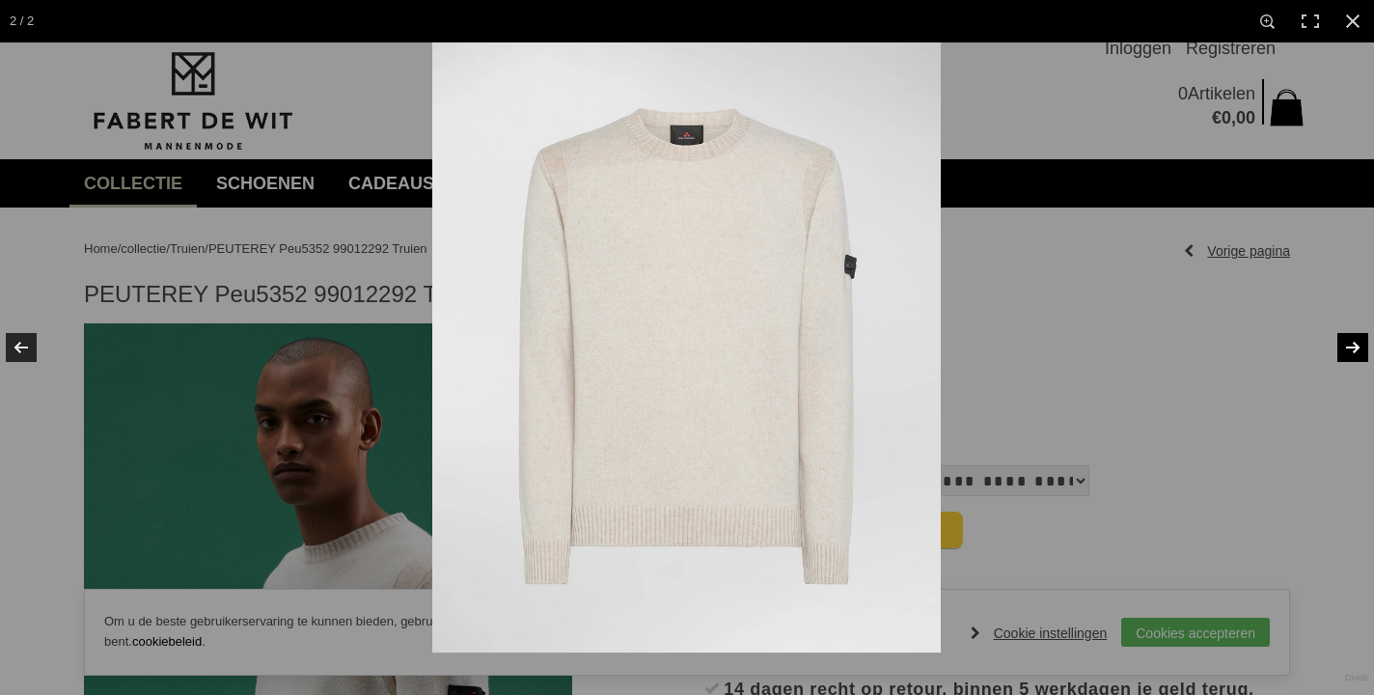
click at [1351, 349] on link at bounding box center [1340, 347] width 68 height 96
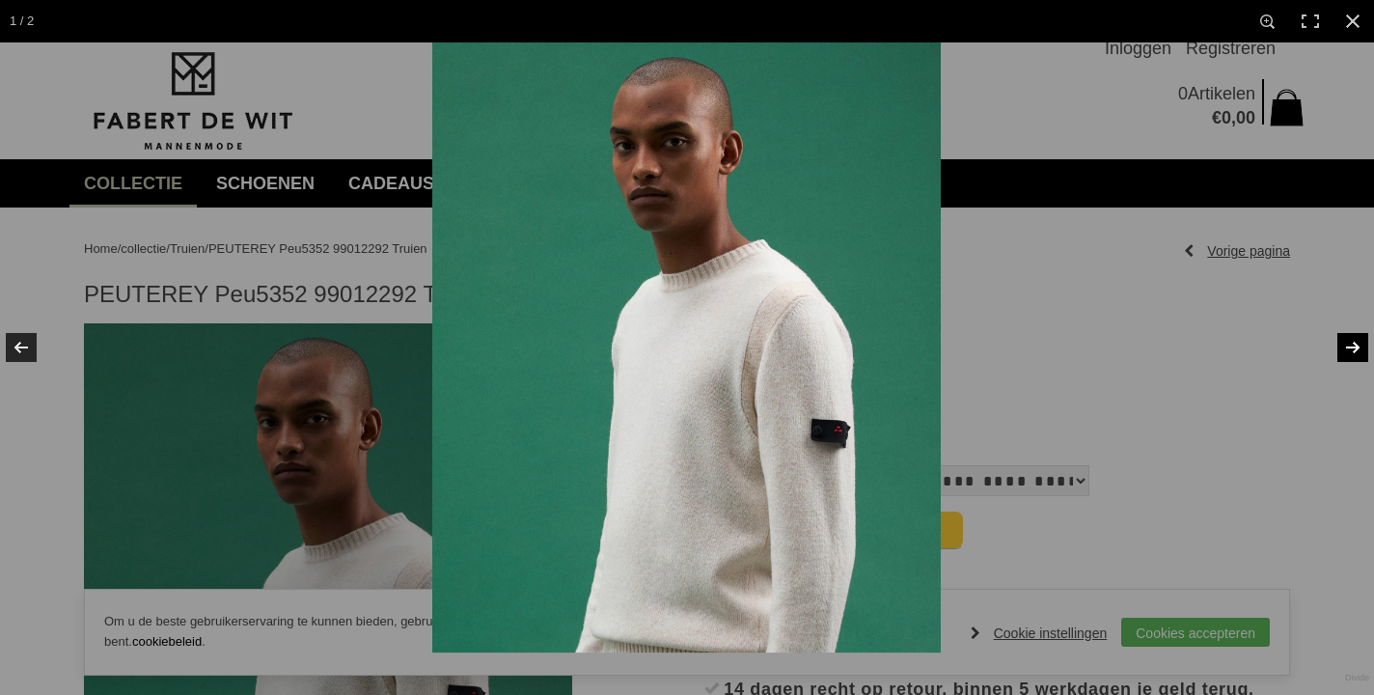
click at [1351, 349] on link at bounding box center [1340, 347] width 68 height 96
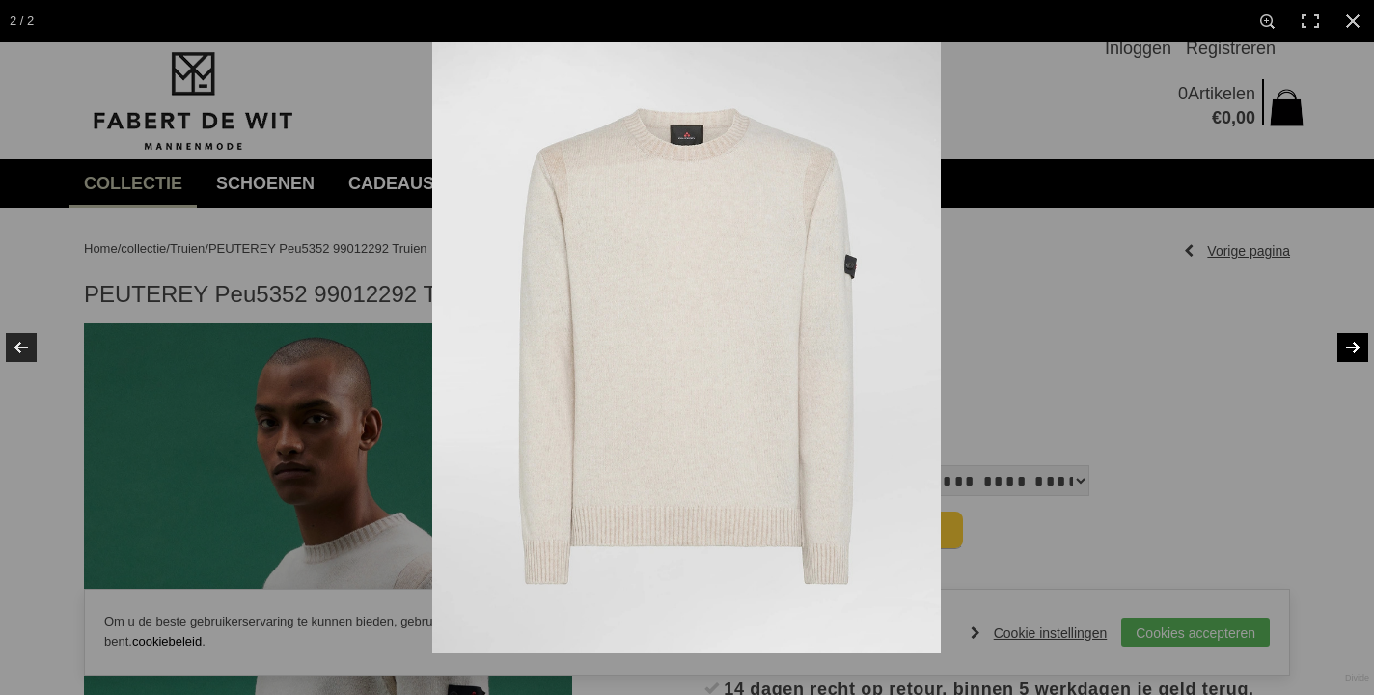
click at [1351, 349] on link at bounding box center [1340, 347] width 68 height 96
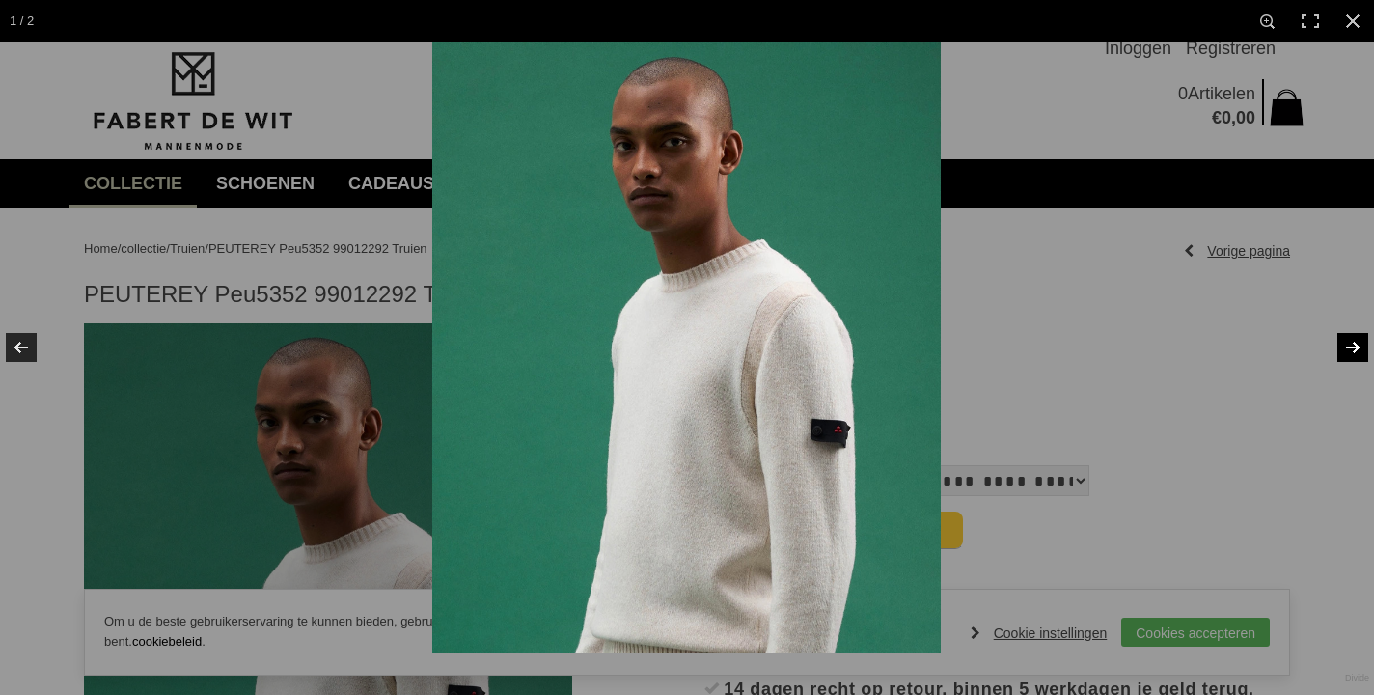
click at [1351, 349] on link at bounding box center [1340, 347] width 68 height 96
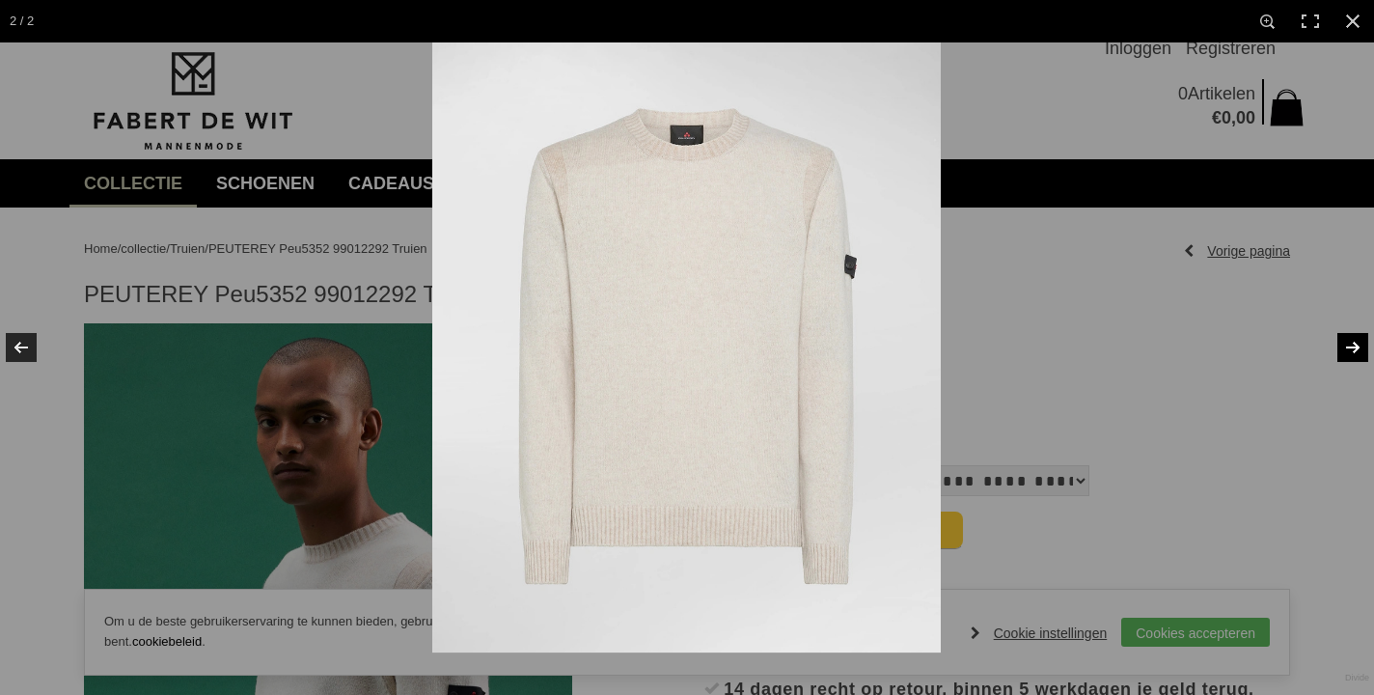
click at [1351, 349] on link at bounding box center [1340, 347] width 68 height 96
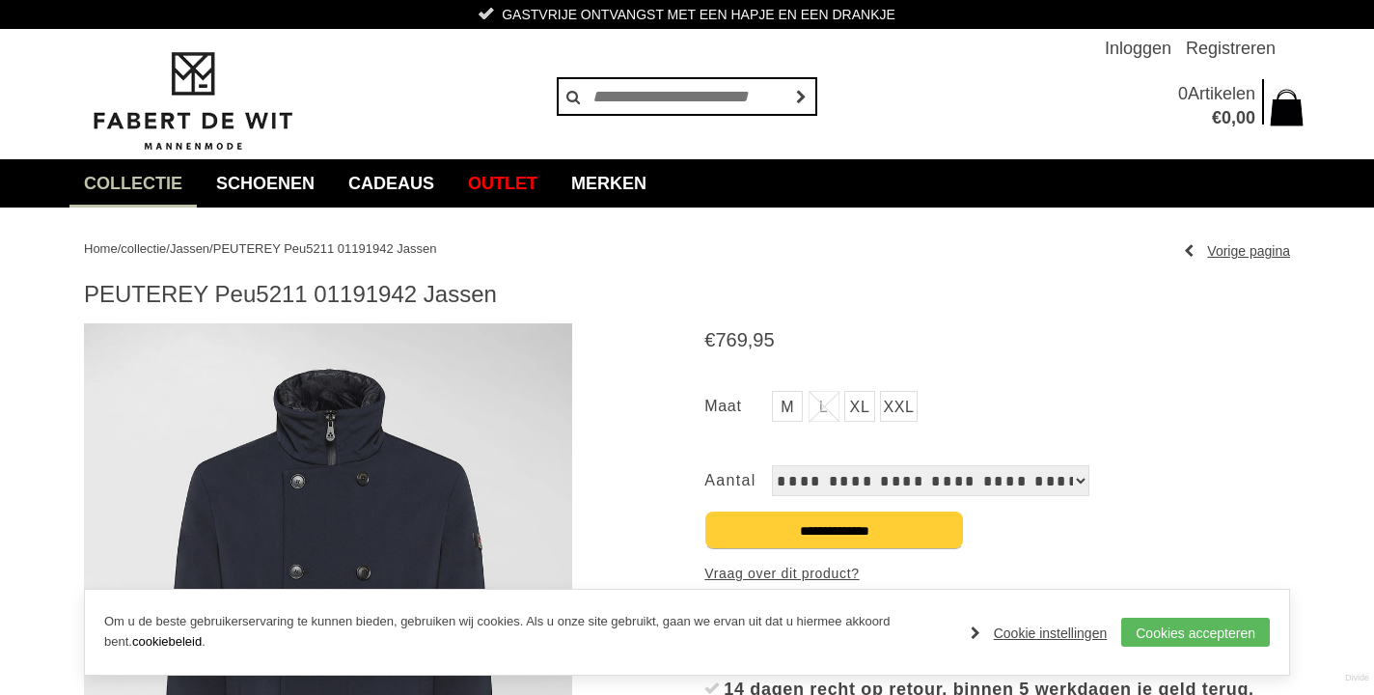
click at [383, 456] on img at bounding box center [328, 616] width 488 height 586
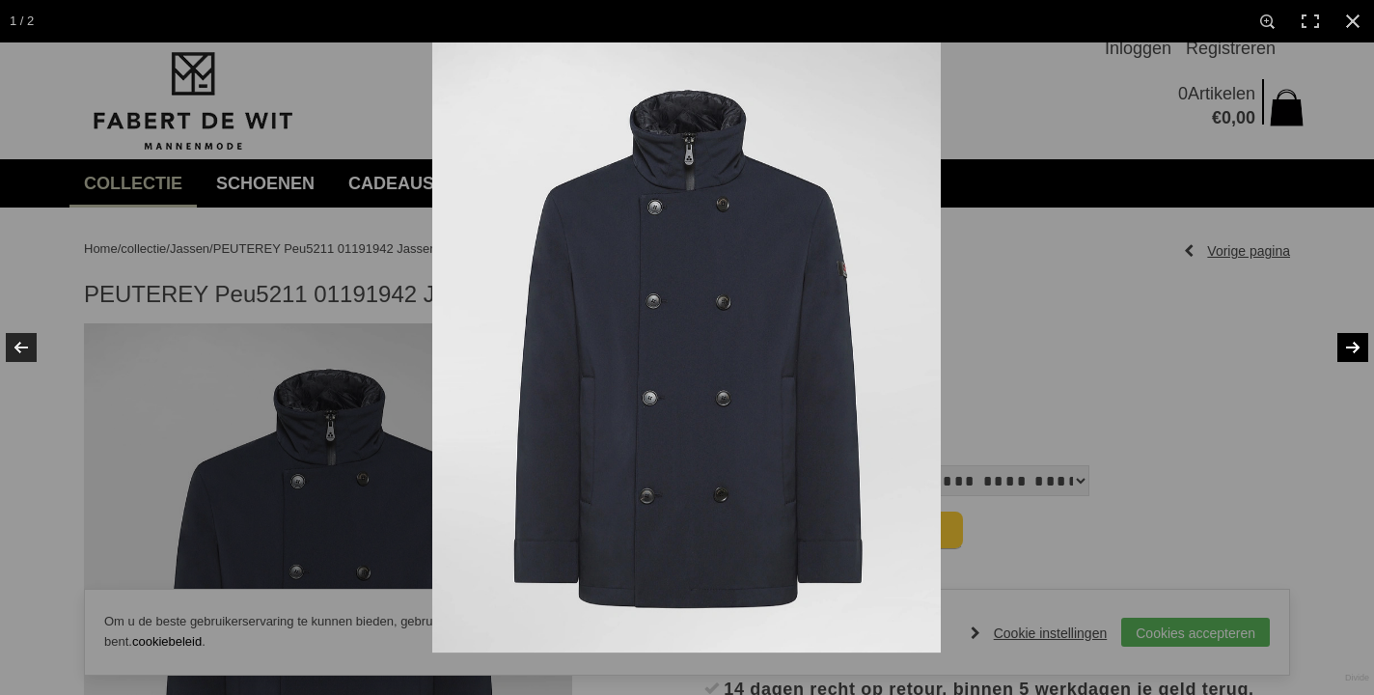
click at [1333, 343] on link at bounding box center [1340, 347] width 68 height 96
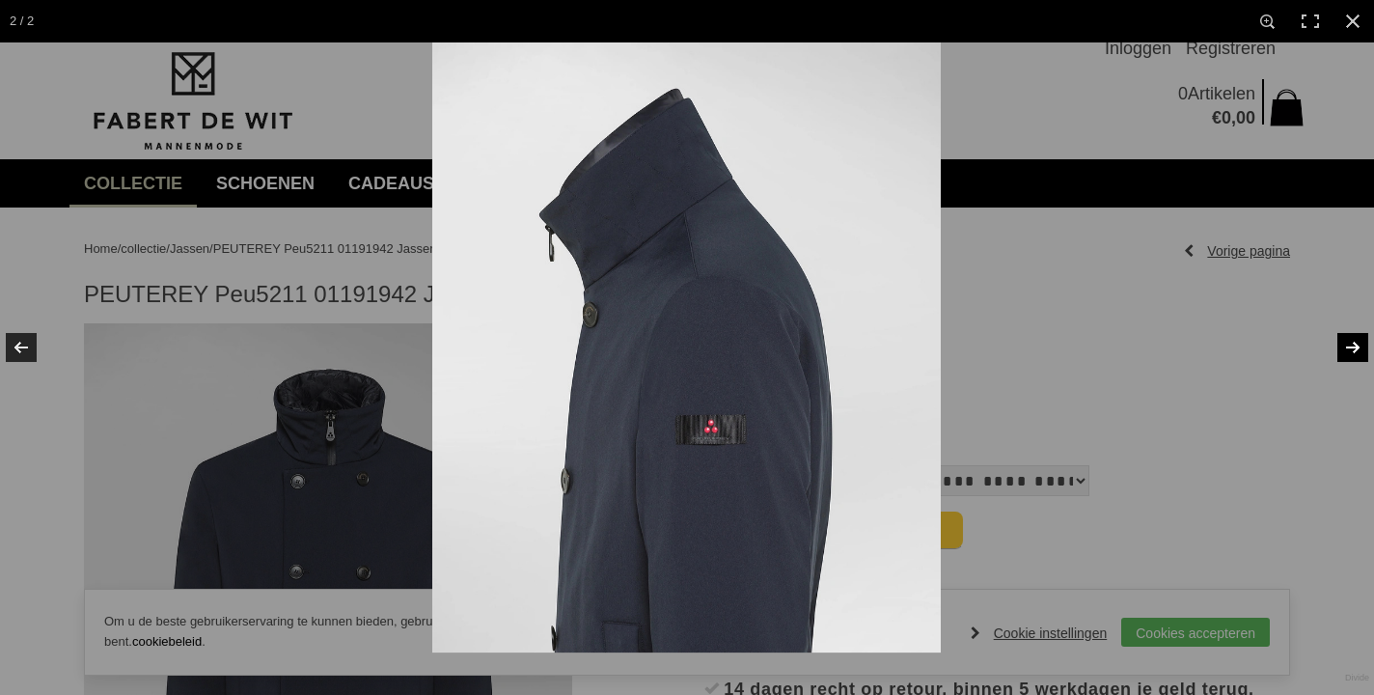
click at [1347, 341] on link at bounding box center [1340, 347] width 68 height 96
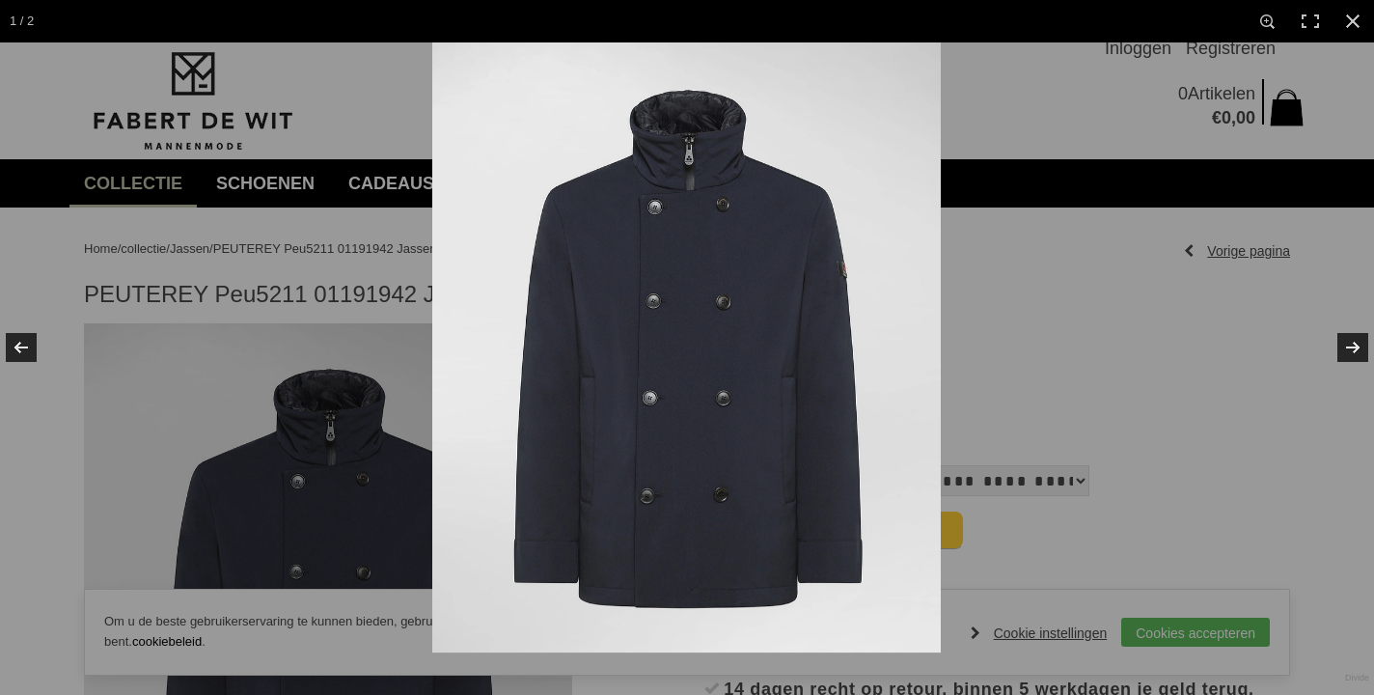
click at [789, 365] on img at bounding box center [686, 347] width 508 height 610
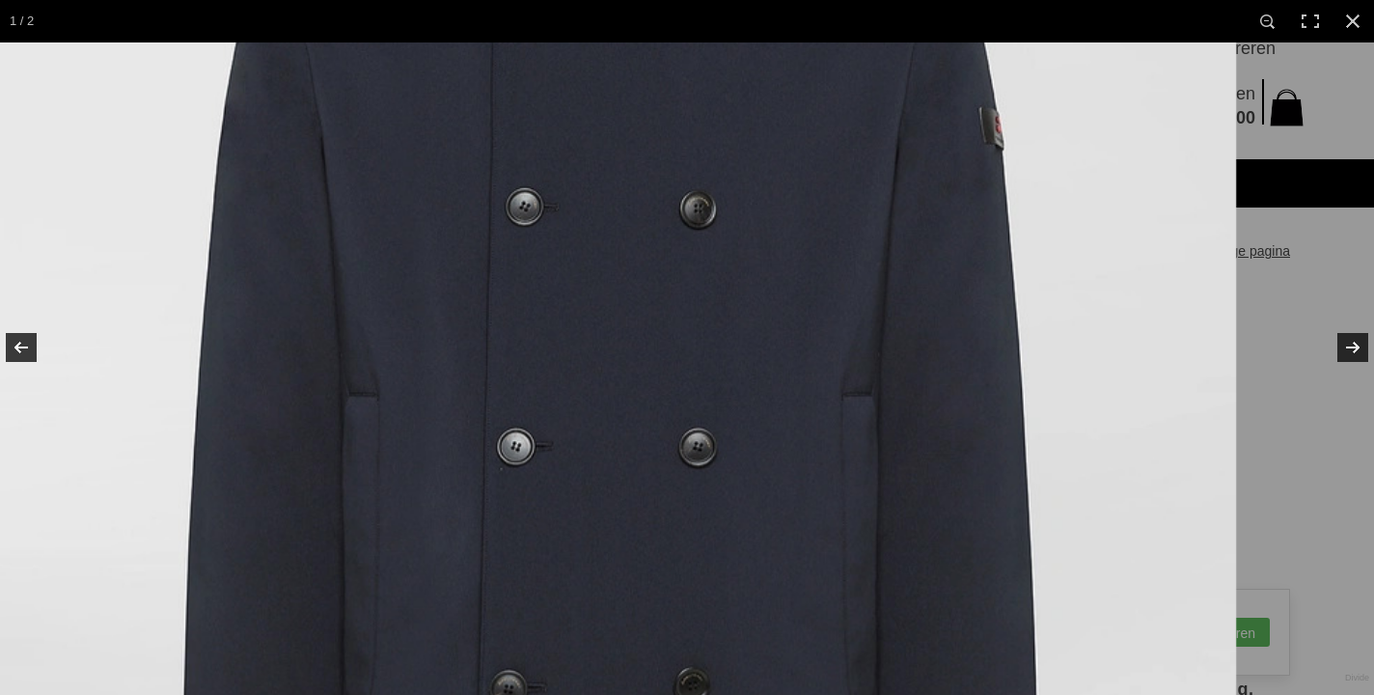
click at [789, 365] on img at bounding box center [606, 322] width 1259 height 1510
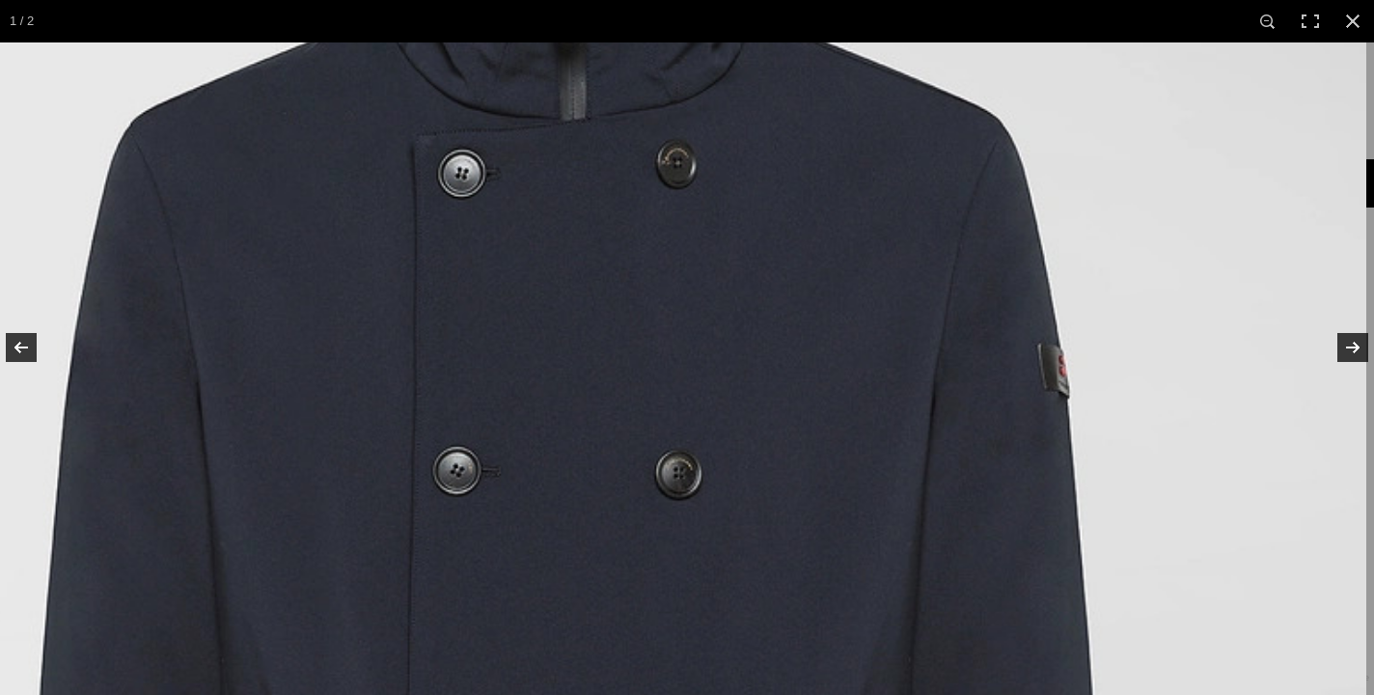
drag, startPoint x: 789, startPoint y: 362, endPoint x: 778, endPoint y: 741, distance: 379.4
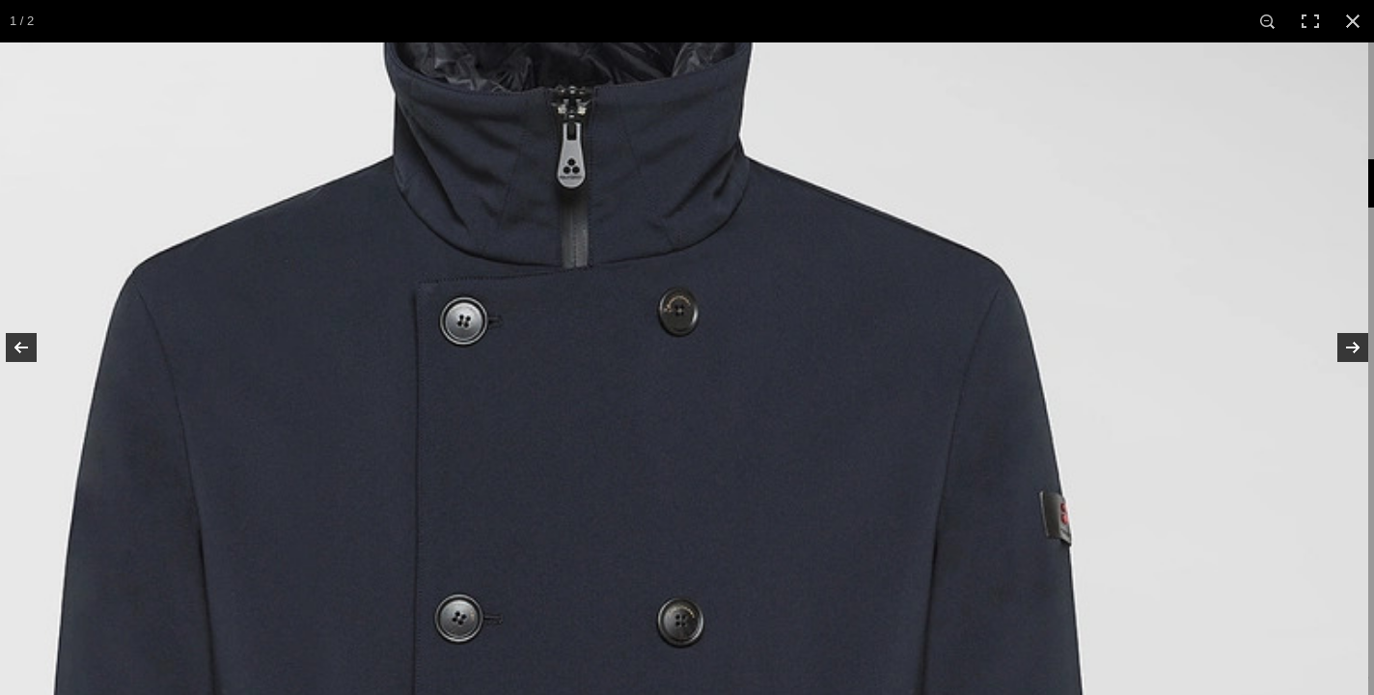
drag, startPoint x: 804, startPoint y: 626, endPoint x: 786, endPoint y: 711, distance: 86.7
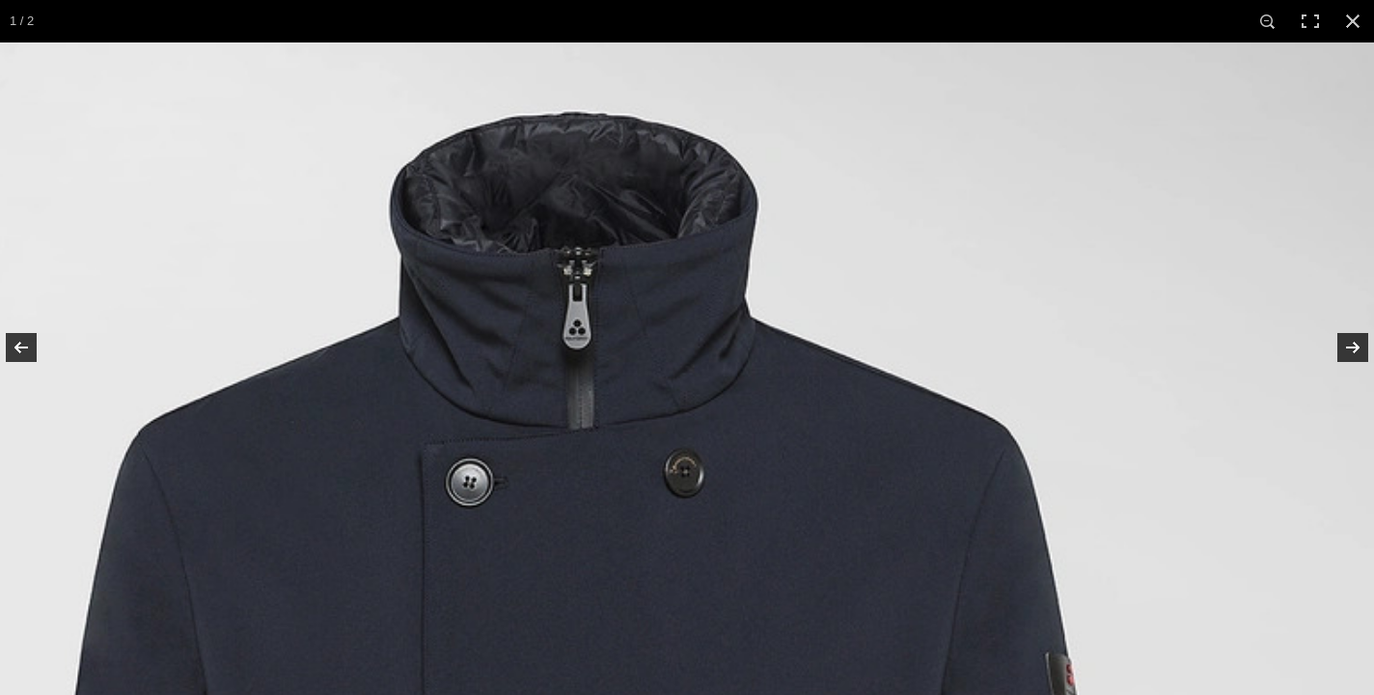
drag, startPoint x: 795, startPoint y: 615, endPoint x: 797, endPoint y: 375, distance: 239.3
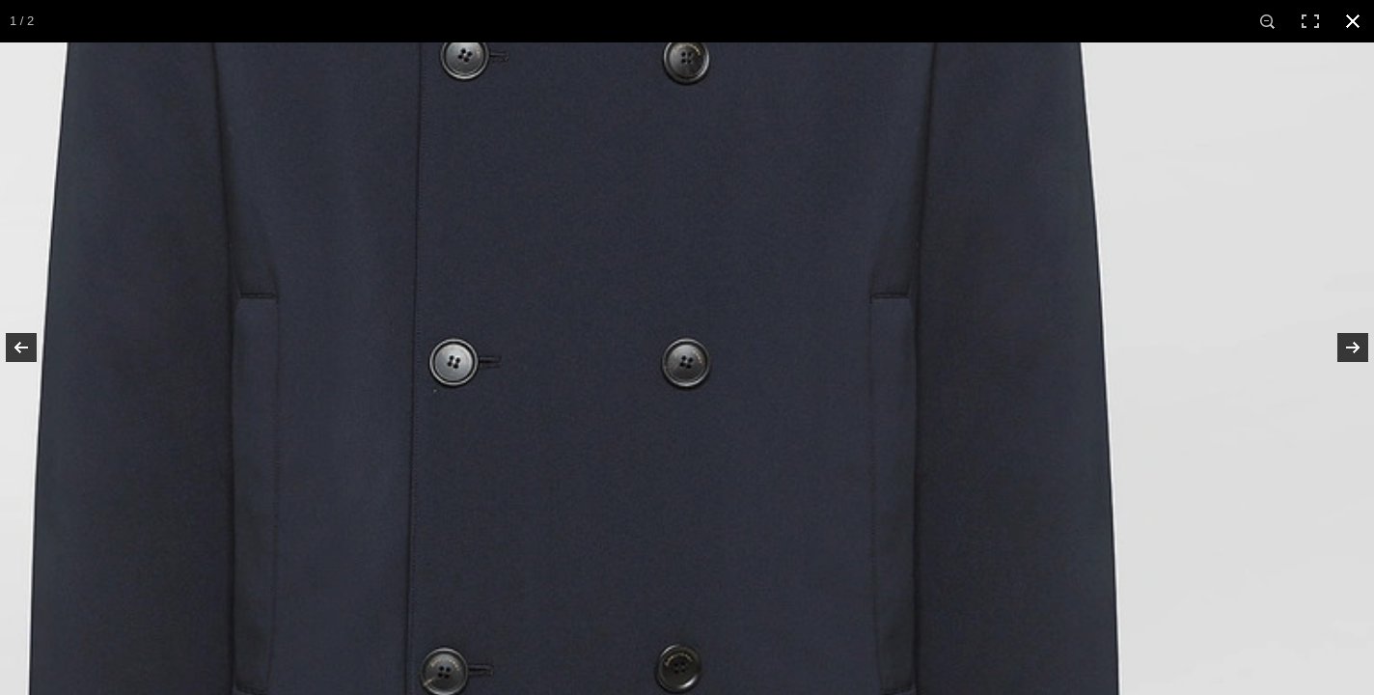
click at [1356, 24] on link at bounding box center [1352, 21] width 42 height 42
